Goal: Task Accomplishment & Management: Complete application form

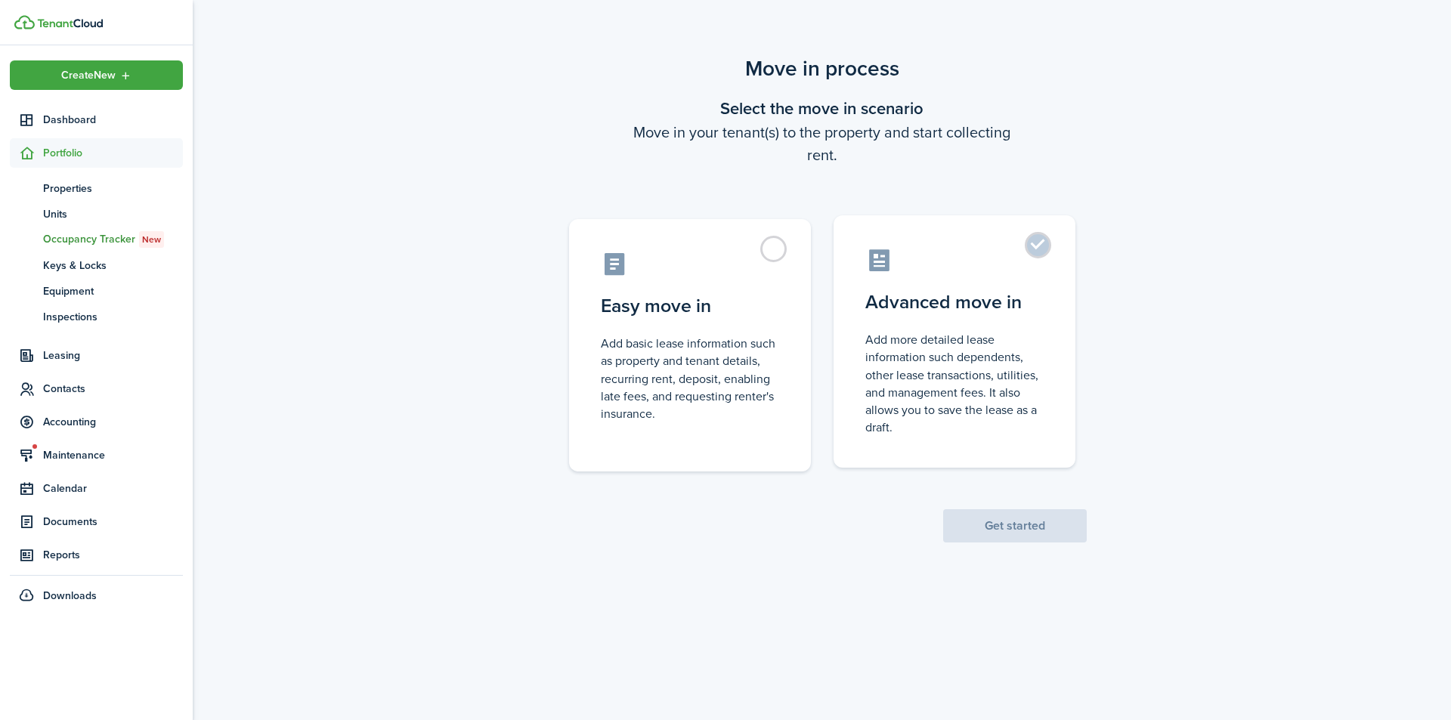
click at [971, 294] on control-radio-card-title "Advanced move in" at bounding box center [954, 302] width 178 height 27
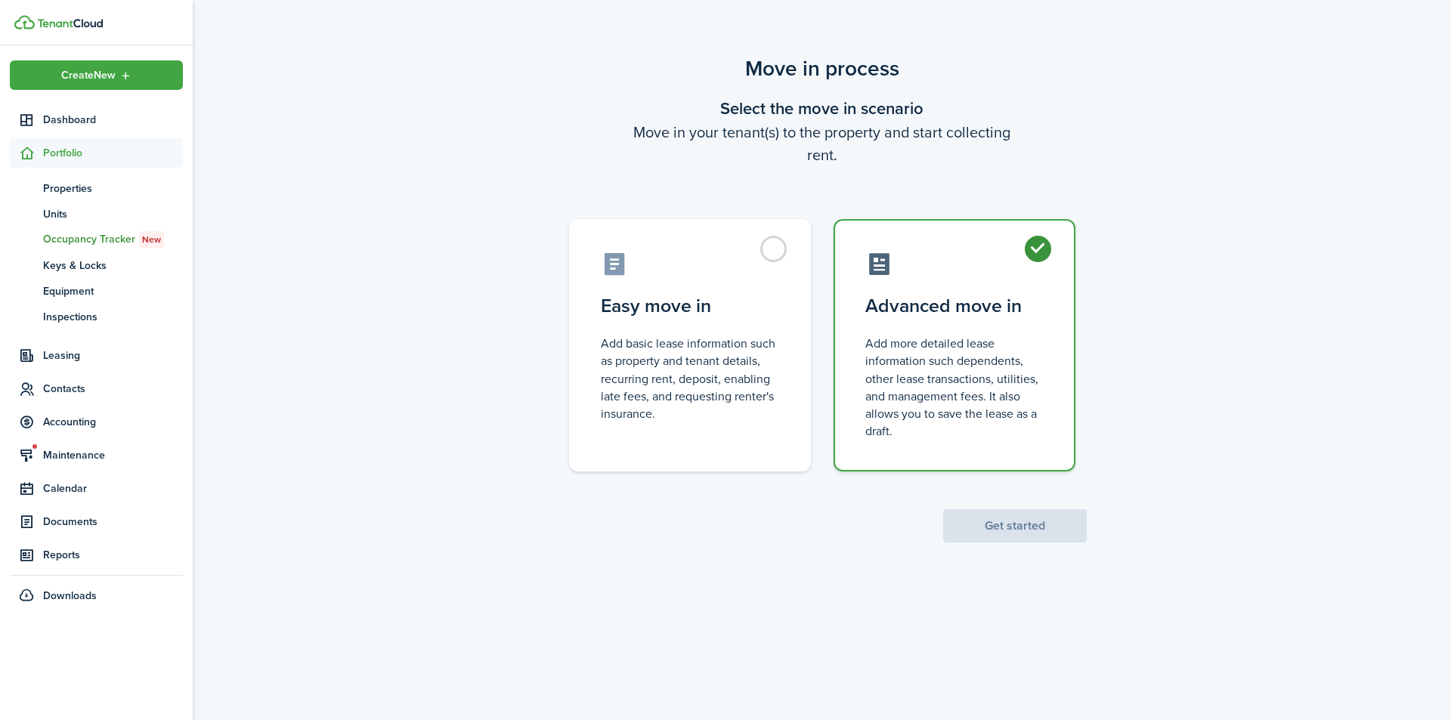
radio input "true"
click at [1005, 526] on button "Get started" at bounding box center [1015, 525] width 144 height 33
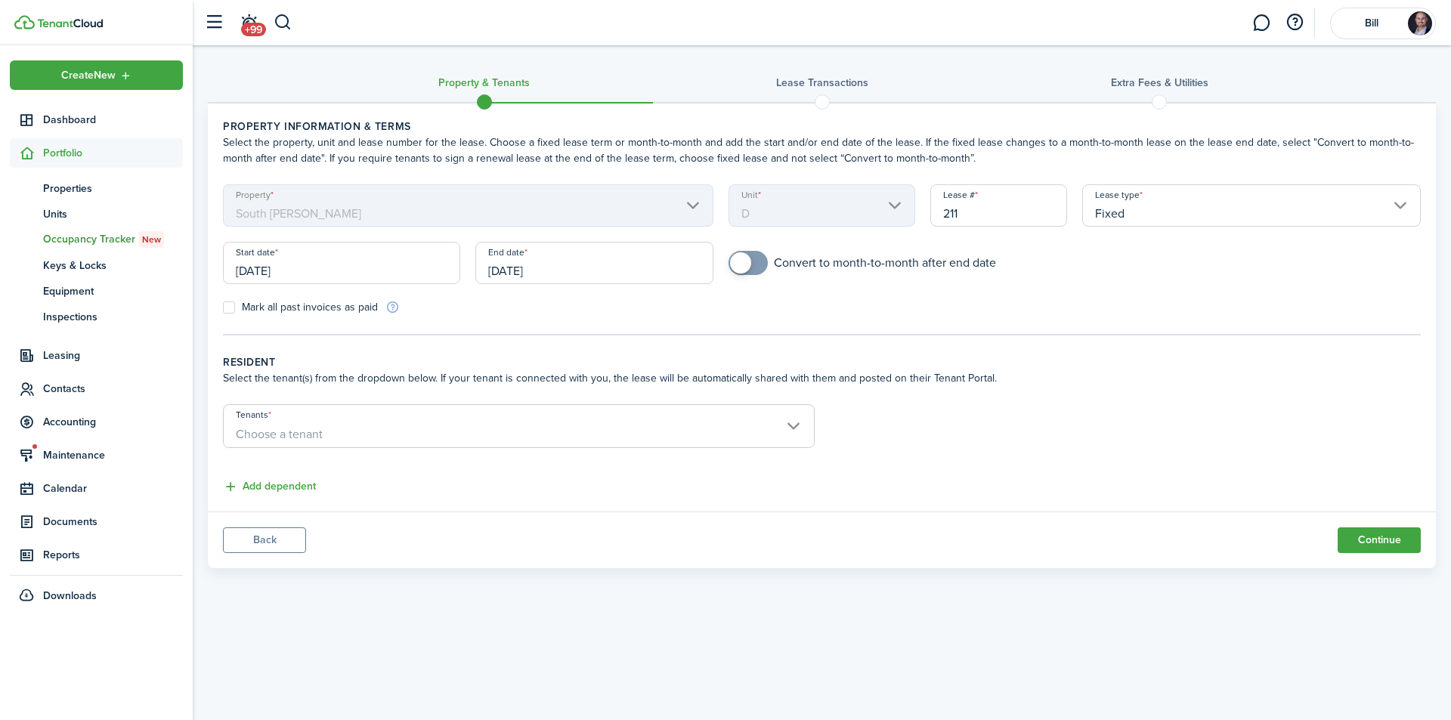
click at [273, 274] on input "[DATE]" at bounding box center [341, 263] width 237 height 42
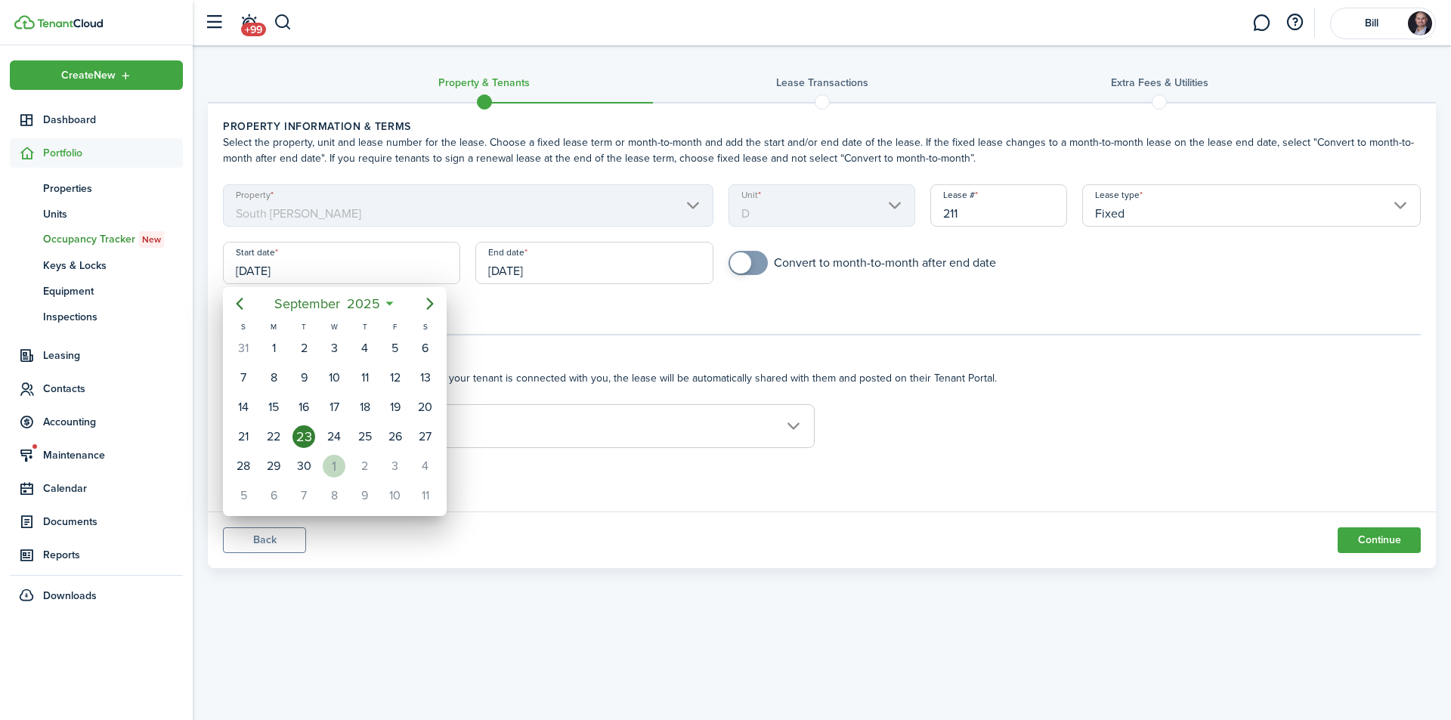
click at [333, 463] on div "1" at bounding box center [334, 466] width 23 height 23
type input "[DATE]"
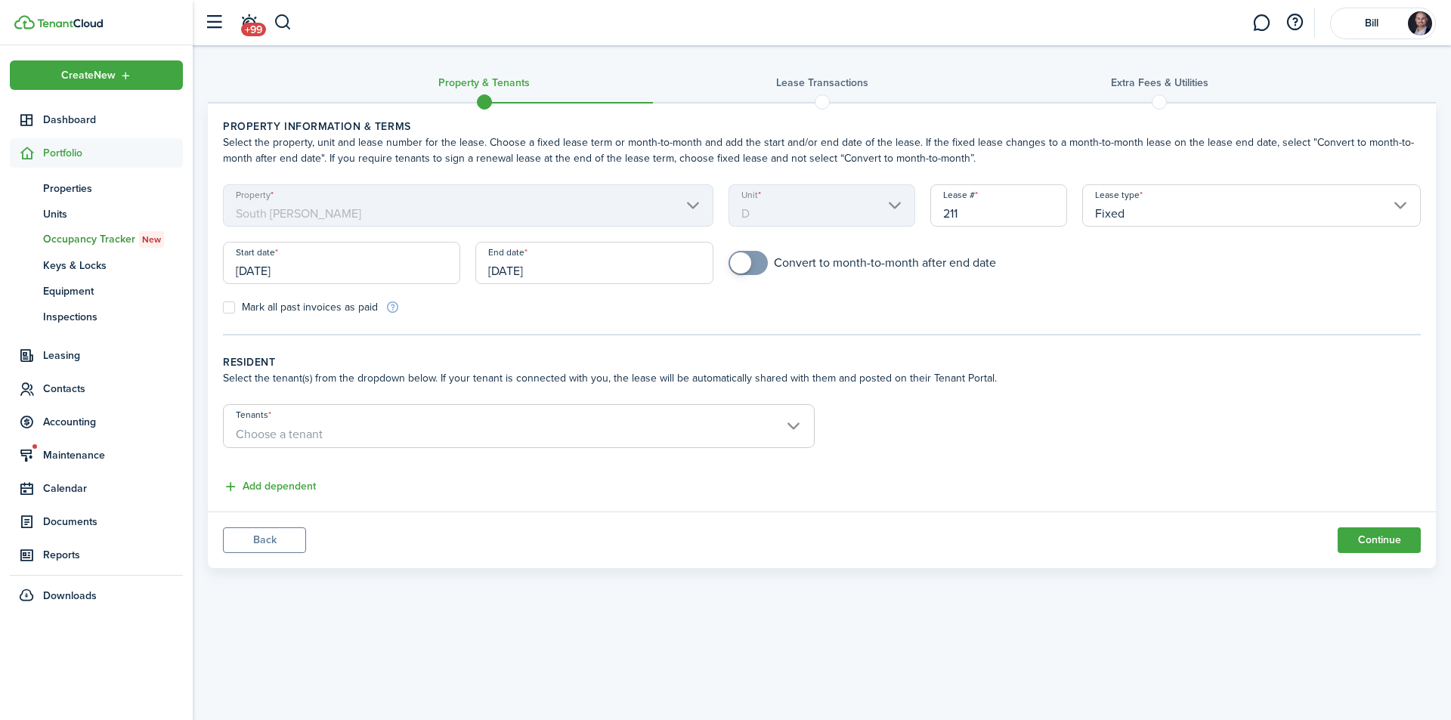
click at [520, 274] on input "[DATE]" at bounding box center [593, 263] width 237 height 42
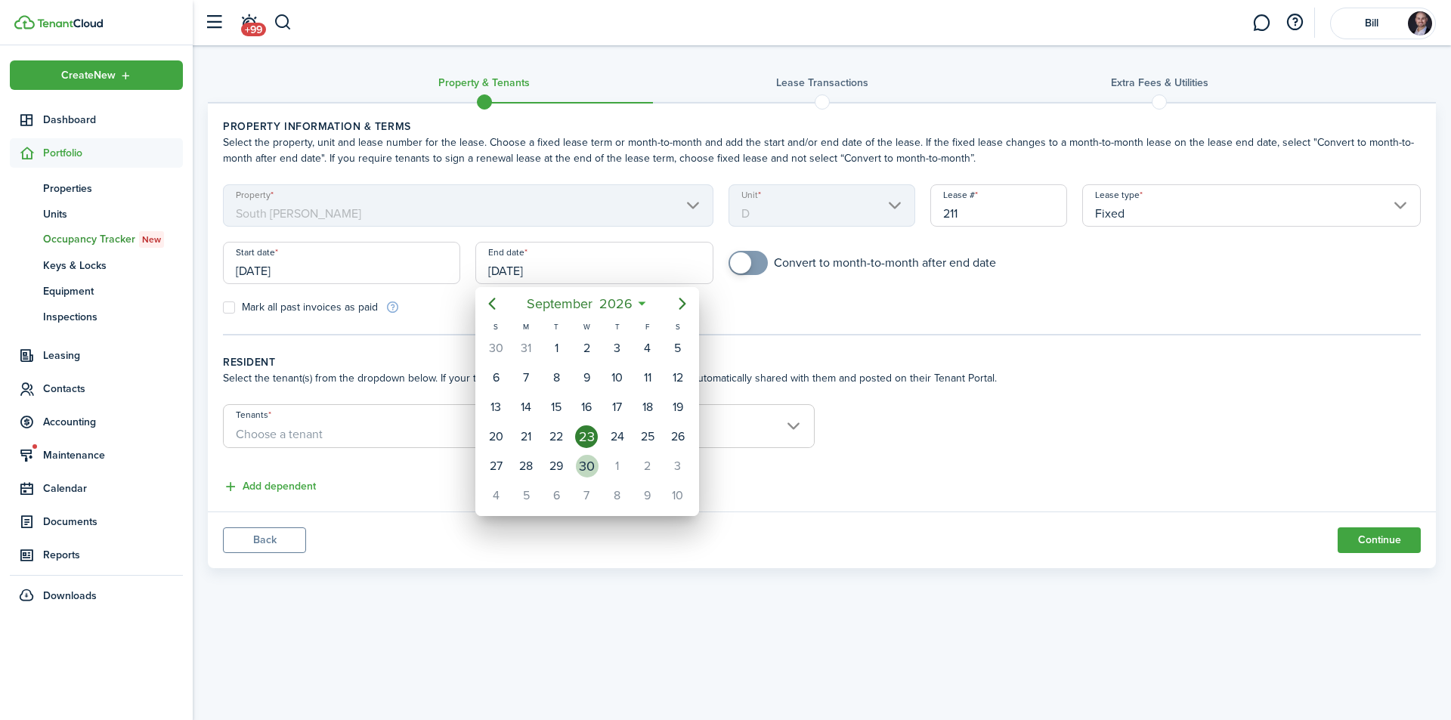
click at [587, 475] on div "30" at bounding box center [587, 466] width 23 height 23
type input "[DATE]"
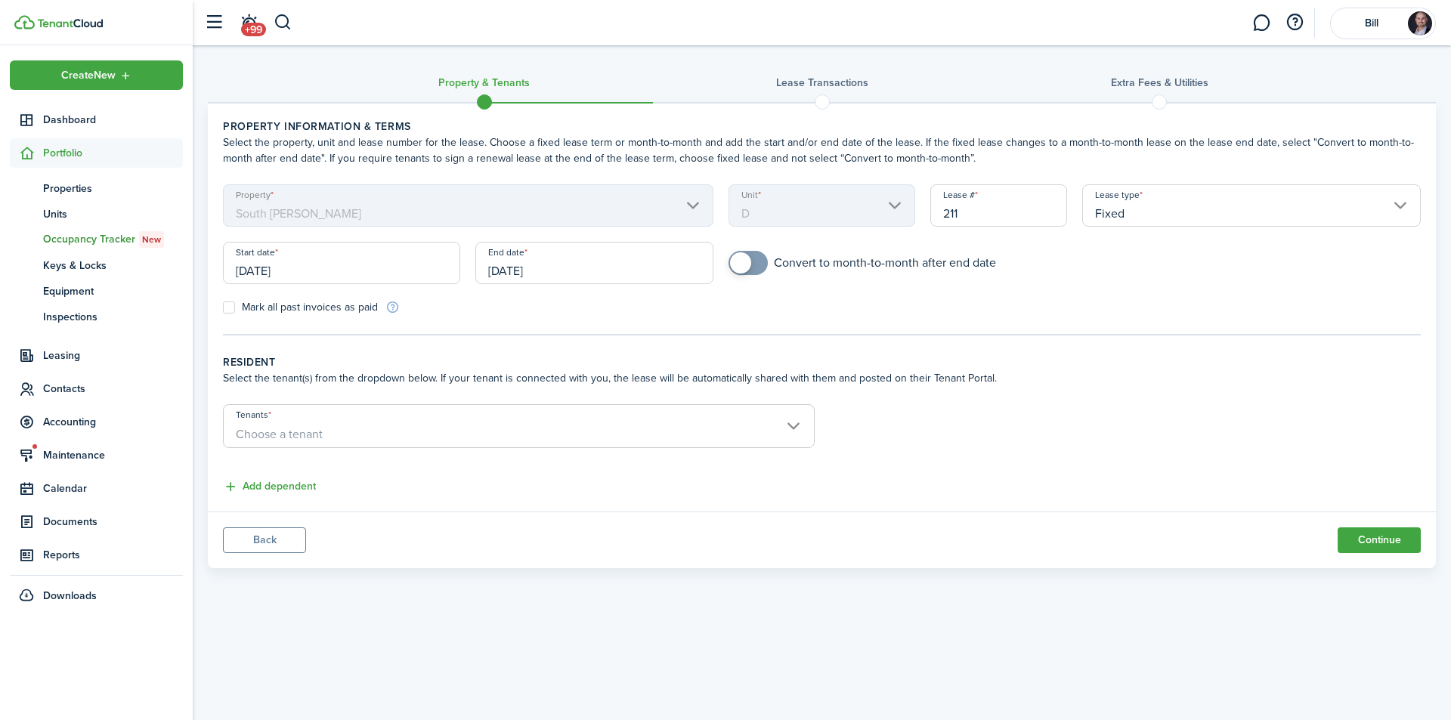
click at [269, 429] on span "Choose a tenant" at bounding box center [279, 434] width 87 height 17
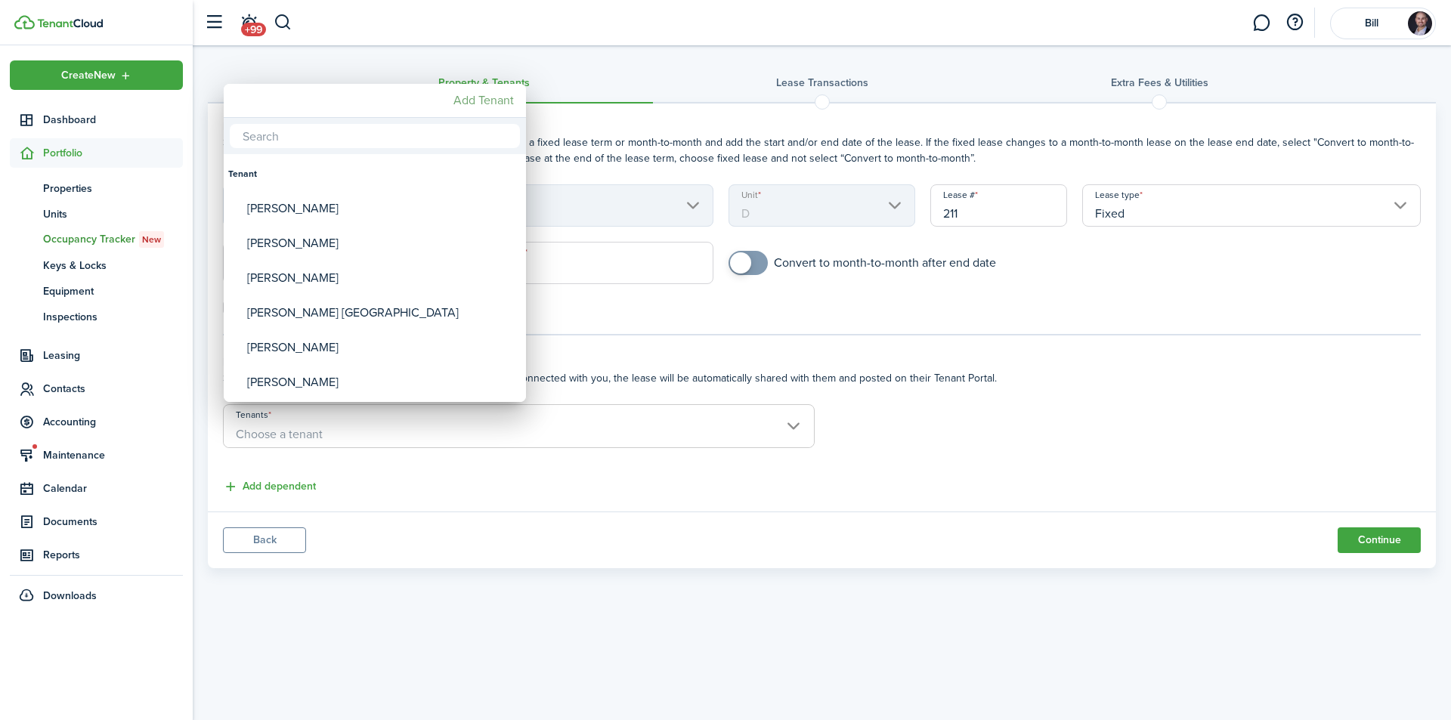
click at [498, 94] on mbsc-button "Add Tenant" at bounding box center [483, 100] width 73 height 27
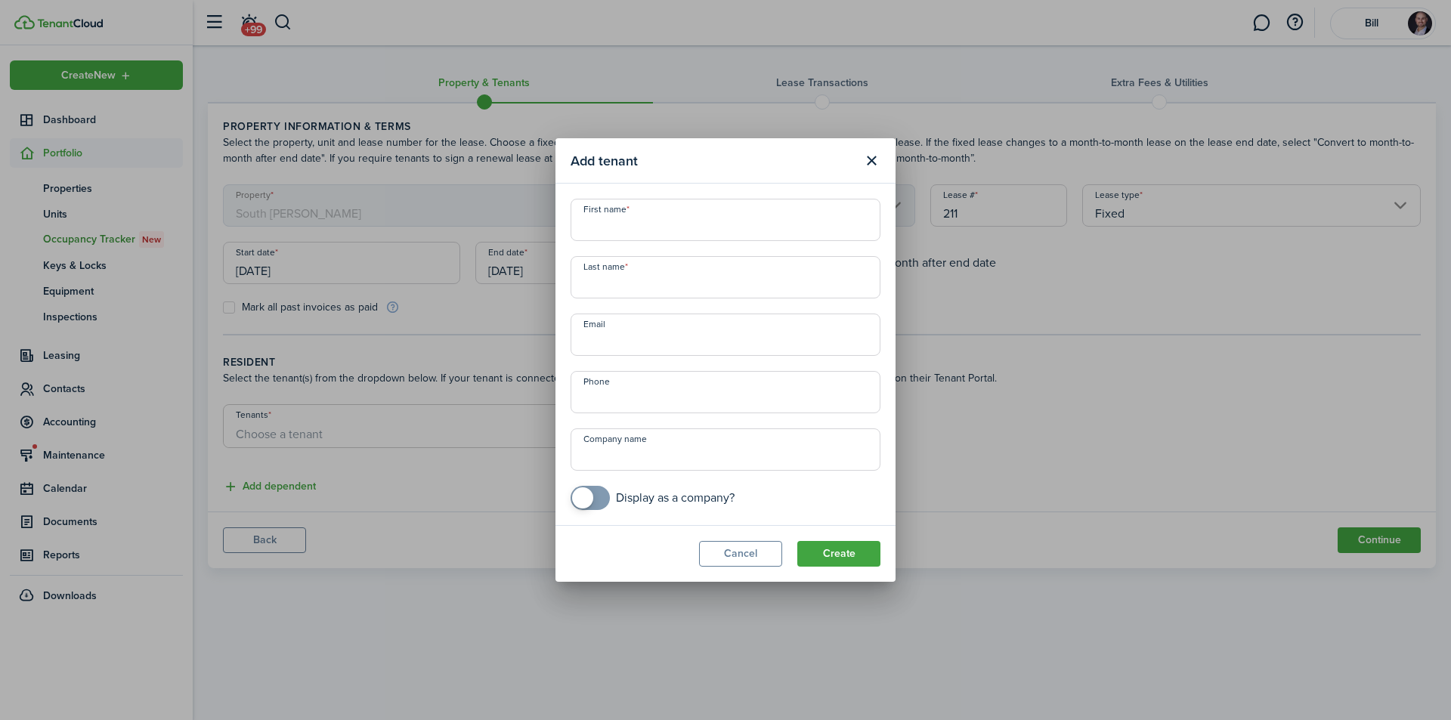
click at [621, 218] on input "First name" at bounding box center [726, 220] width 310 height 42
type input "[PERSON_NAME]"
click at [605, 338] on input "Email" at bounding box center [726, 335] width 310 height 42
type input "[EMAIL_ADDRESS][DOMAIN_NAME]"
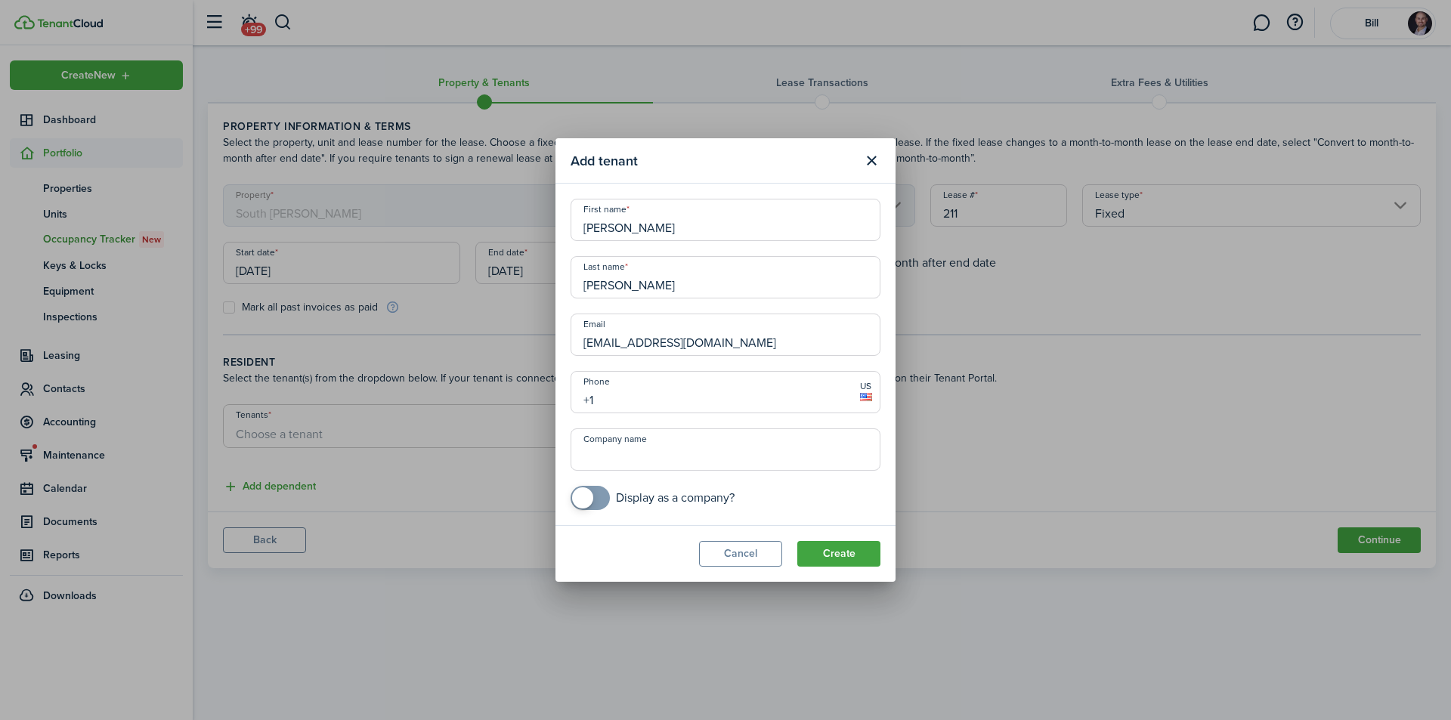
click at [636, 398] on input "+1" at bounding box center [726, 392] width 310 height 42
type input "[PHONE_NUMBER]"
click at [838, 554] on button "Create" at bounding box center [838, 554] width 83 height 26
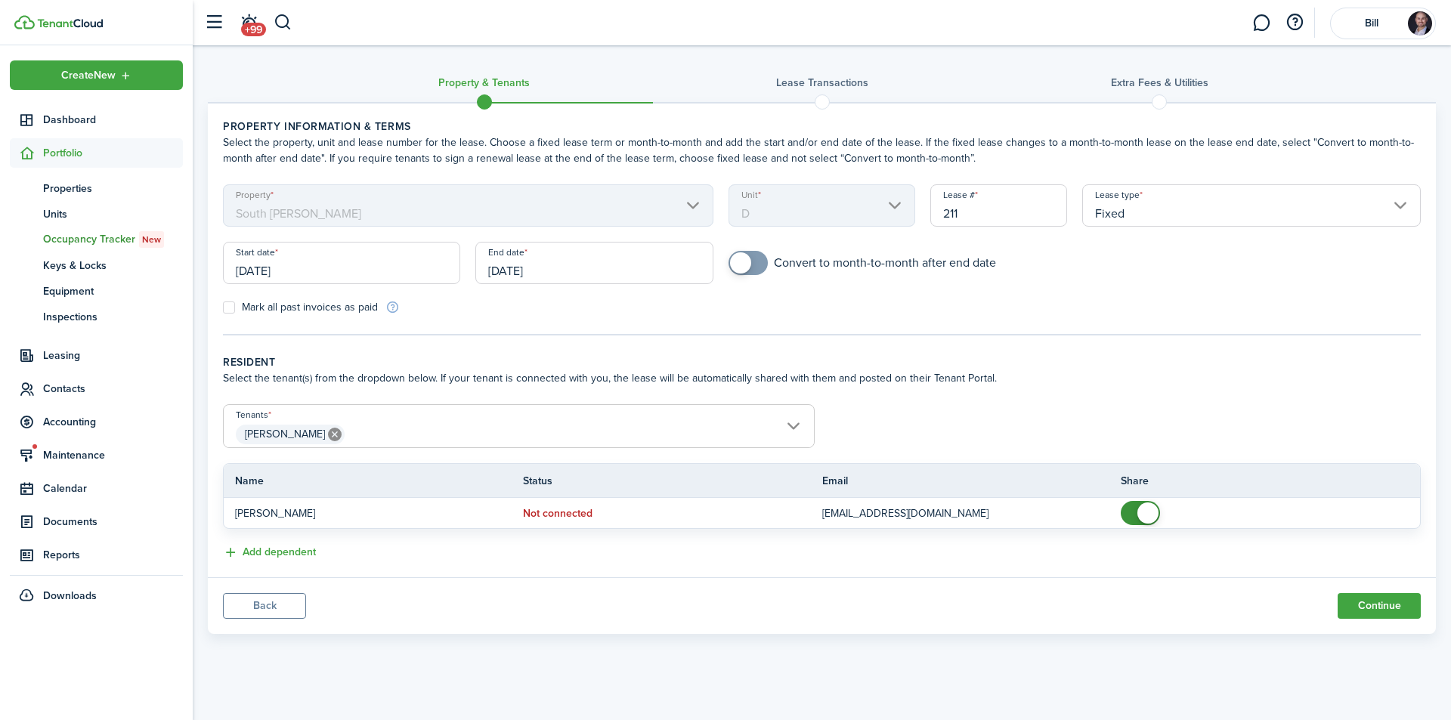
click at [547, 423] on span "[PERSON_NAME]" at bounding box center [519, 435] width 590 height 26
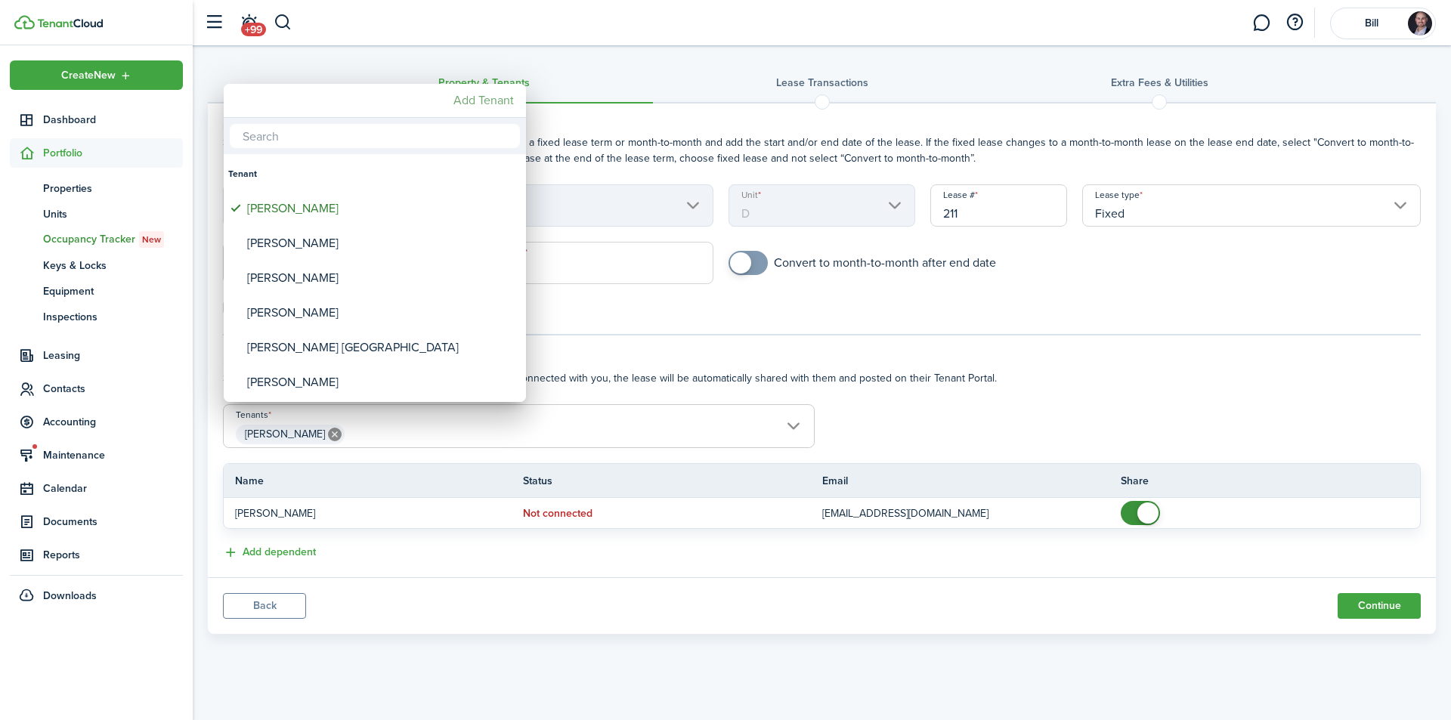
click at [484, 94] on mbsc-button "Add Tenant" at bounding box center [483, 100] width 73 height 27
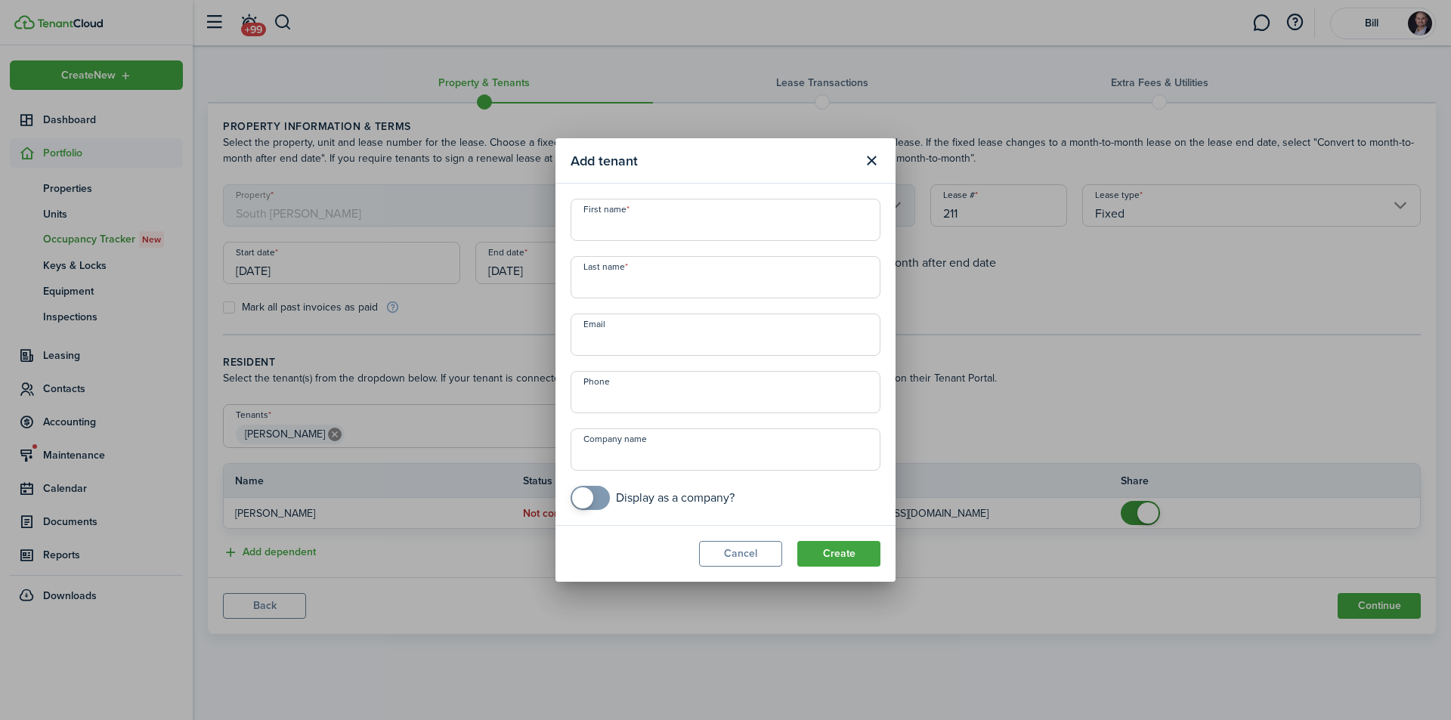
click at [630, 220] on input "First name" at bounding box center [726, 220] width 310 height 42
type input "[PERSON_NAME]"
click at [605, 337] on input "Email" at bounding box center [726, 335] width 310 height 42
type input "[EMAIL_ADDRESS][DOMAIN_NAME]"
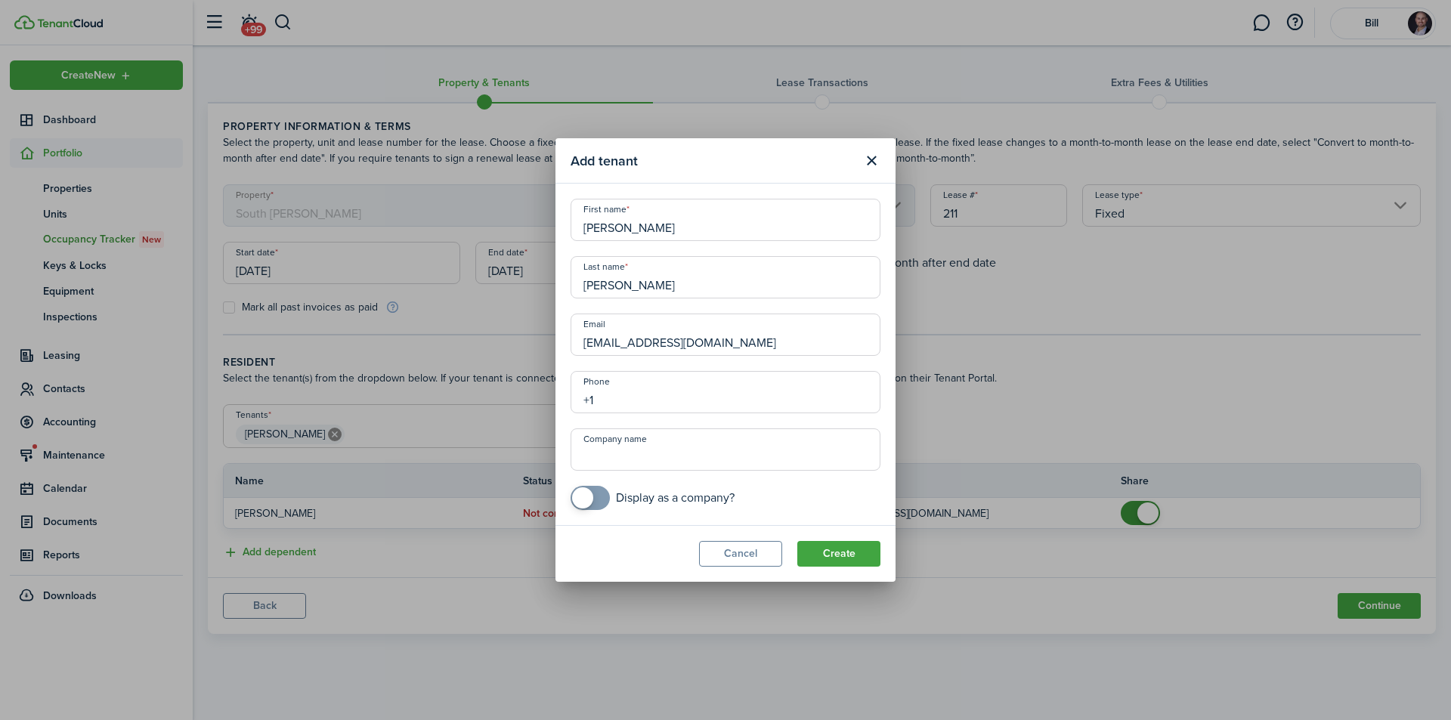
click at [632, 393] on input "+1" at bounding box center [726, 392] width 310 height 42
type input "[PHONE_NUMBER]"
click at [856, 553] on button "Create" at bounding box center [838, 554] width 83 height 26
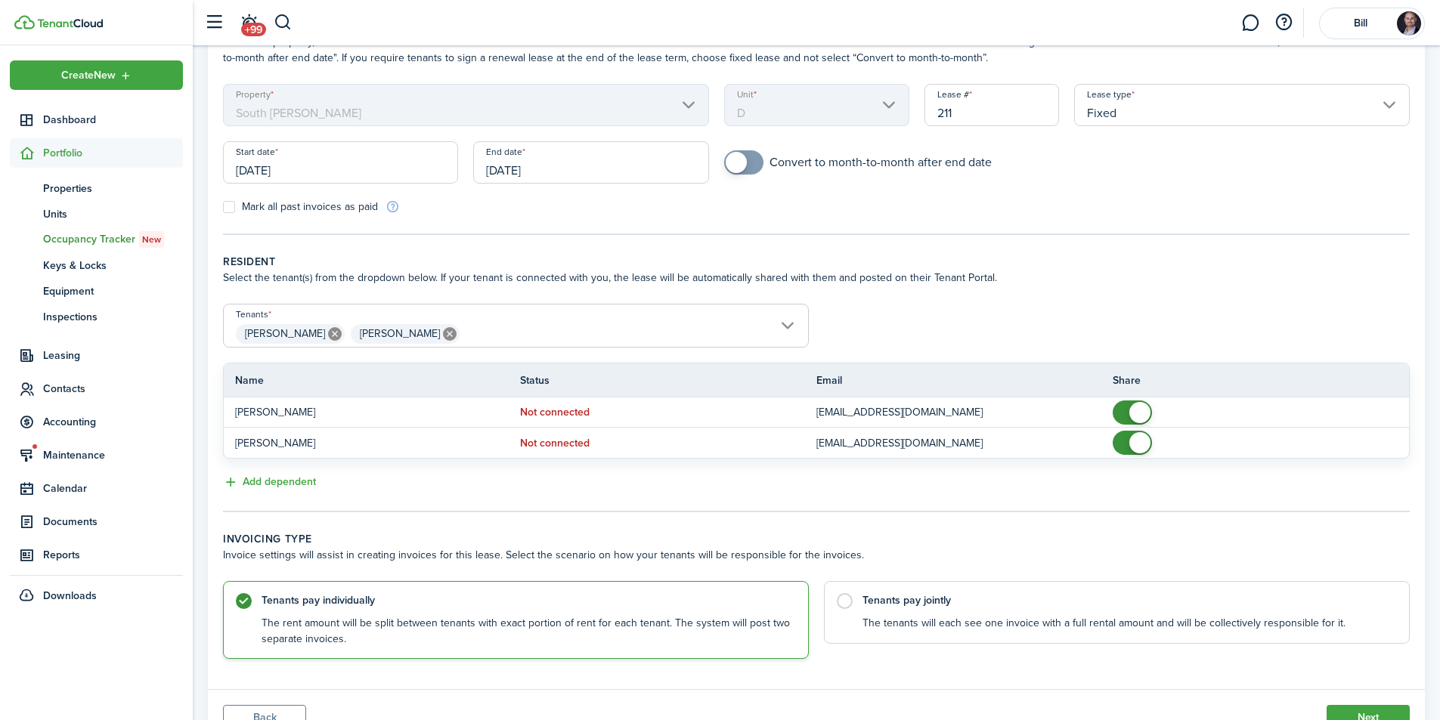
scroll to position [126, 0]
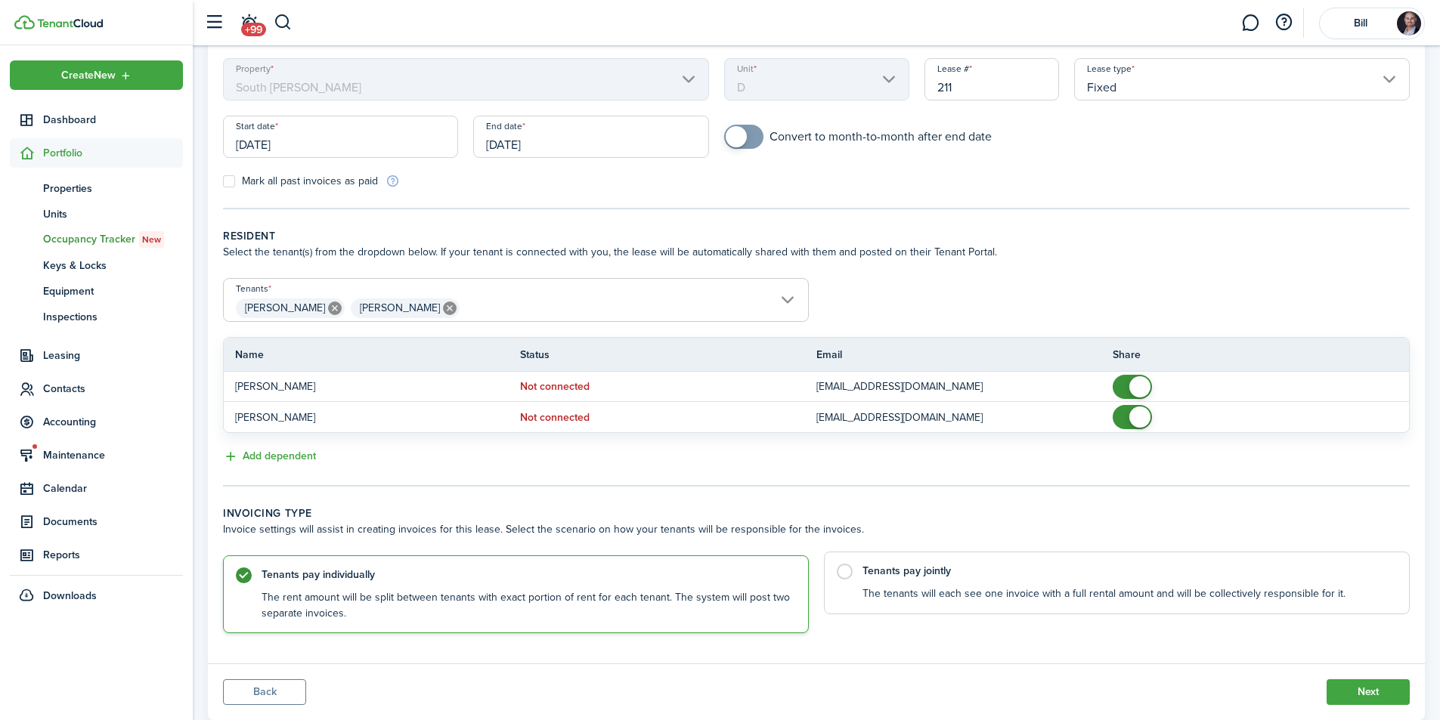
click at [922, 578] on control-radio-card-title "Tenants pay jointly" at bounding box center [1127, 571] width 531 height 15
radio input "false"
radio input "true"
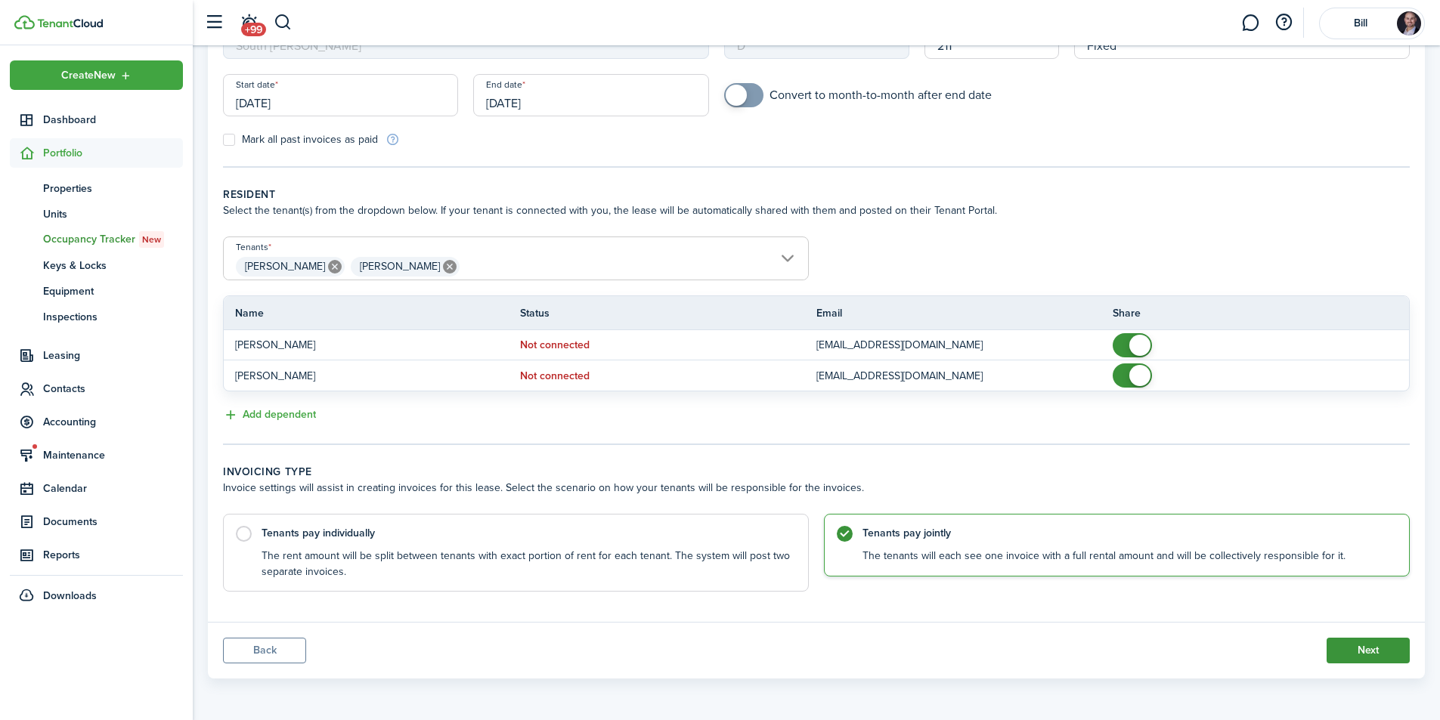
click at [1364, 655] on button "Next" at bounding box center [1368, 651] width 83 height 26
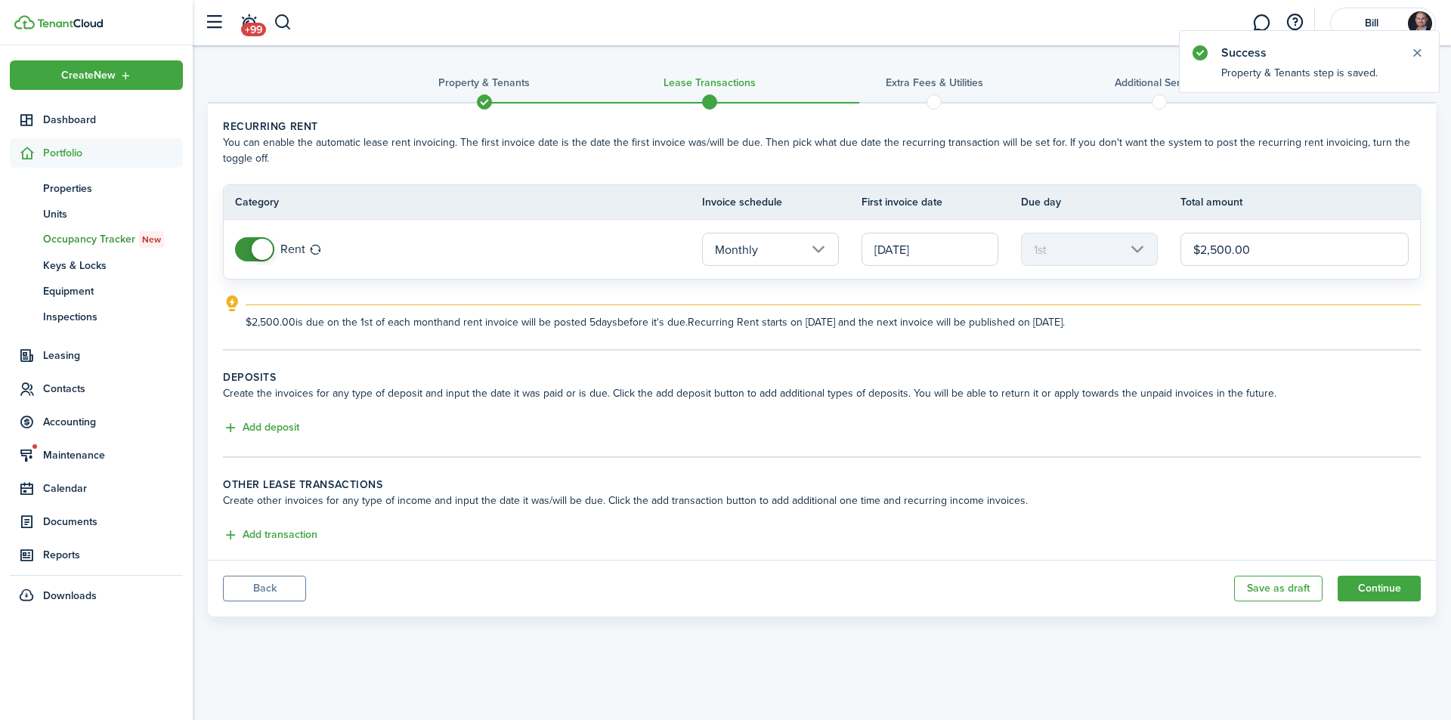
click at [1218, 248] on input "$2,500.00" at bounding box center [1295, 249] width 228 height 33
type input "$2,200.00"
click at [1202, 301] on explanation "$2,200.00 is due on the 1st of each month and rent invoice will be posted 5 day…" at bounding box center [822, 313] width 1198 height 36
click at [274, 425] on button "Add deposit" at bounding box center [261, 428] width 76 height 17
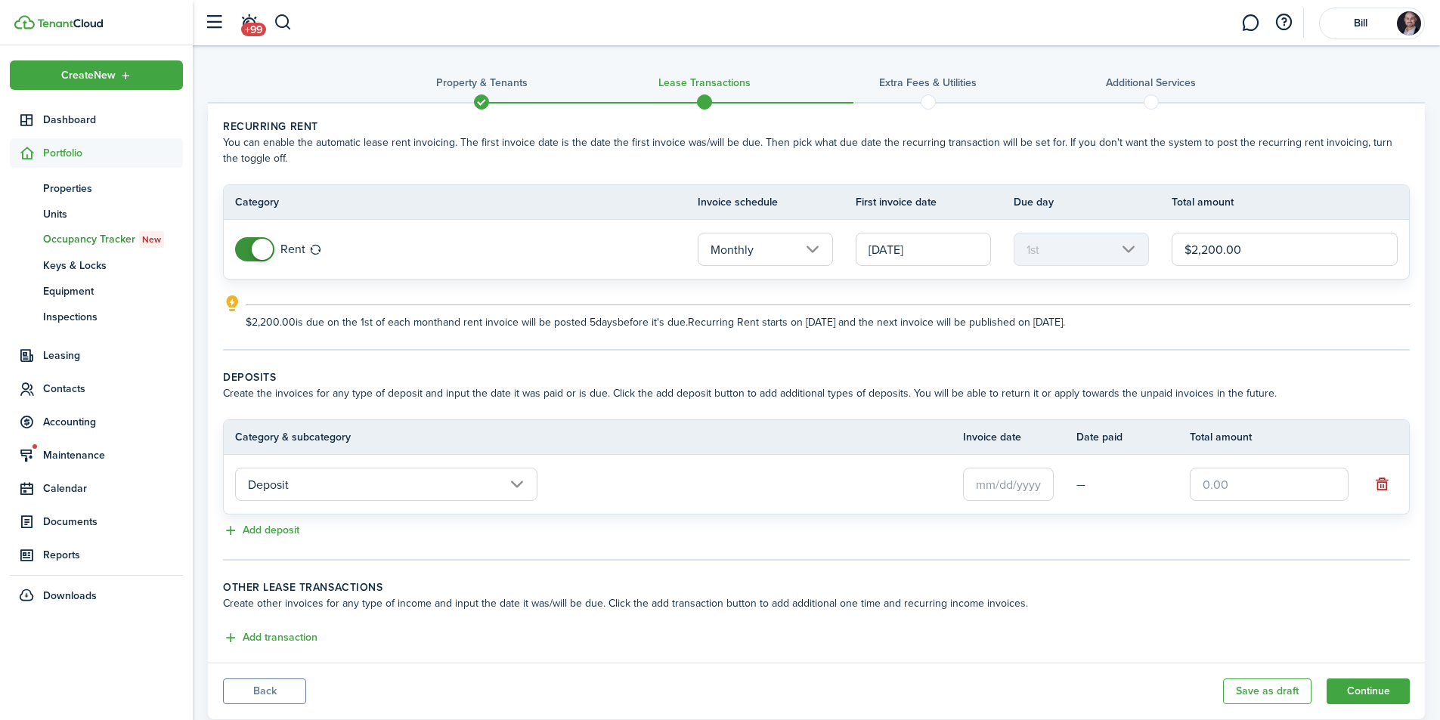
click at [1008, 487] on input "text" at bounding box center [1008, 484] width 91 height 33
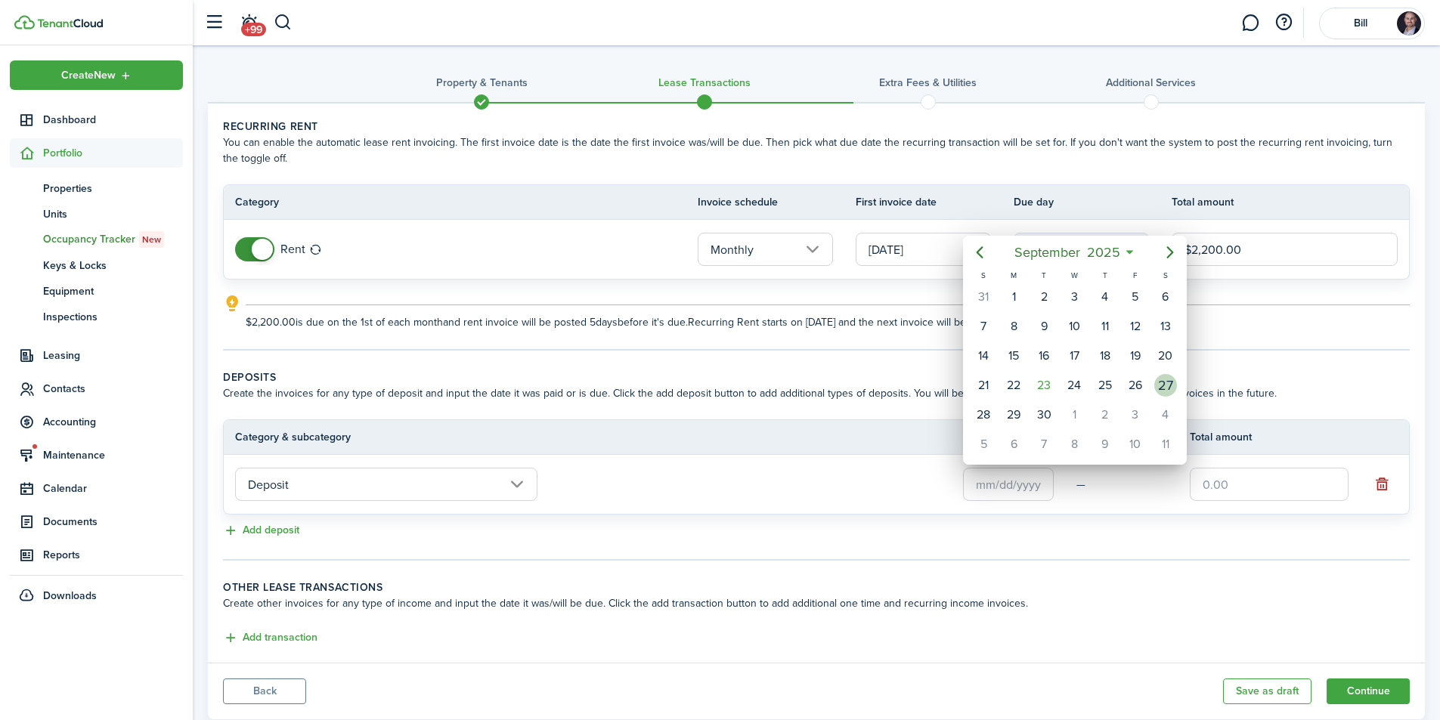
click at [1167, 385] on div "27" at bounding box center [1165, 385] width 23 height 23
type input "[DATE]"
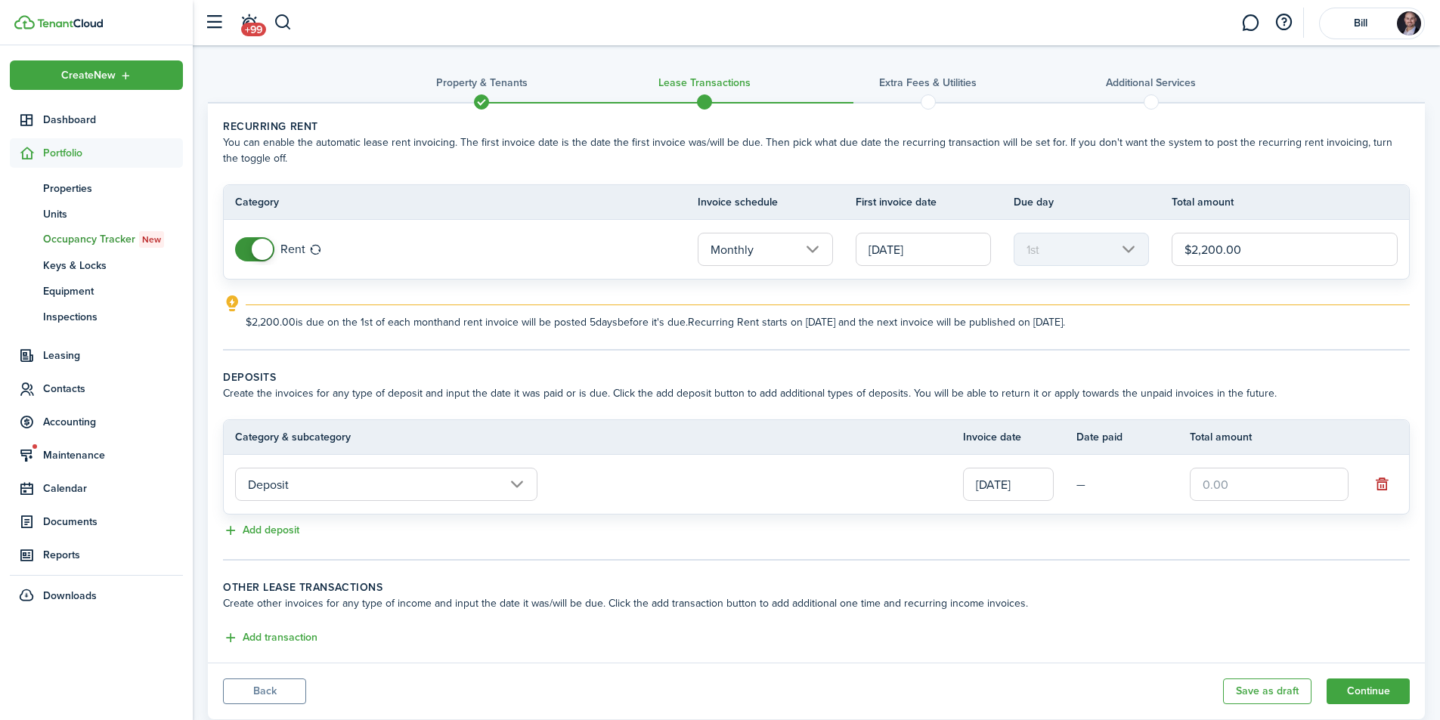
click at [1210, 488] on input "text" at bounding box center [1269, 484] width 159 height 33
click at [1209, 491] on input "text" at bounding box center [1269, 484] width 159 height 33
type input "$2,200.00"
click at [1151, 523] on div "Add deposit" at bounding box center [816, 531] width 1187 height 18
click at [932, 252] on input "[DATE]" at bounding box center [923, 249] width 135 height 33
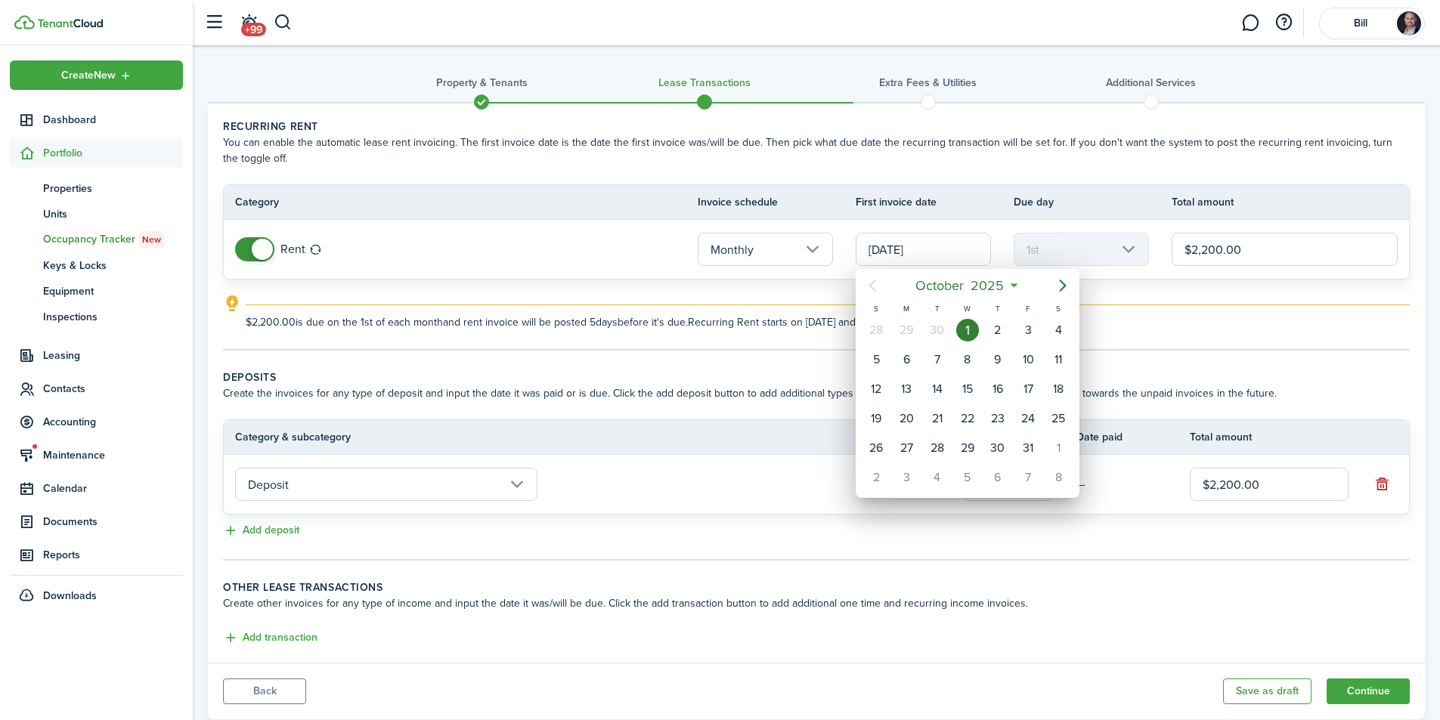
click at [1114, 322] on div at bounding box center [720, 360] width 1682 height 962
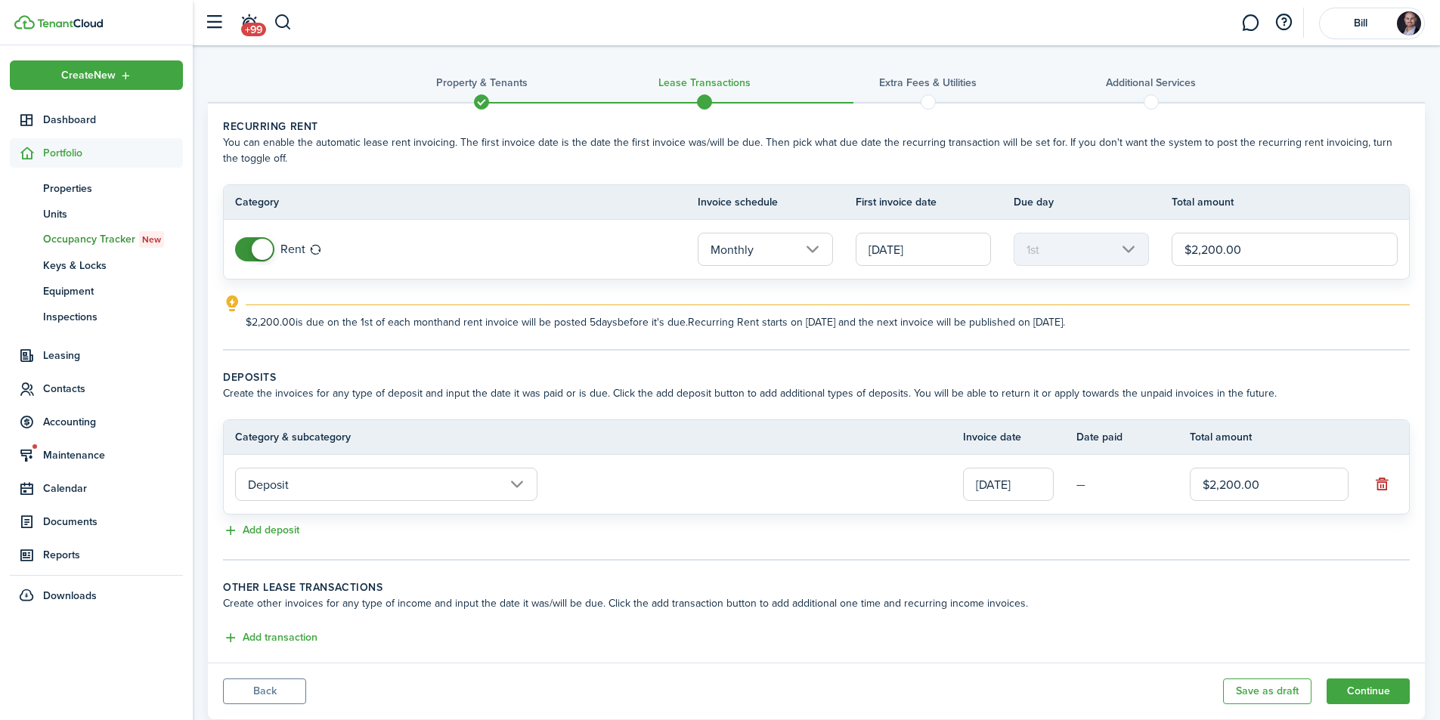
click at [1113, 322] on explanation-description "$2,200.00 is due on the 1st of each month and rent invoice will be posted 5 day…" at bounding box center [828, 322] width 1164 height 16
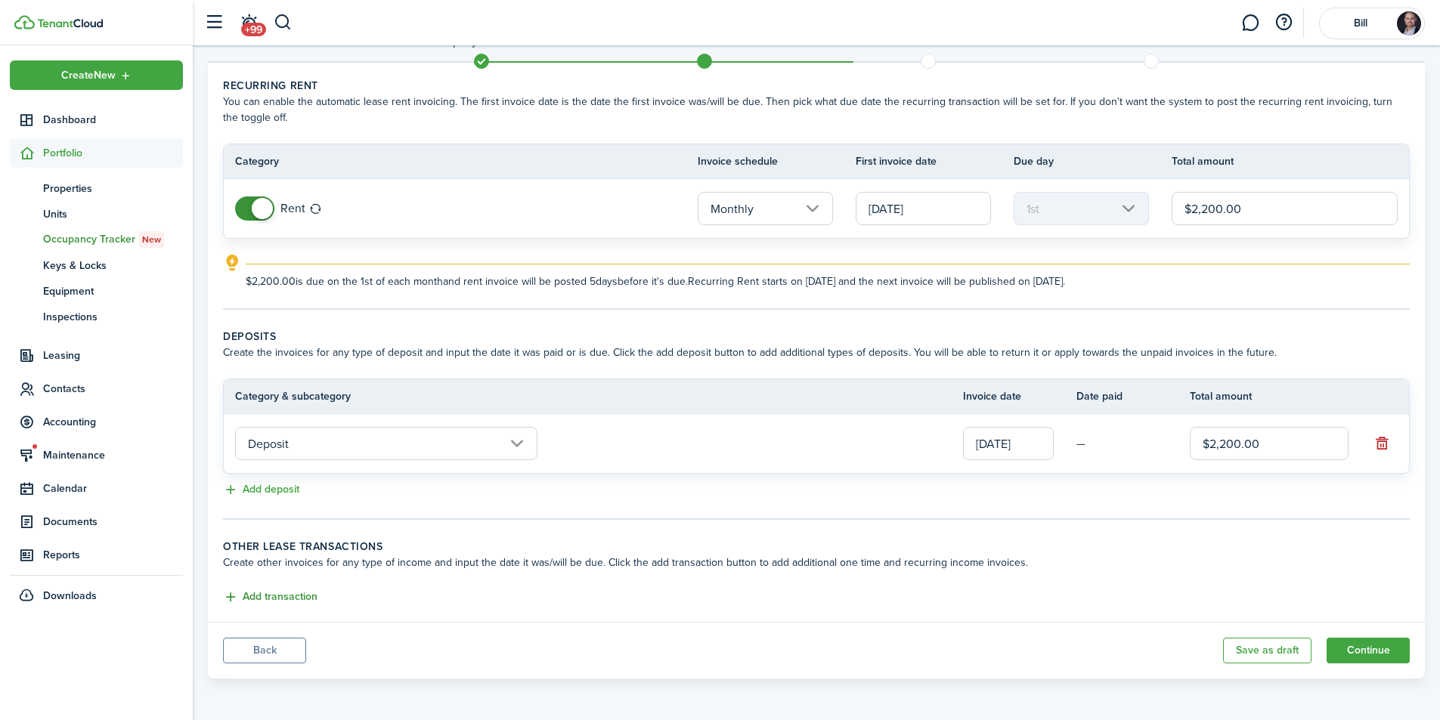
click at [272, 596] on button "Add transaction" at bounding box center [270, 597] width 94 height 17
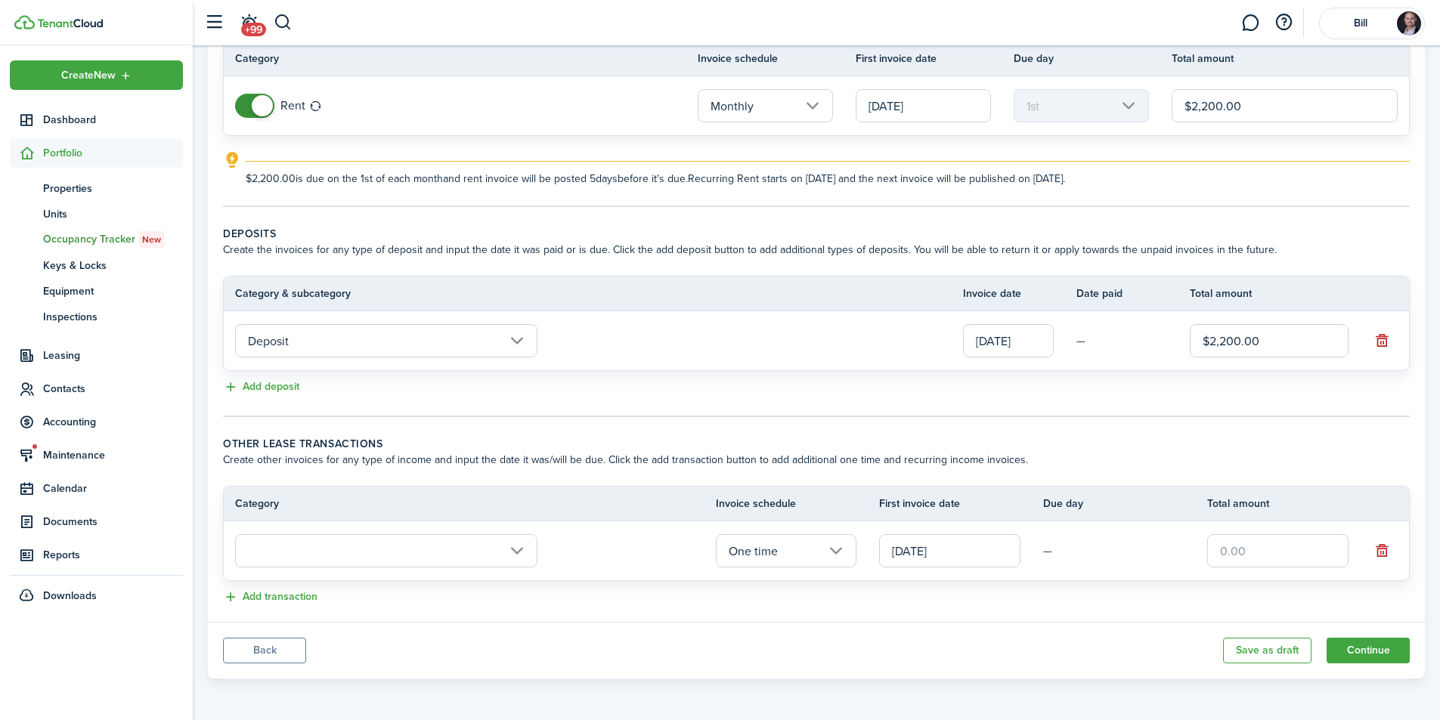
scroll to position [0, 0]
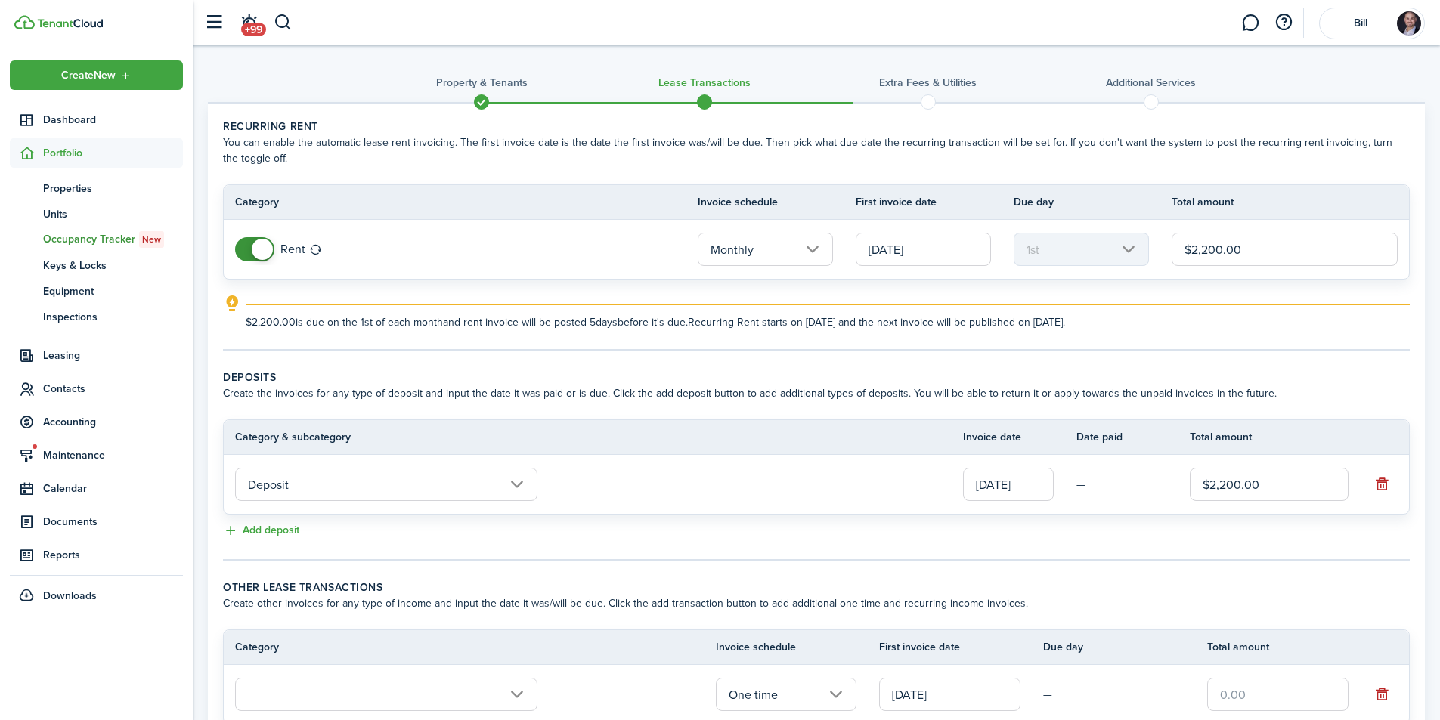
click at [951, 249] on input "[DATE]" at bounding box center [923, 249] width 135 height 33
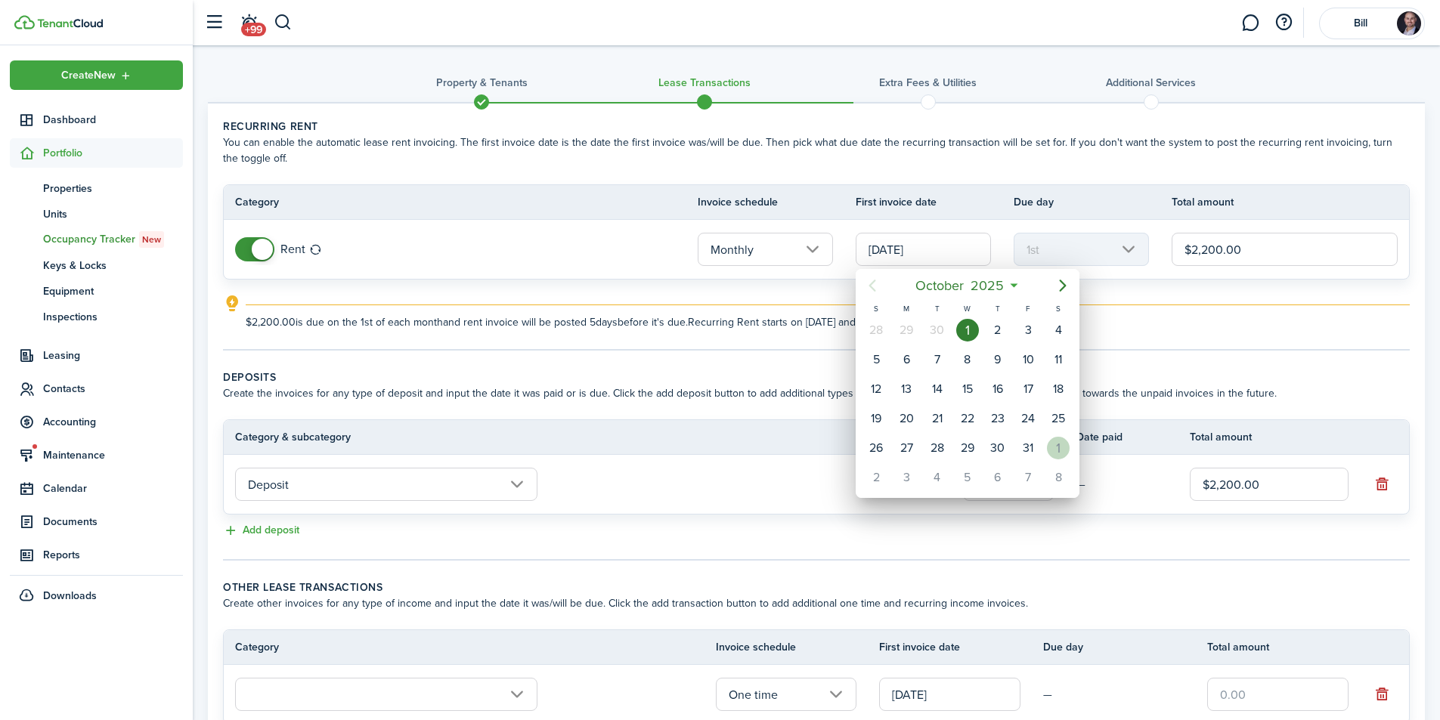
click at [1054, 447] on div "1" at bounding box center [1058, 448] width 23 height 23
type input "[DATE]"
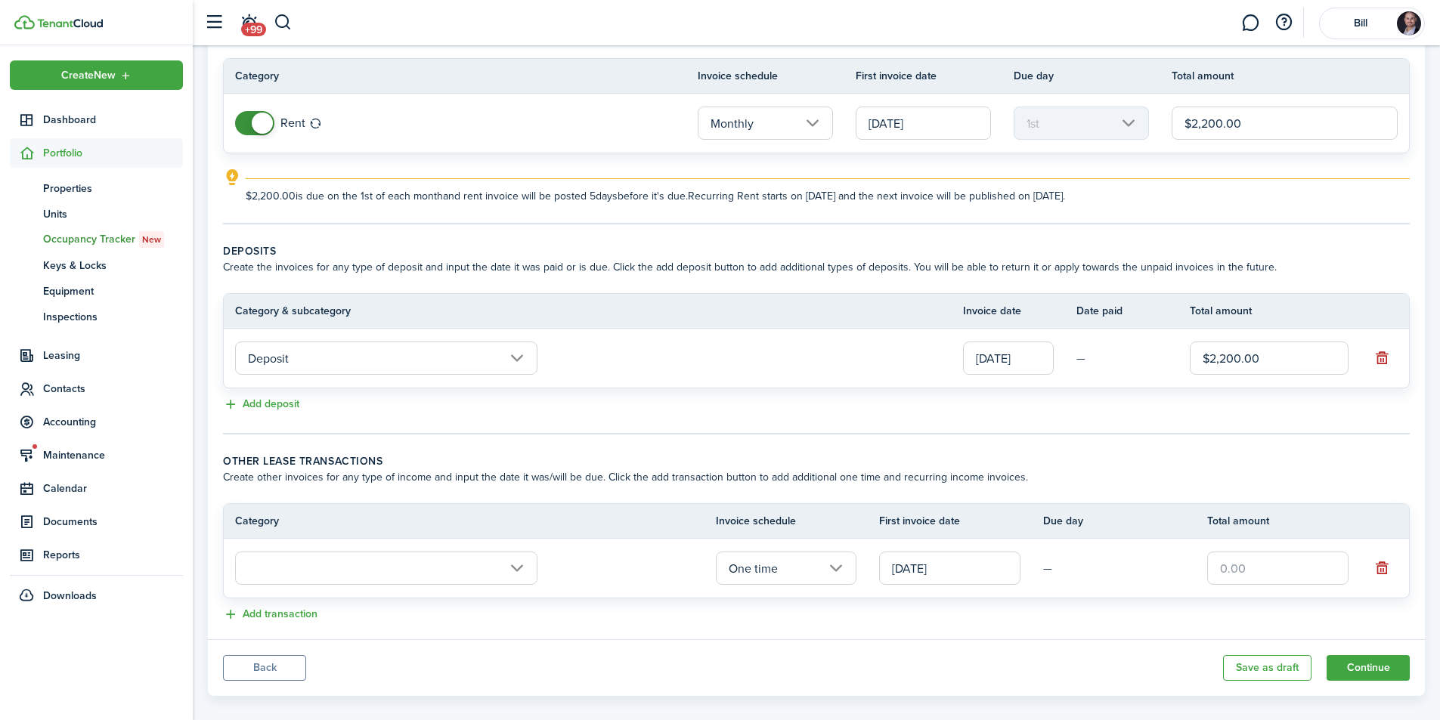
scroll to position [144, 0]
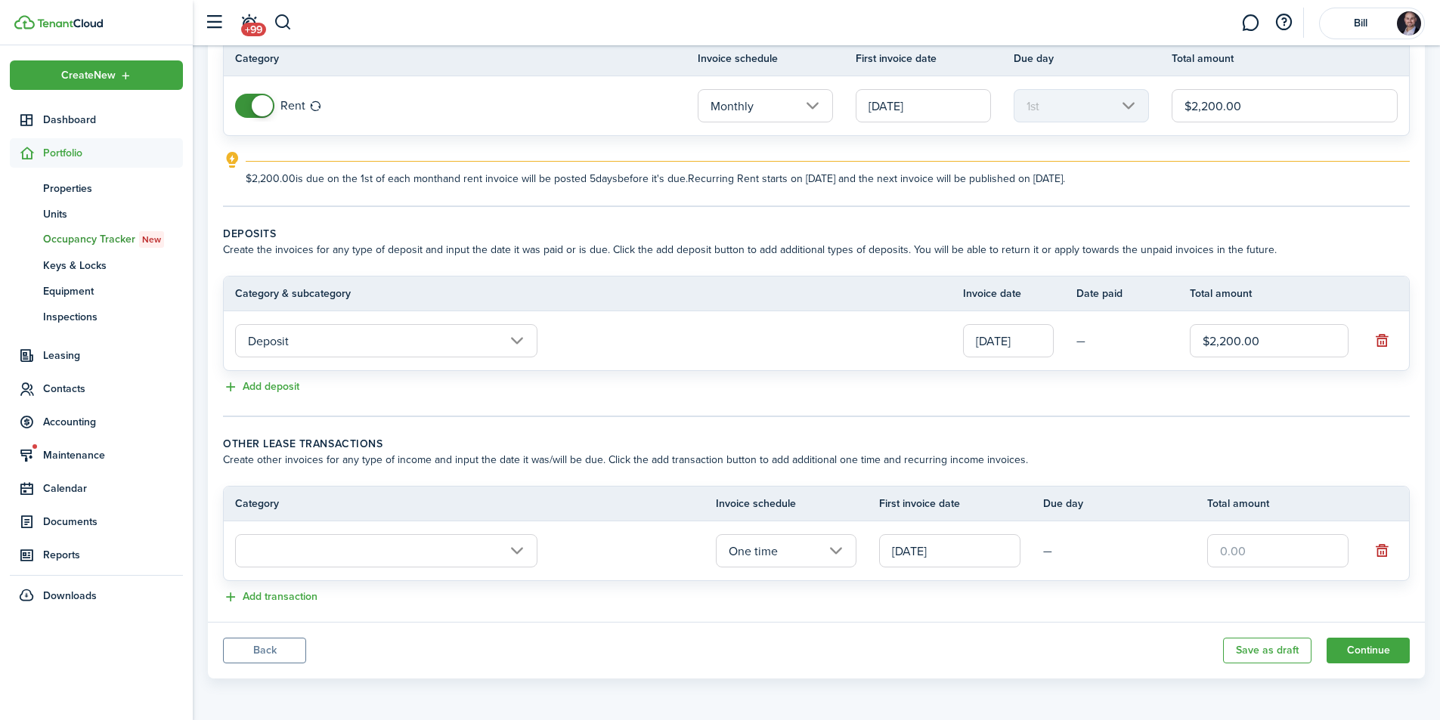
click at [515, 555] on input "text" at bounding box center [386, 550] width 302 height 33
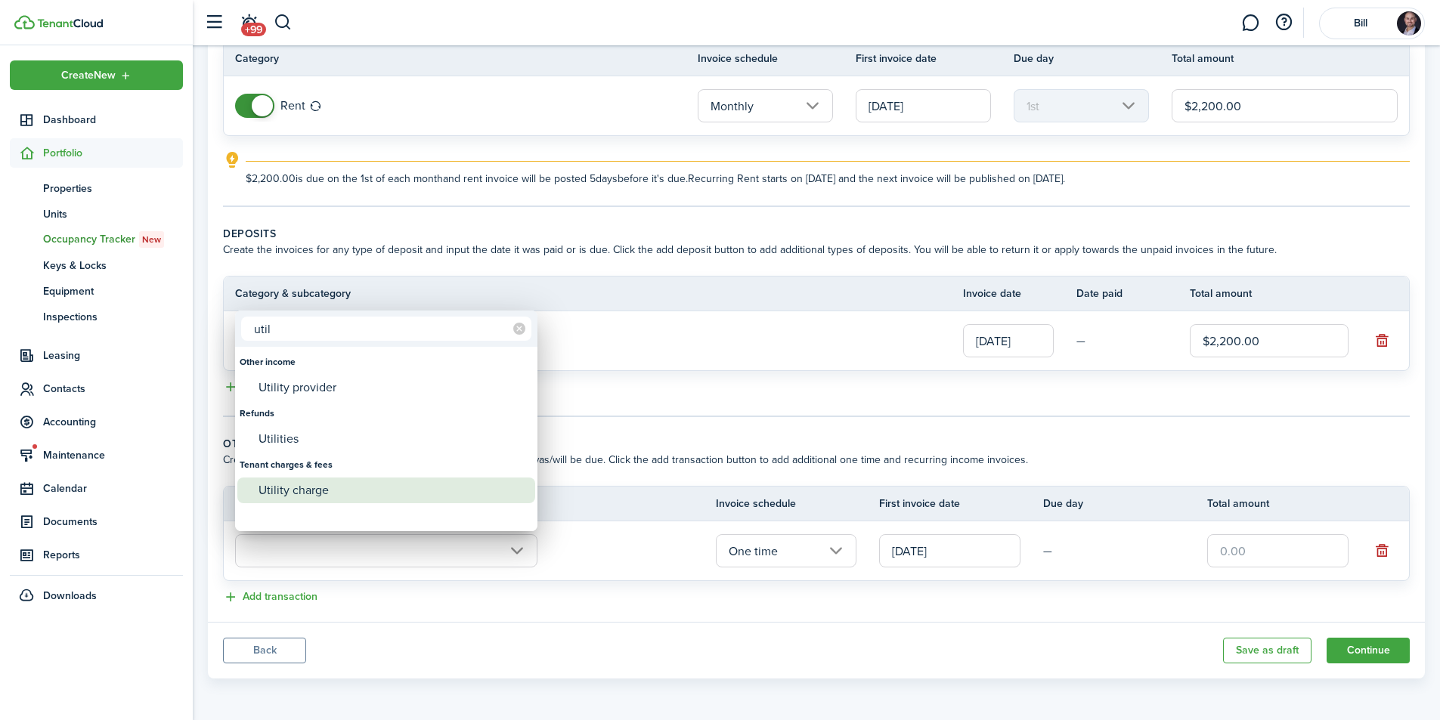
type input "util"
click at [317, 491] on div "Utility charge" at bounding box center [393, 491] width 268 height 26
type input "Tenant charges & fees / Utility charge"
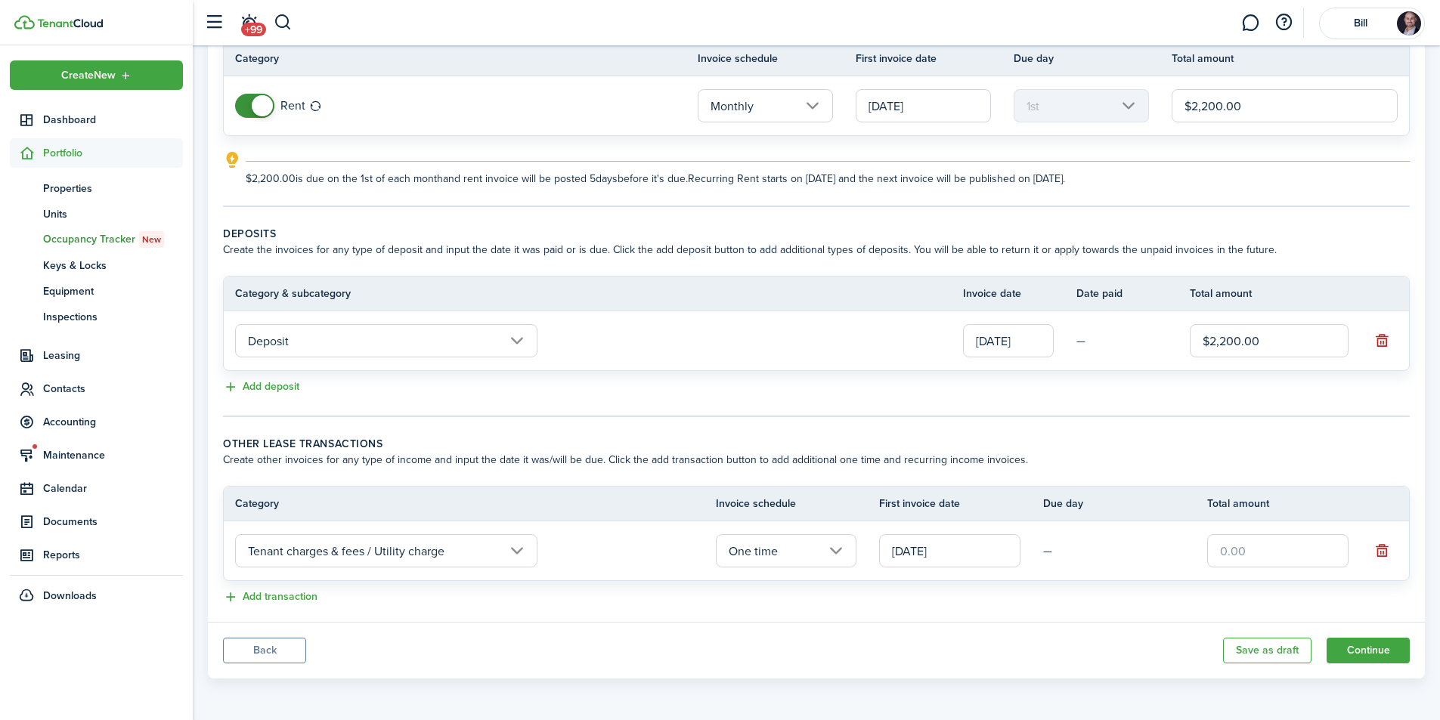
click at [909, 551] on input "[DATE]" at bounding box center [949, 550] width 141 height 33
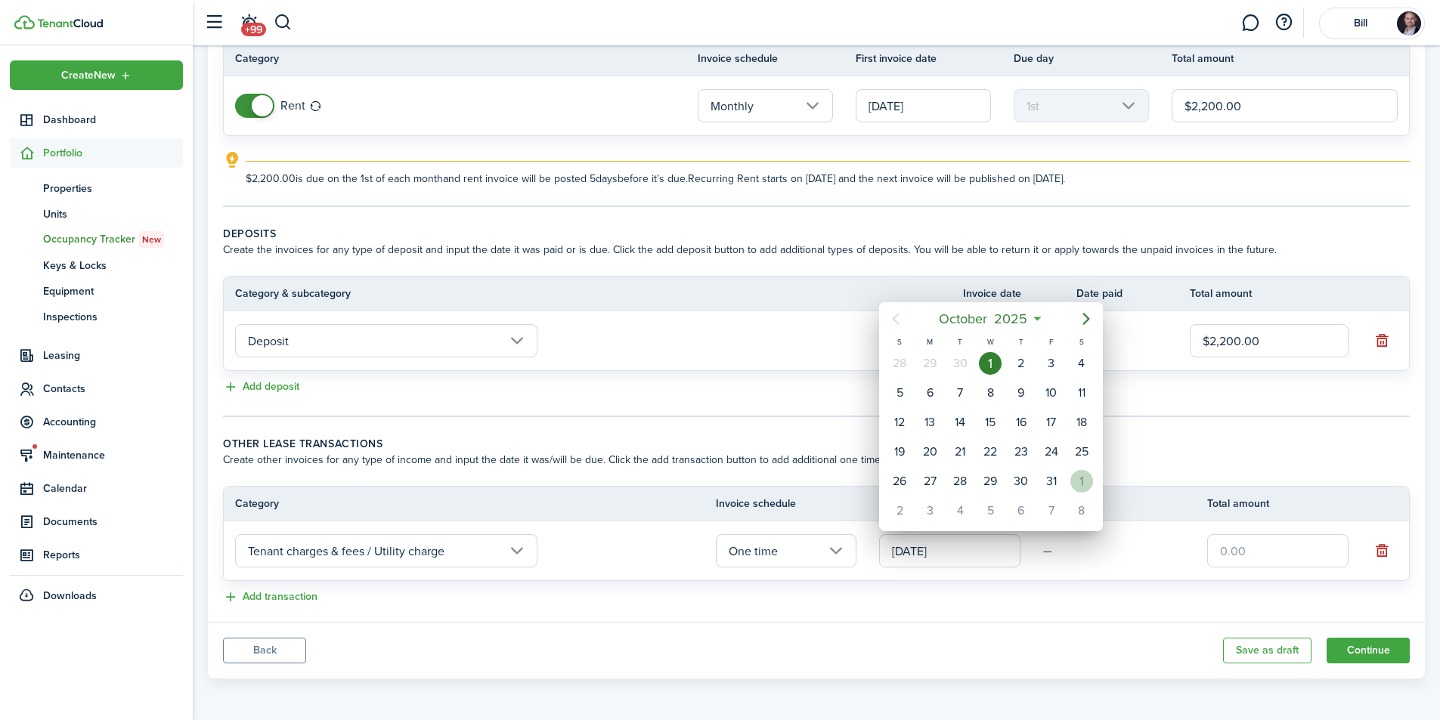
click at [1074, 485] on div "1" at bounding box center [1081, 481] width 23 height 23
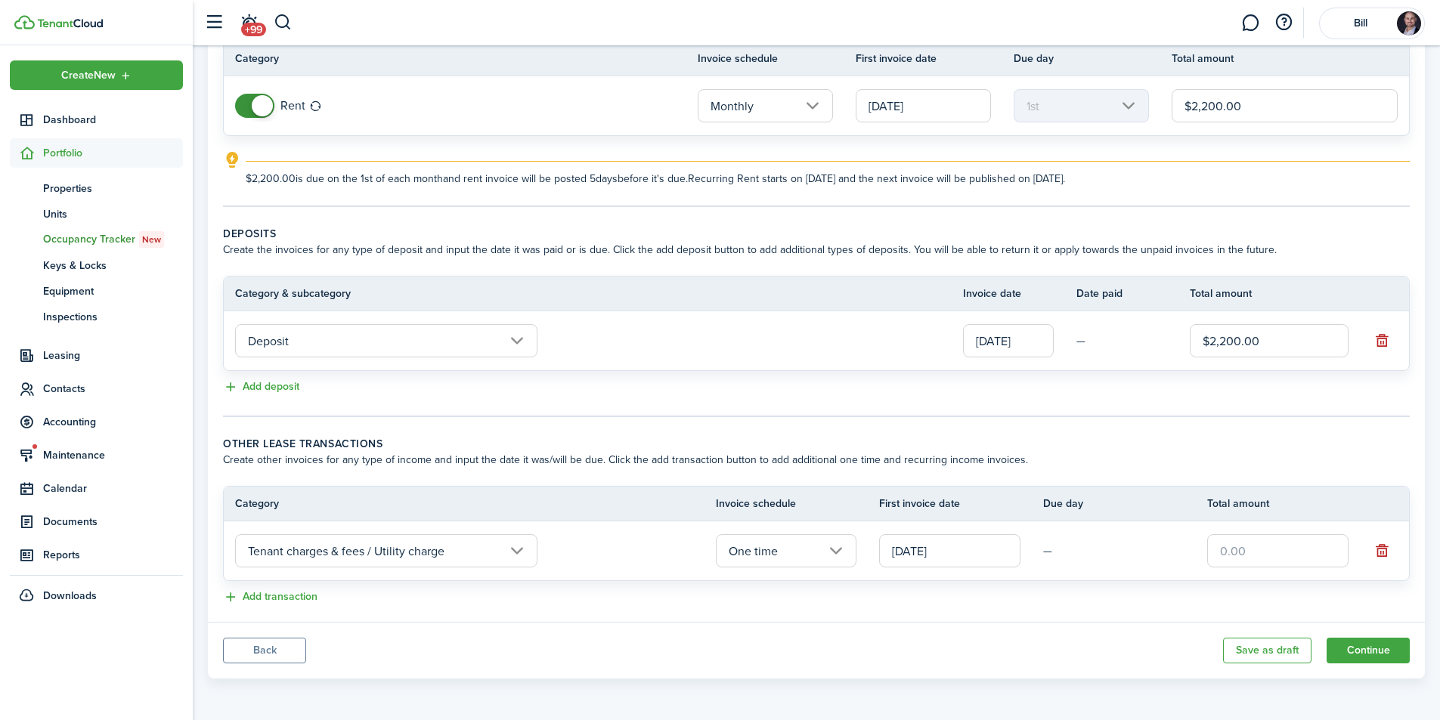
type input "[DATE]"
click at [834, 547] on input "One time" at bounding box center [786, 550] width 141 height 33
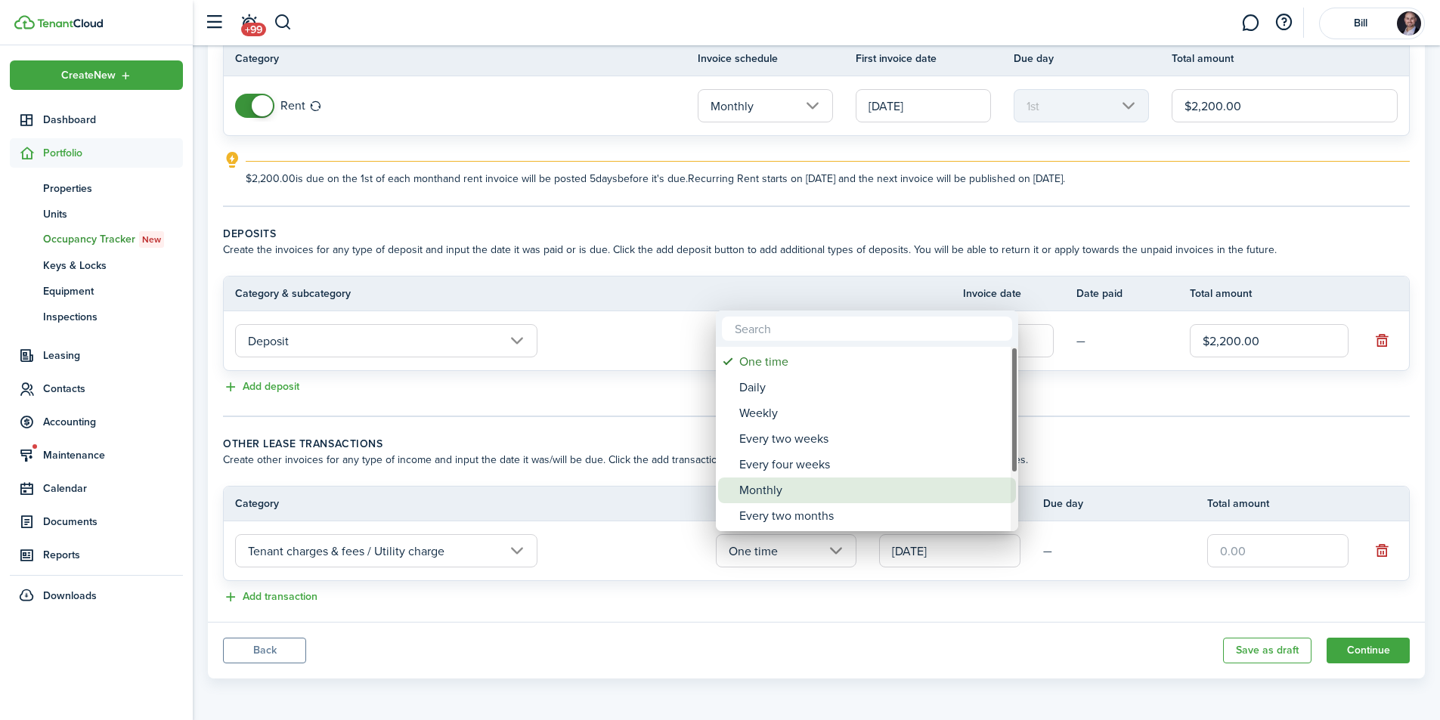
click at [785, 491] on div "Monthly" at bounding box center [873, 491] width 268 height 26
type input "Monthly"
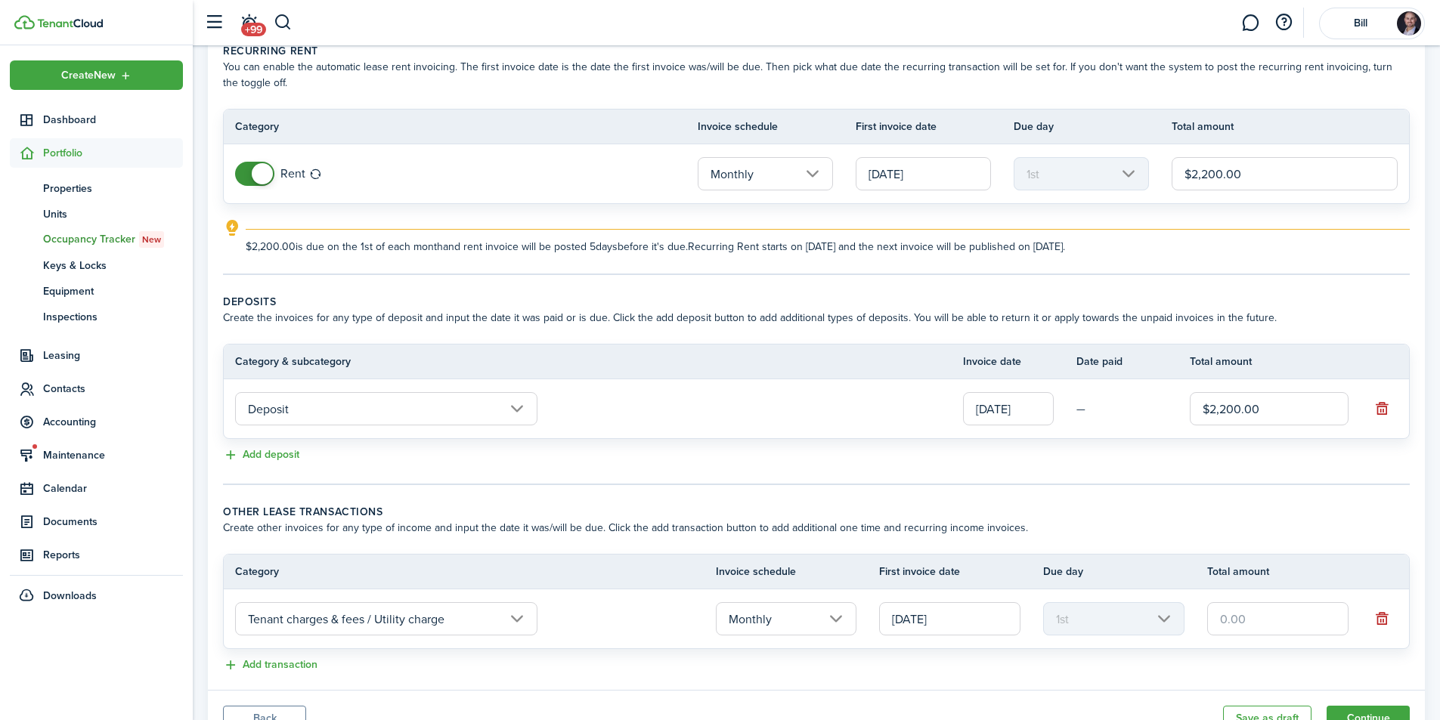
scroll to position [126, 0]
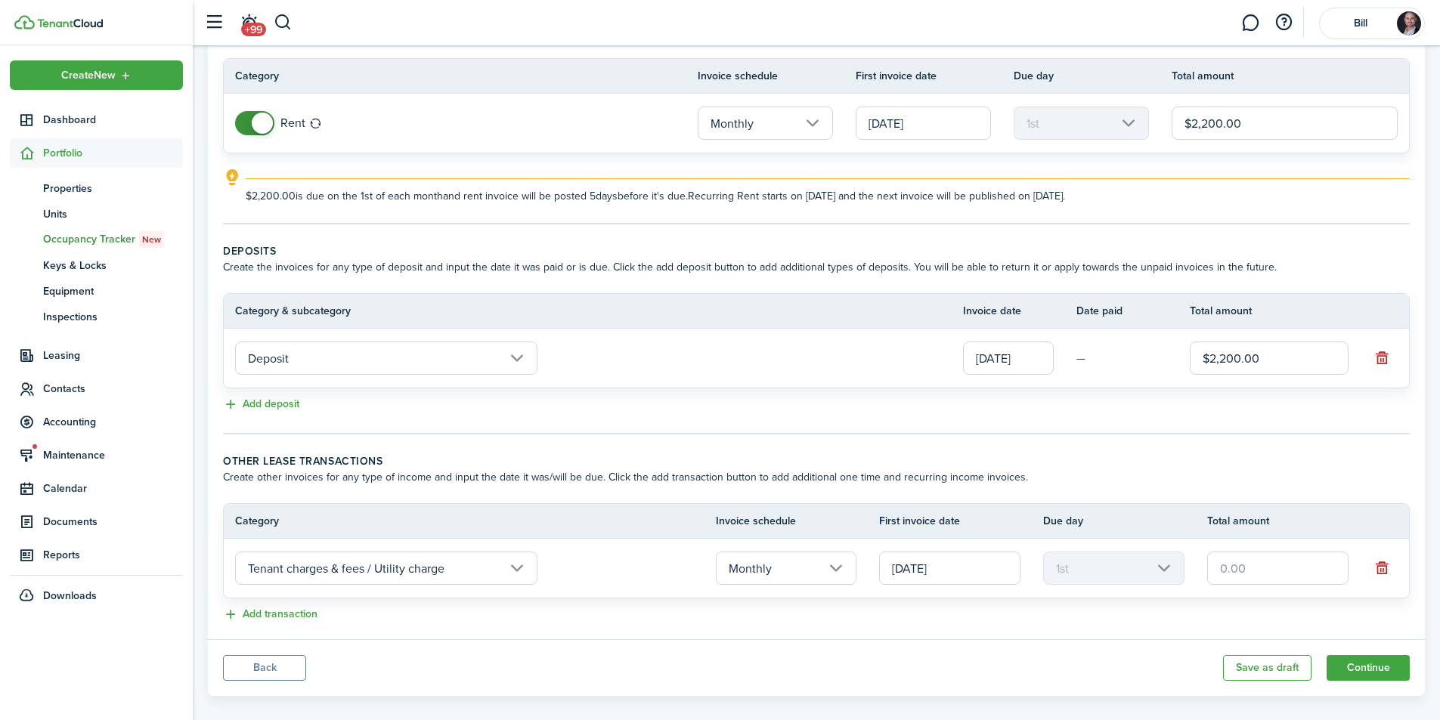
click at [1234, 565] on input "text" at bounding box center [1277, 568] width 141 height 33
type input "$125.00"
click at [1119, 500] on lease-classic-other-transaction "Other lease transactions Create other invoices for any type of income and input…" at bounding box center [816, 539] width 1187 height 171
click at [262, 617] on button "Add transaction" at bounding box center [270, 614] width 94 height 17
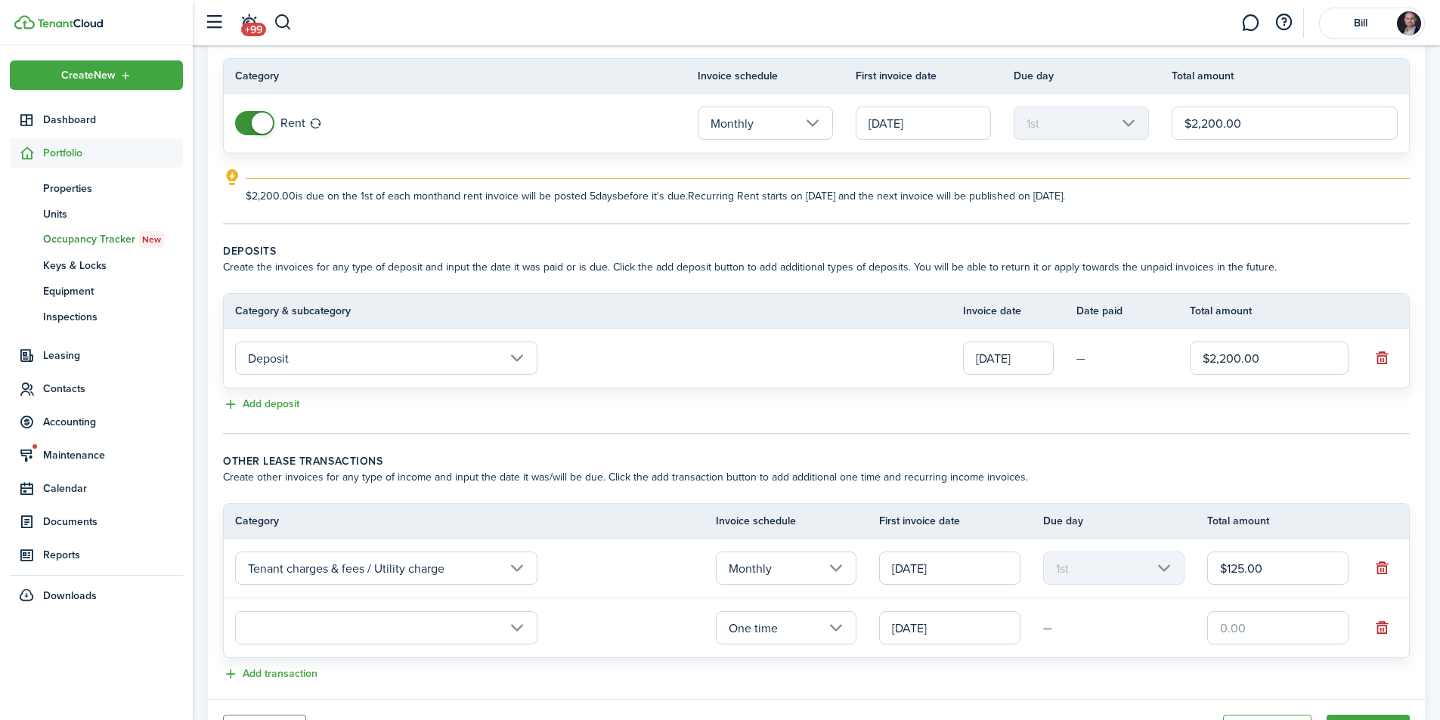
click at [333, 631] on input "text" at bounding box center [386, 628] width 302 height 33
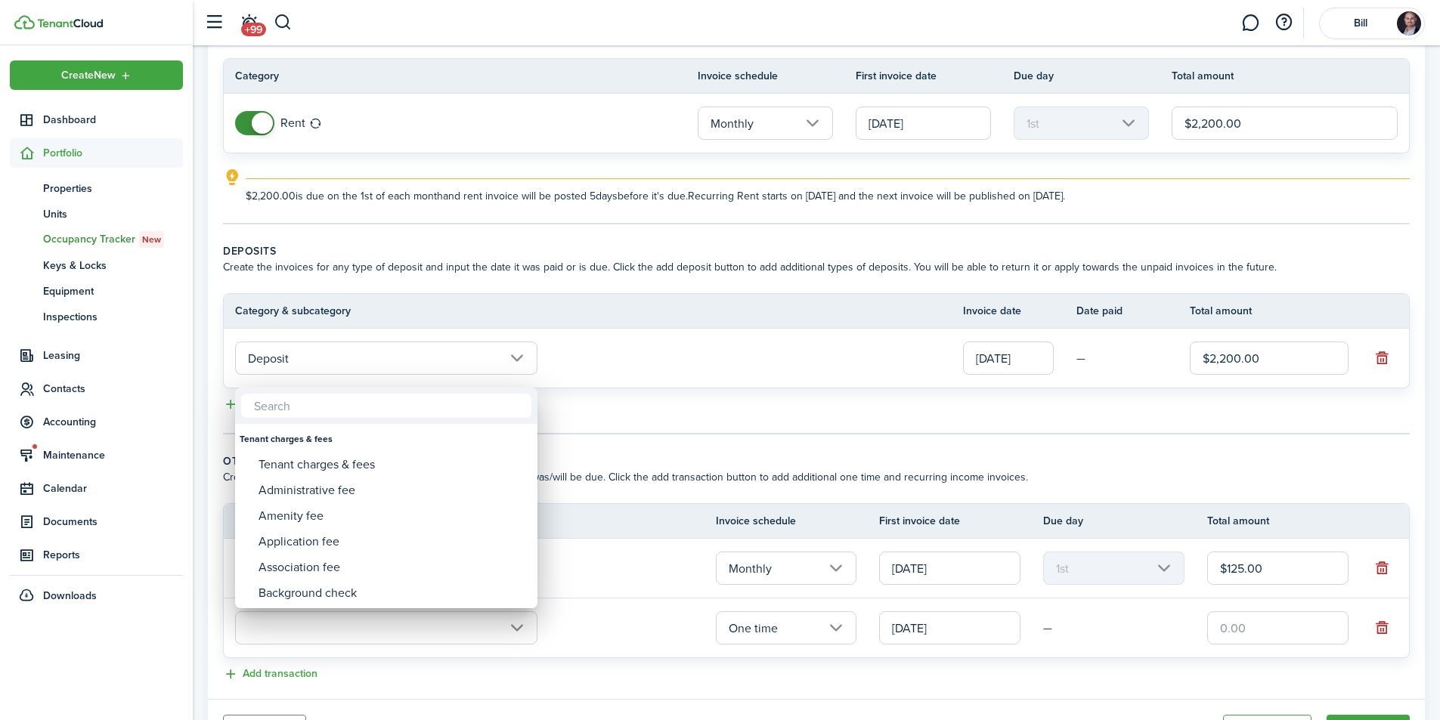
click at [302, 408] on input "text" at bounding box center [386, 406] width 290 height 24
type input "rent"
click at [356, 567] on div "Prorated rent" at bounding box center [393, 568] width 268 height 26
type input "Rent / Prorated rent"
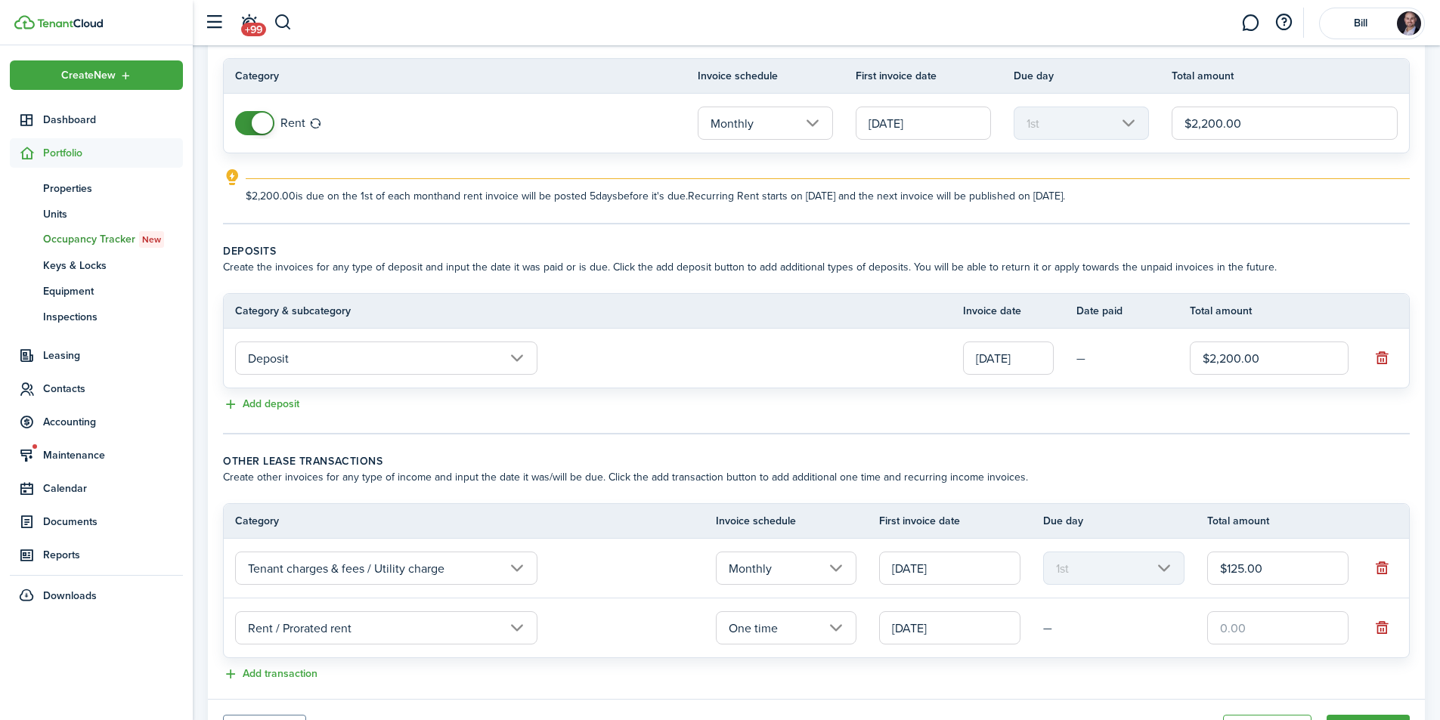
click at [918, 632] on input "[DATE]" at bounding box center [949, 628] width 141 height 33
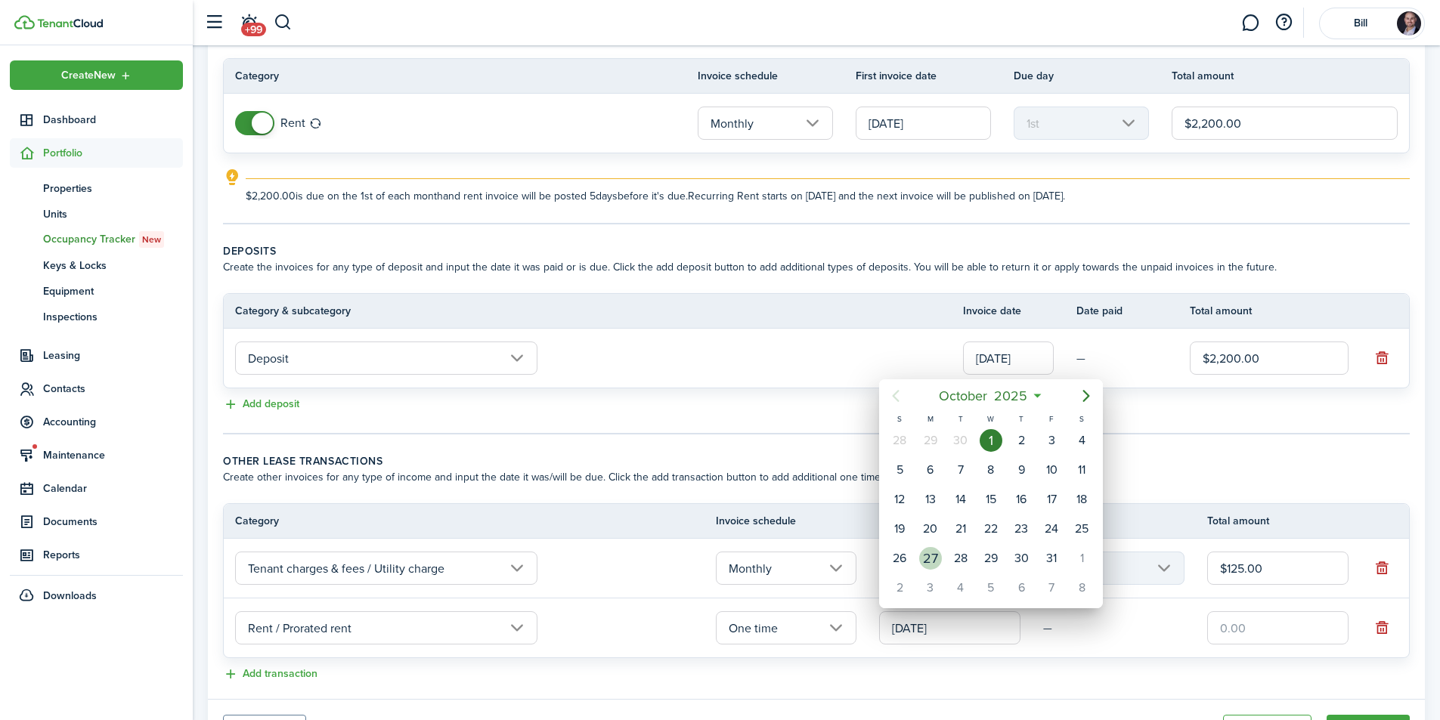
click at [926, 558] on div "27" at bounding box center [930, 558] width 23 height 23
type input "[DATE]"
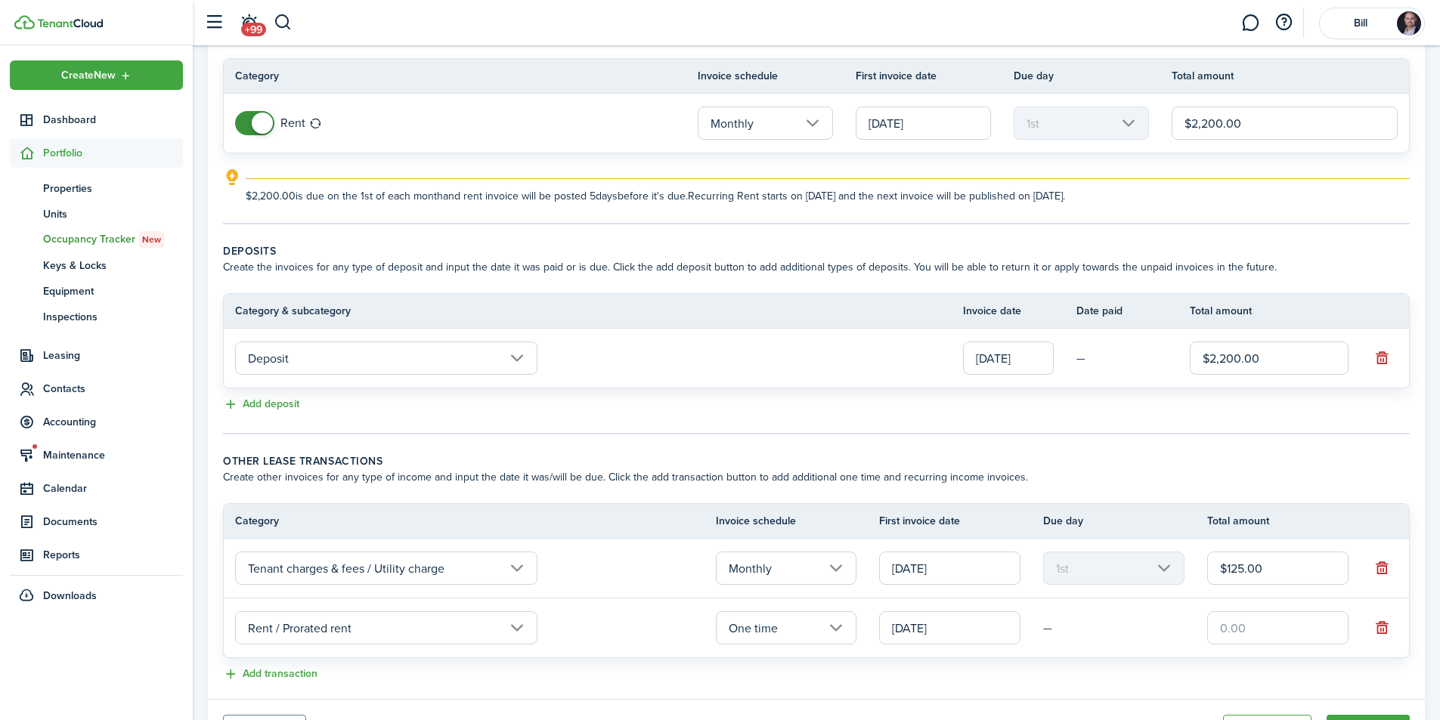
click at [914, 631] on input "[DATE]" at bounding box center [949, 628] width 141 height 33
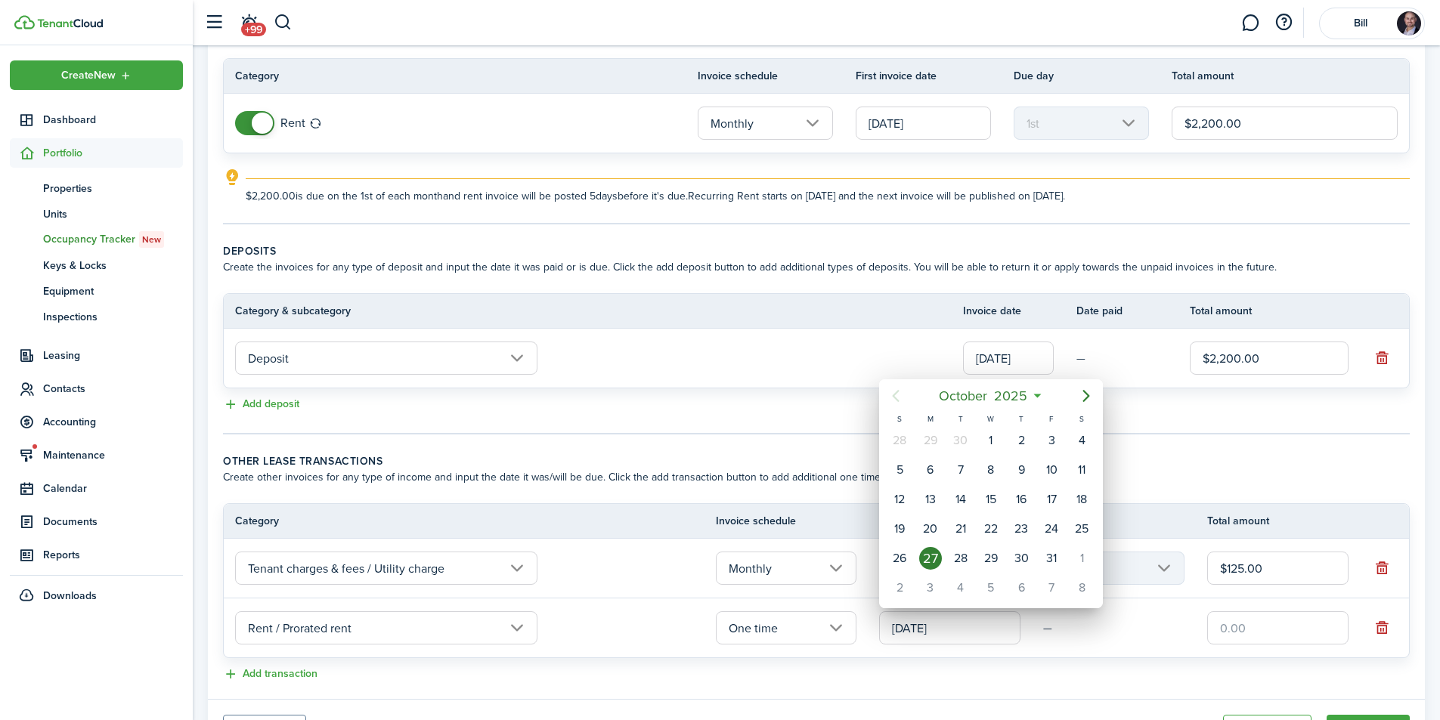
click at [895, 399] on icon "Previous page" at bounding box center [896, 396] width 18 height 18
click at [967, 442] on div "30" at bounding box center [960, 440] width 23 height 23
click at [652, 624] on div at bounding box center [720, 360] width 1682 height 962
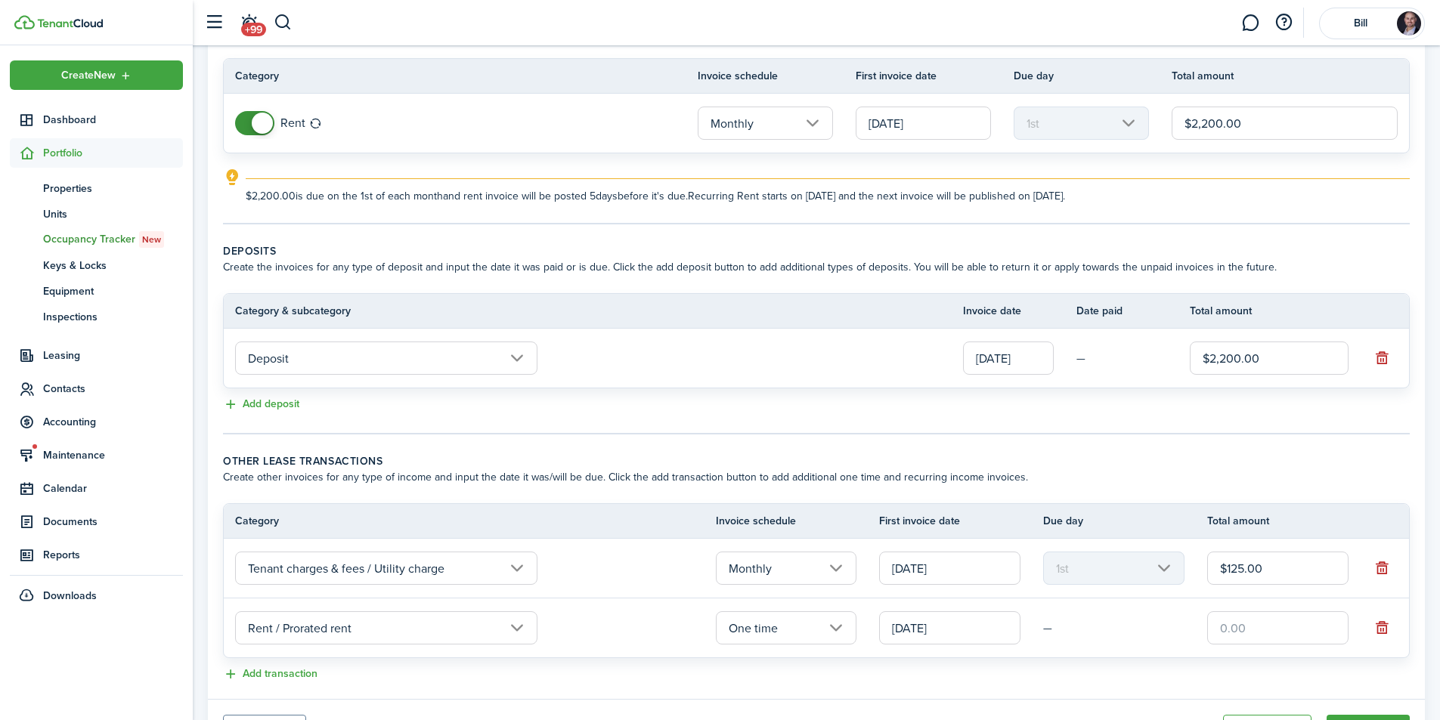
click at [514, 627] on input "Rent / Prorated rent" at bounding box center [386, 628] width 302 height 33
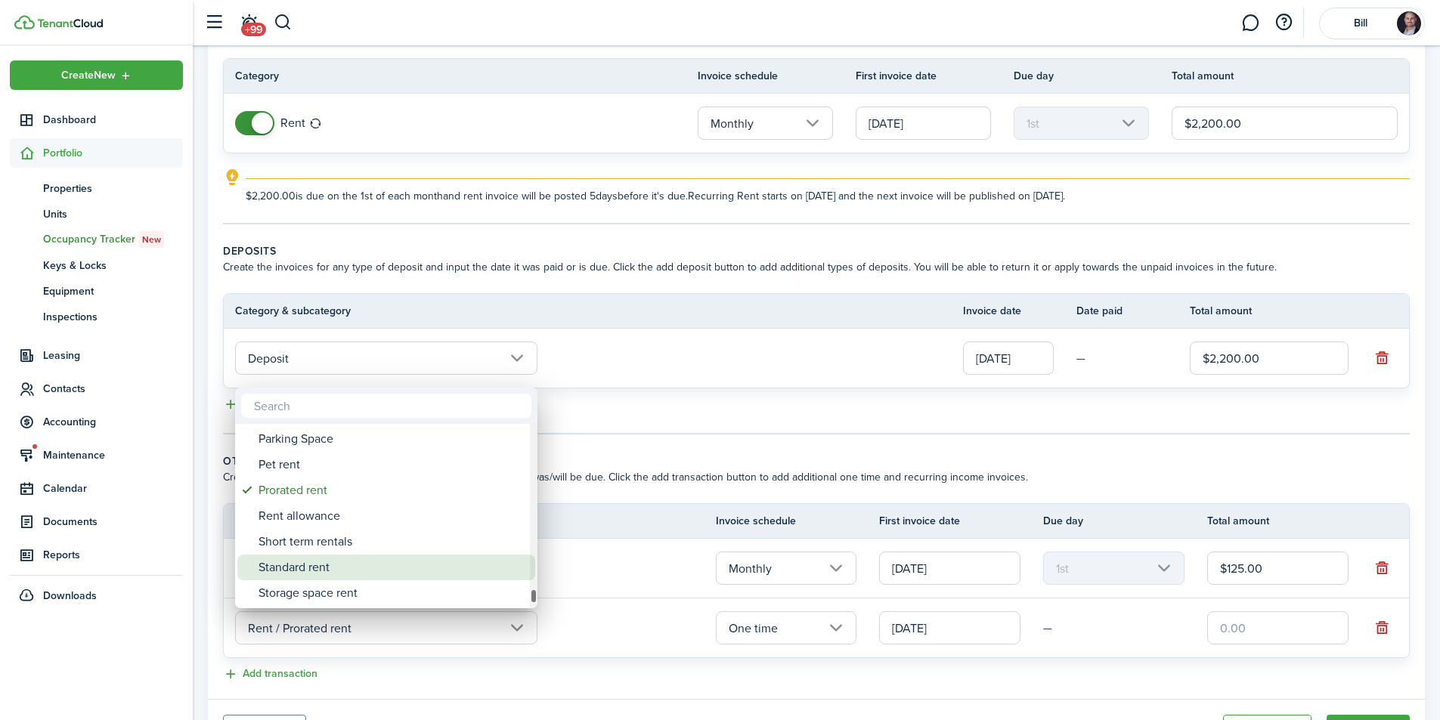
click at [415, 562] on div "Standard rent" at bounding box center [393, 568] width 268 height 26
type input "Rent / Standard rent"
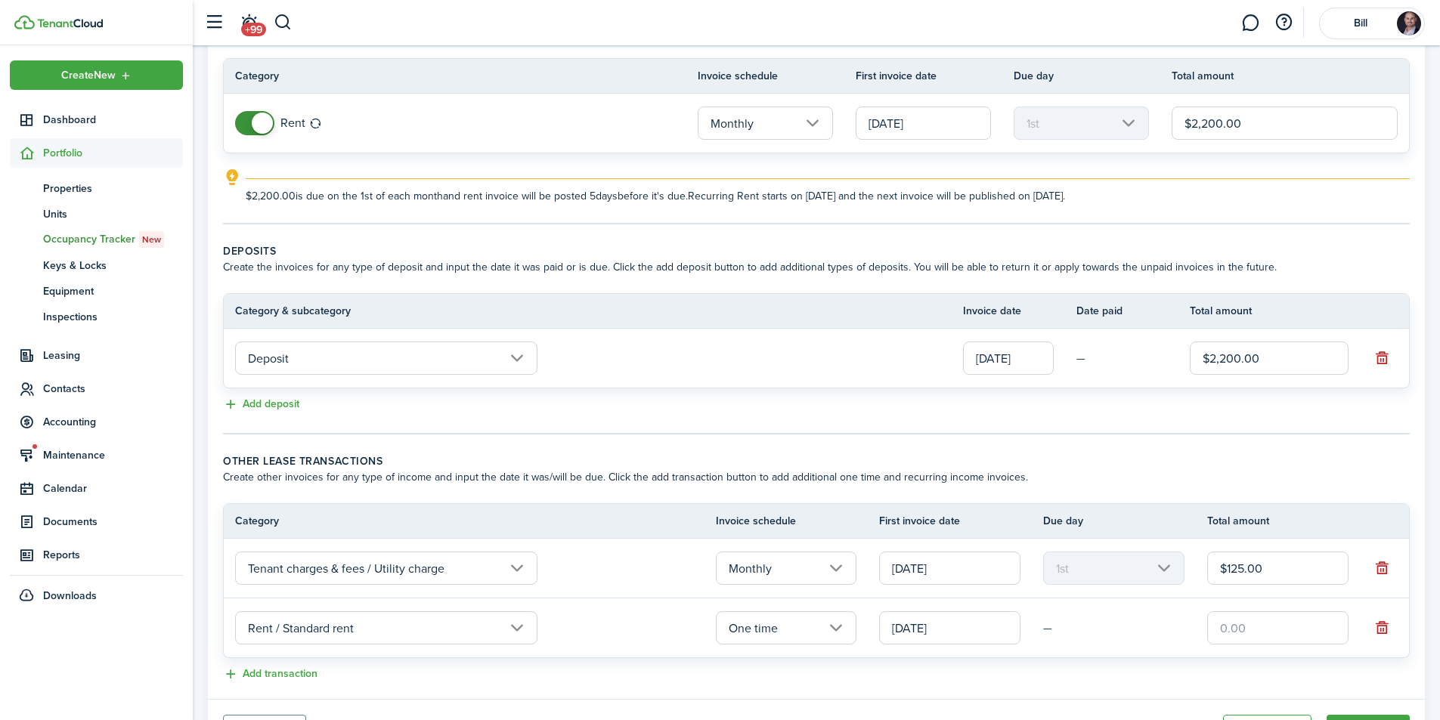
click at [907, 633] on input "[DATE]" at bounding box center [949, 628] width 141 height 33
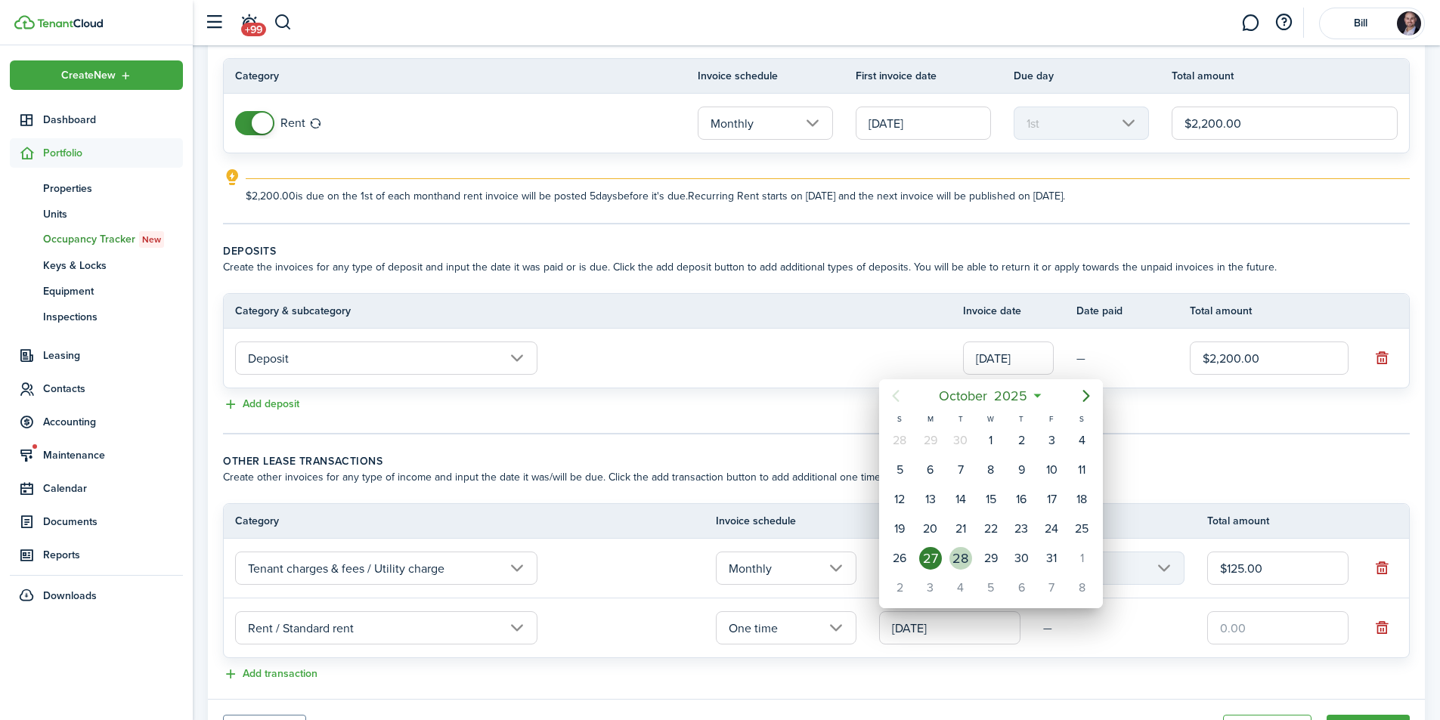
click at [961, 555] on div "28" at bounding box center [960, 558] width 23 height 23
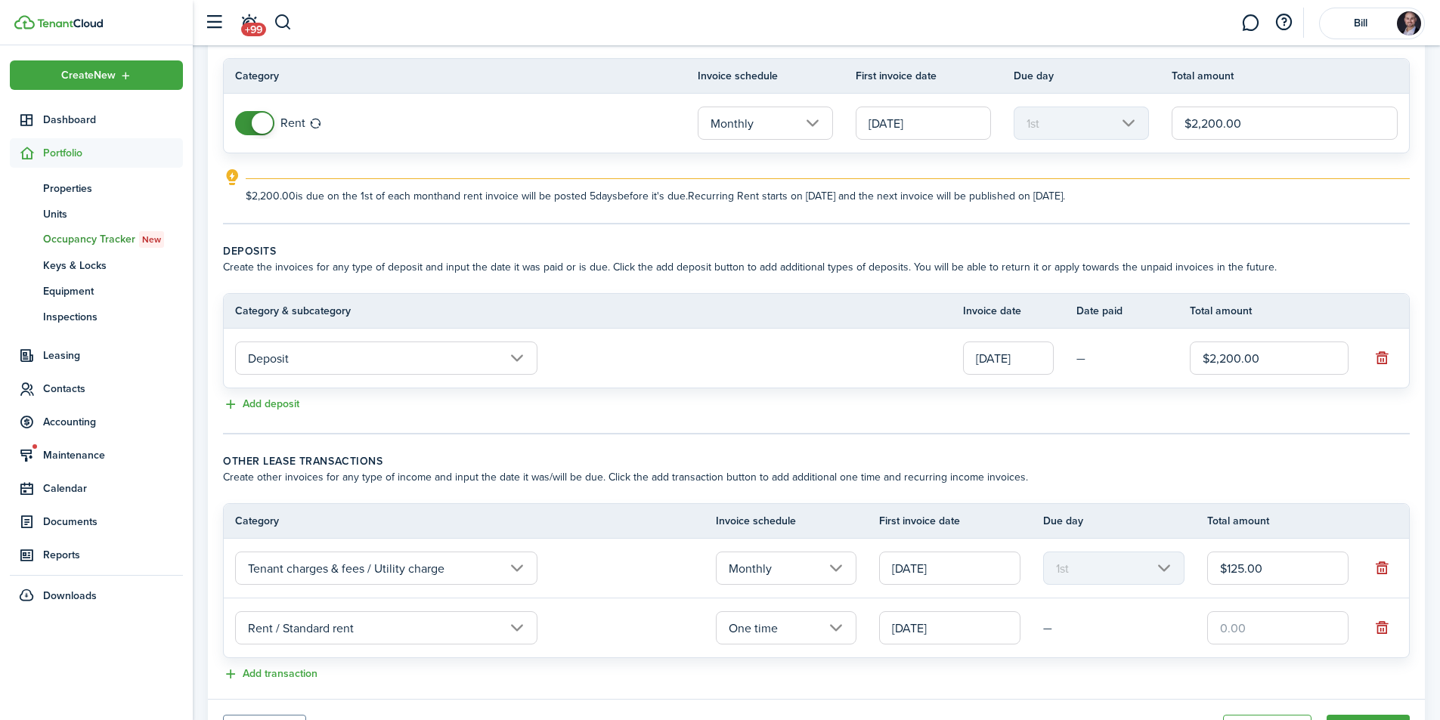
click at [925, 624] on input "[DATE]" at bounding box center [949, 628] width 141 height 33
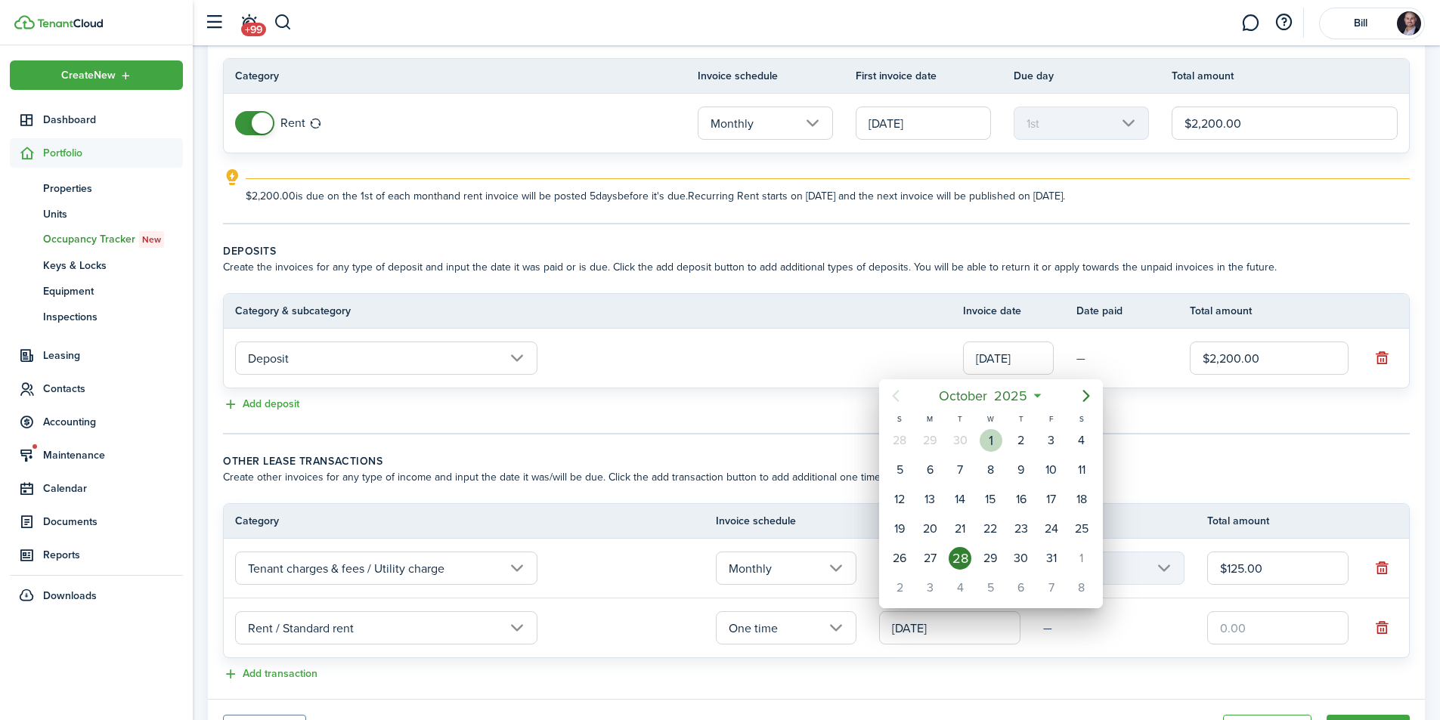
click at [991, 438] on div "1" at bounding box center [991, 440] width 23 height 23
type input "[DATE]"
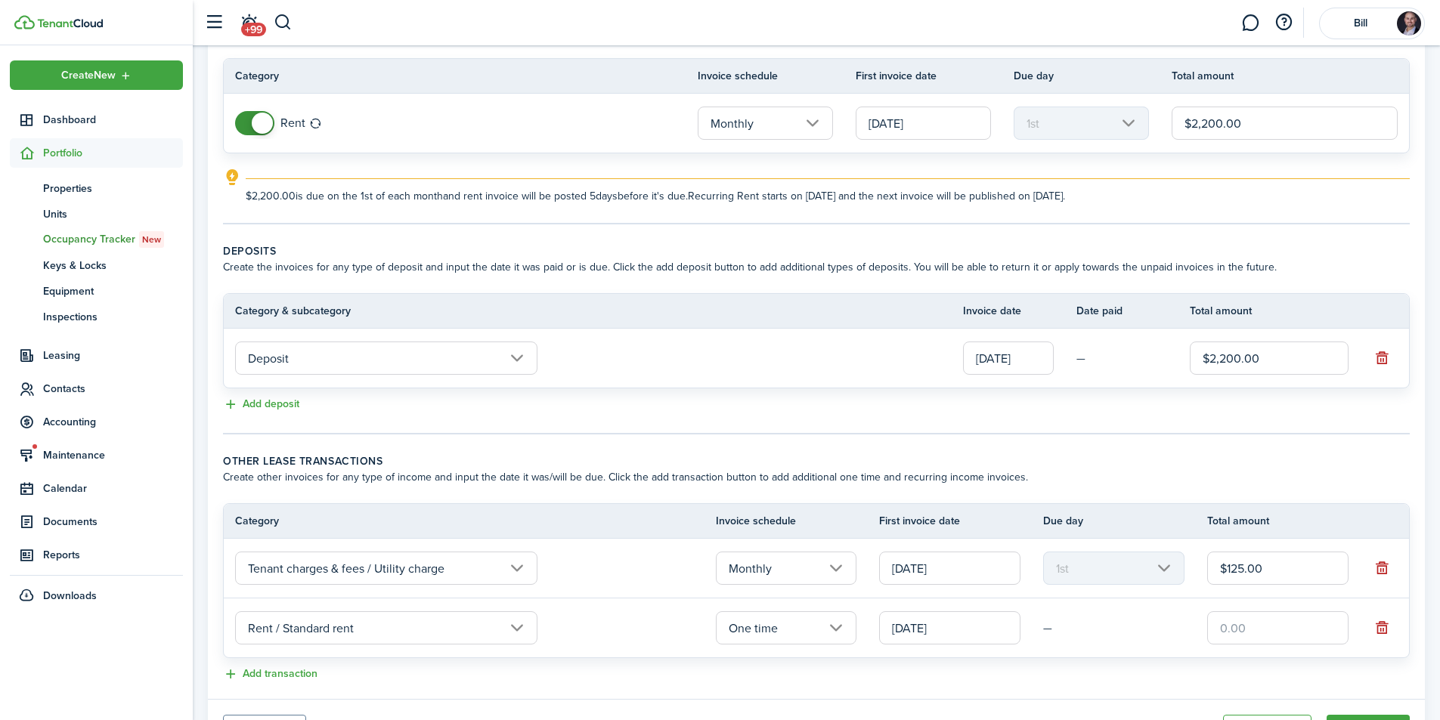
click at [893, 124] on input "[DATE]" at bounding box center [923, 123] width 135 height 33
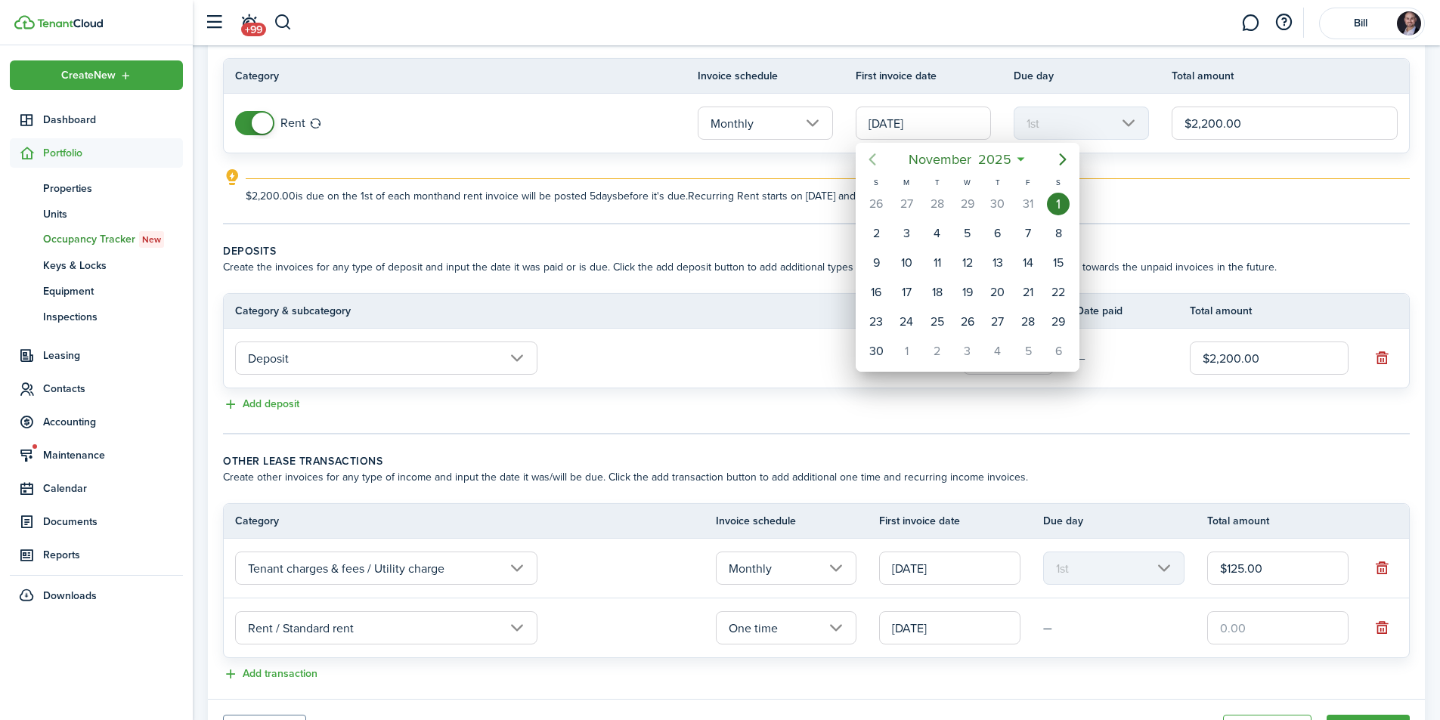
click at [866, 159] on icon "Previous page" at bounding box center [872, 159] width 18 height 18
click at [968, 212] on div "1" at bounding box center [967, 204] width 23 height 23
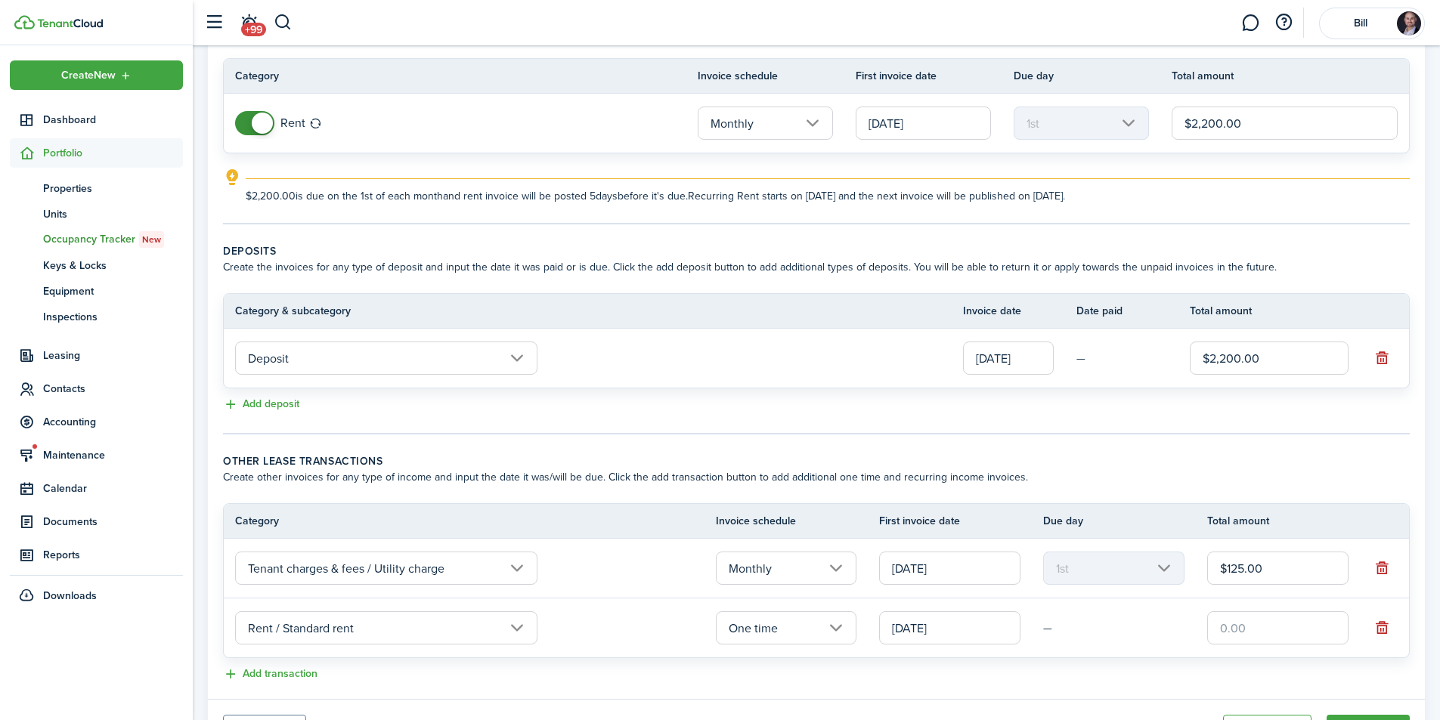
type input "[DATE]"
click at [934, 570] on input "[DATE]" at bounding box center [949, 568] width 141 height 33
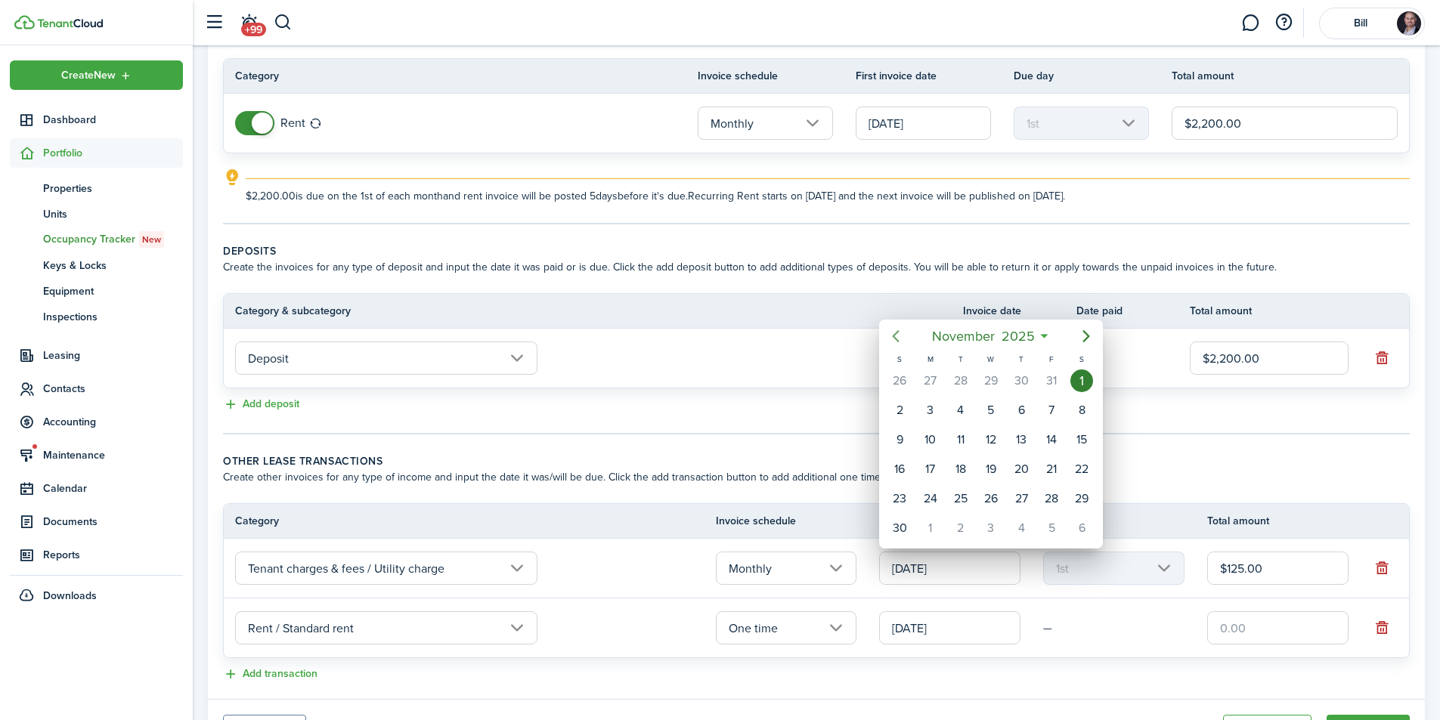
click at [891, 336] on icon "Previous page" at bounding box center [896, 336] width 18 height 18
click at [987, 376] on div "1" at bounding box center [991, 381] width 23 height 23
type input "[DATE]"
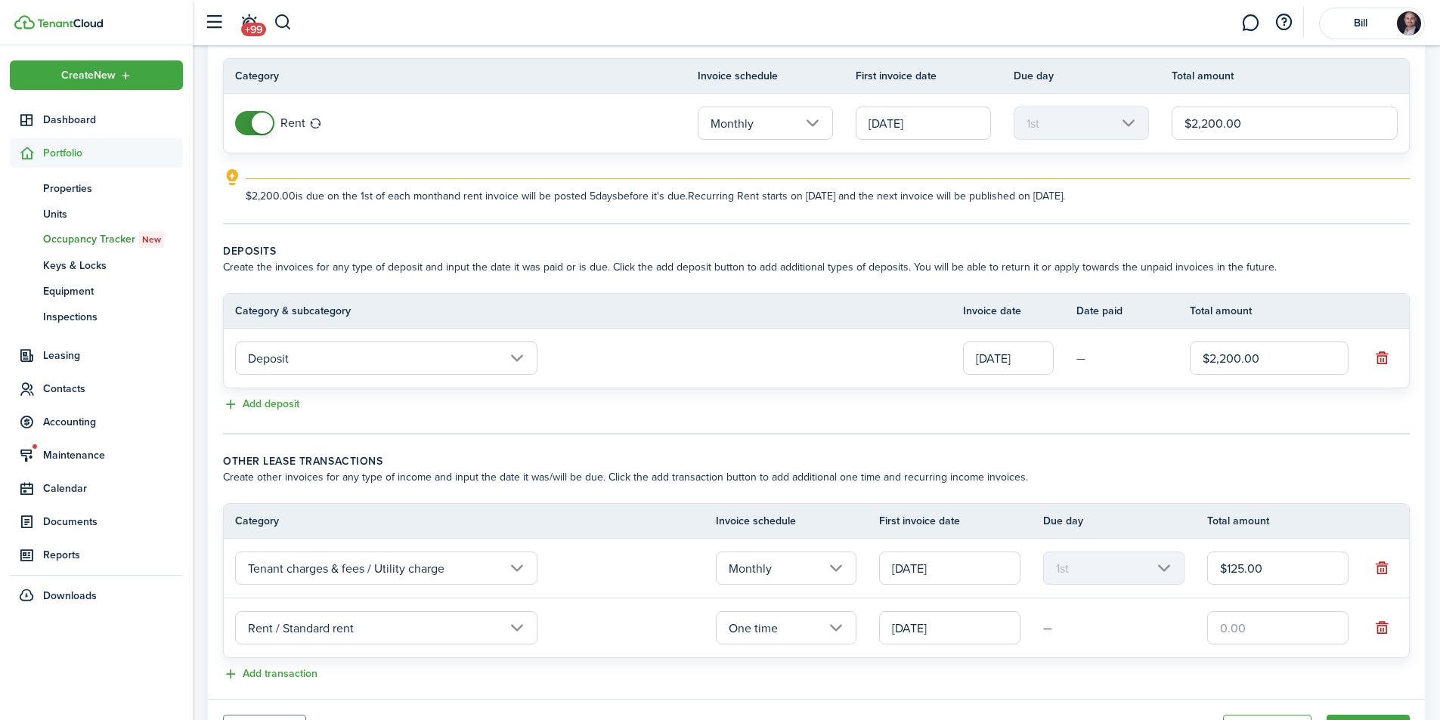
click at [1017, 438] on panel-main-body "Recurring rent You can enable the automatic lease rent invoicing. The first inv…" at bounding box center [816, 338] width 1217 height 722
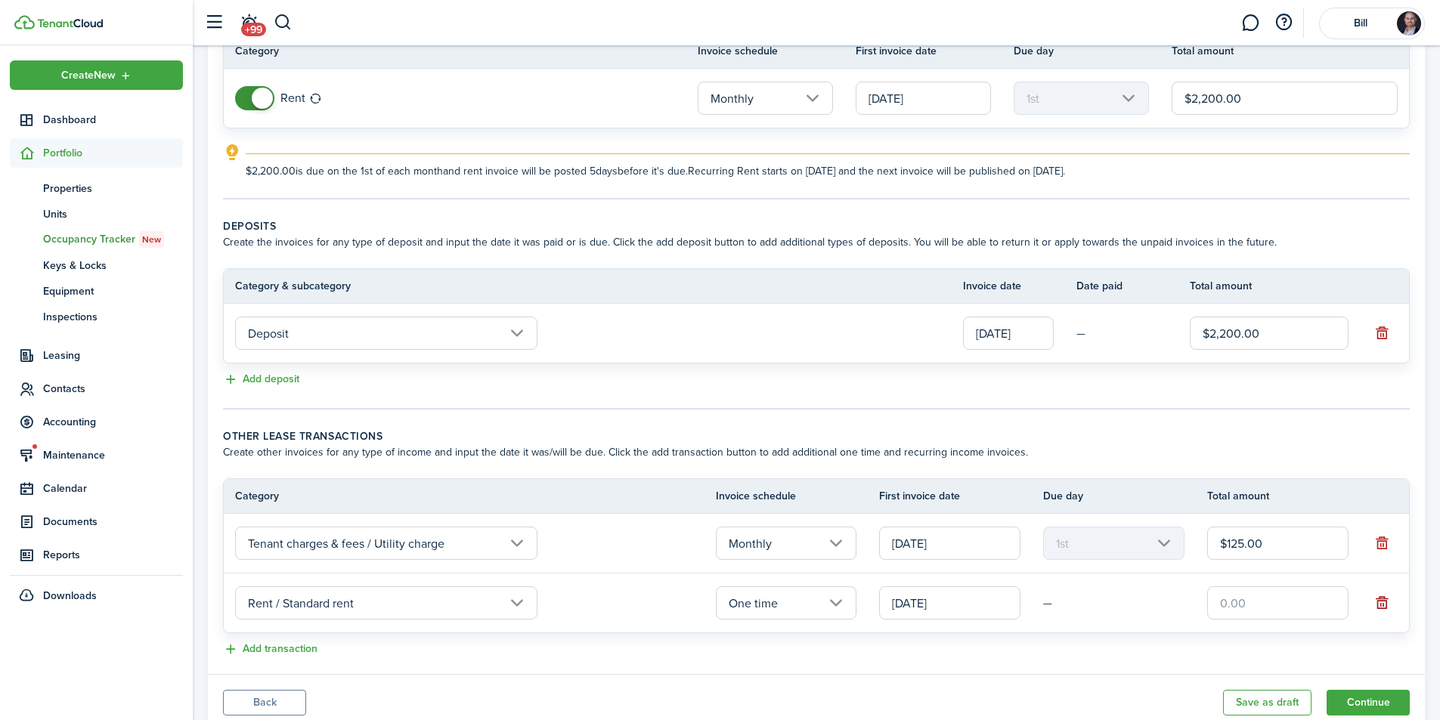
click at [1385, 605] on button "button" at bounding box center [1381, 603] width 21 height 21
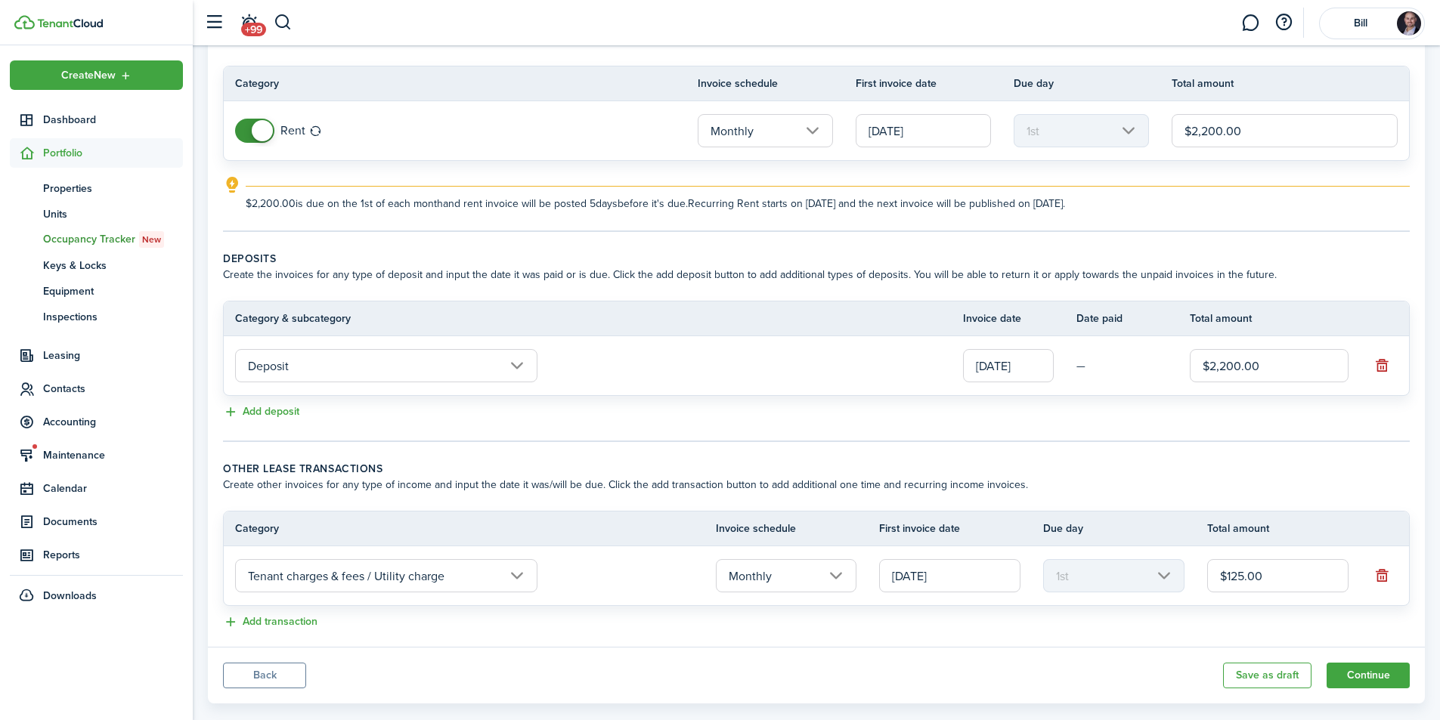
scroll to position [144, 0]
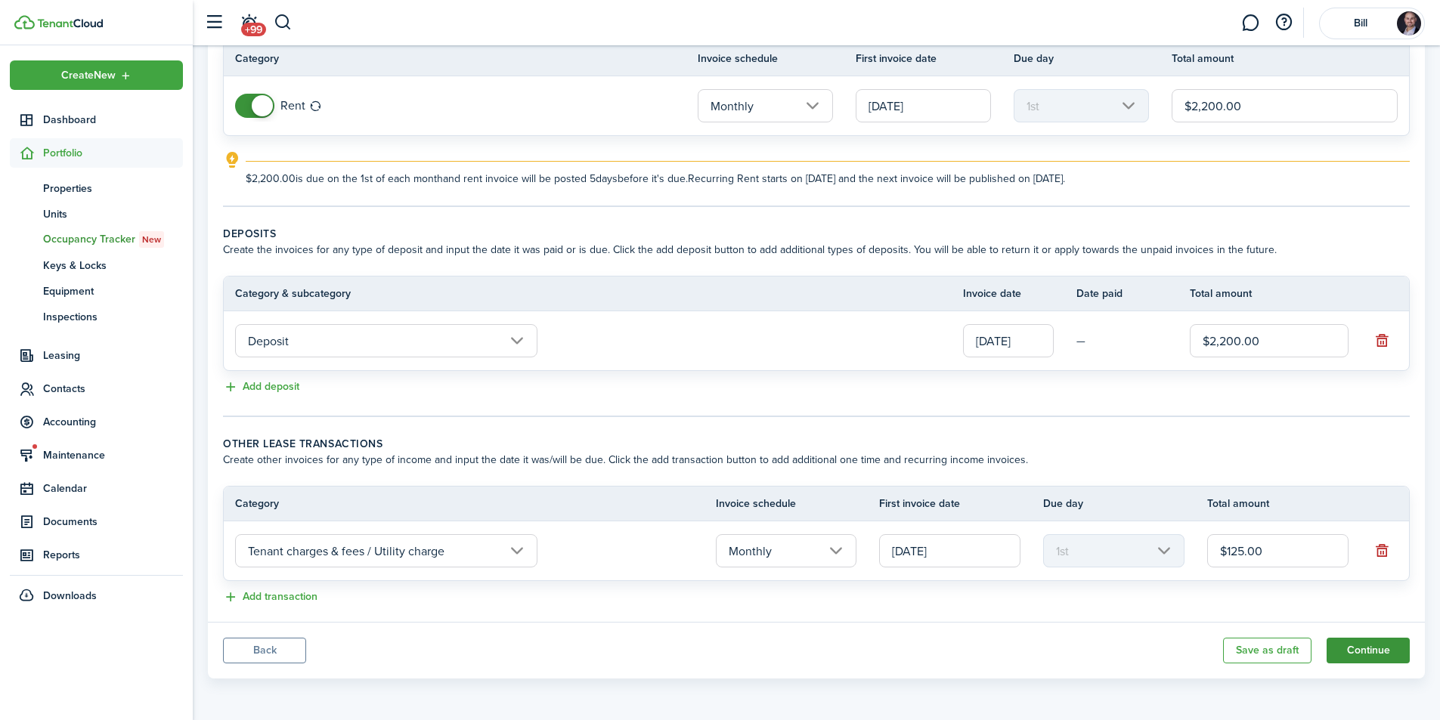
click at [1360, 654] on button "Continue" at bounding box center [1368, 651] width 83 height 26
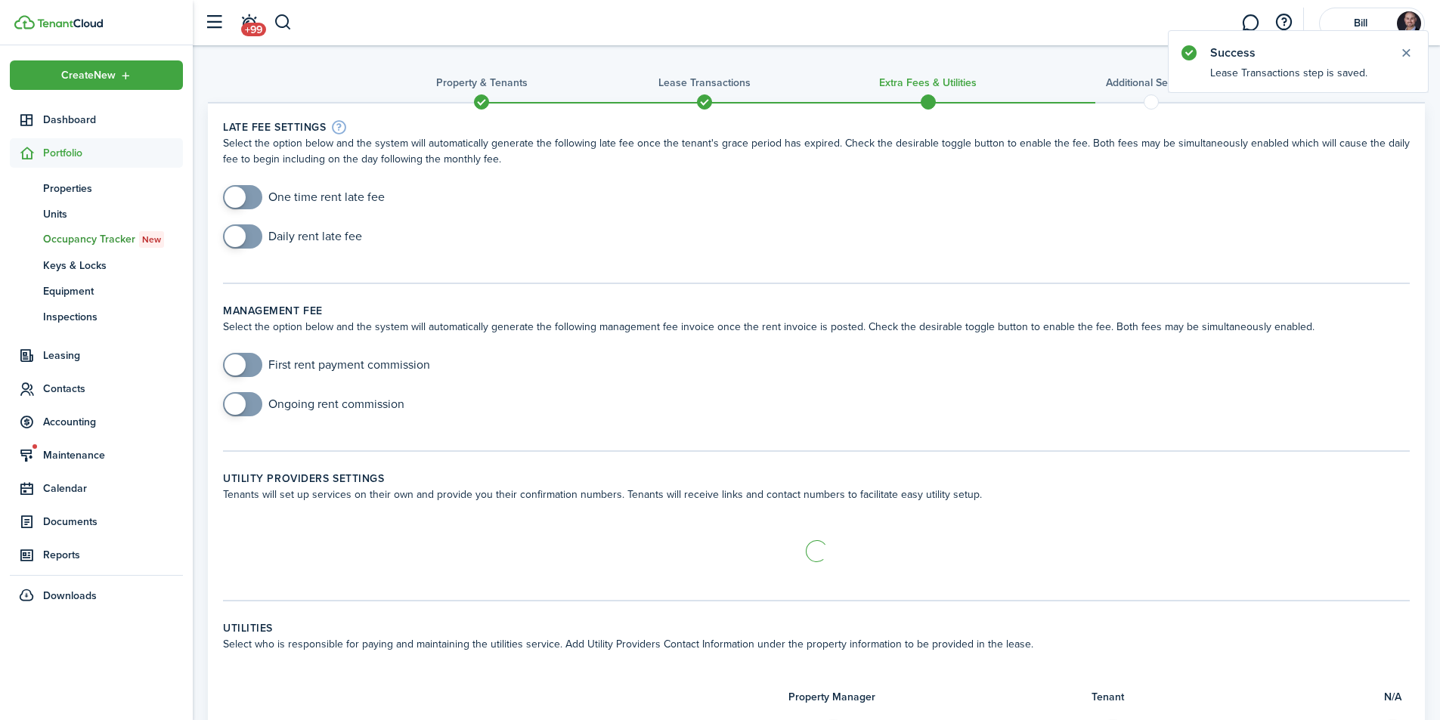
checkbox input "true"
click at [249, 198] on span at bounding box center [242, 197] width 15 height 24
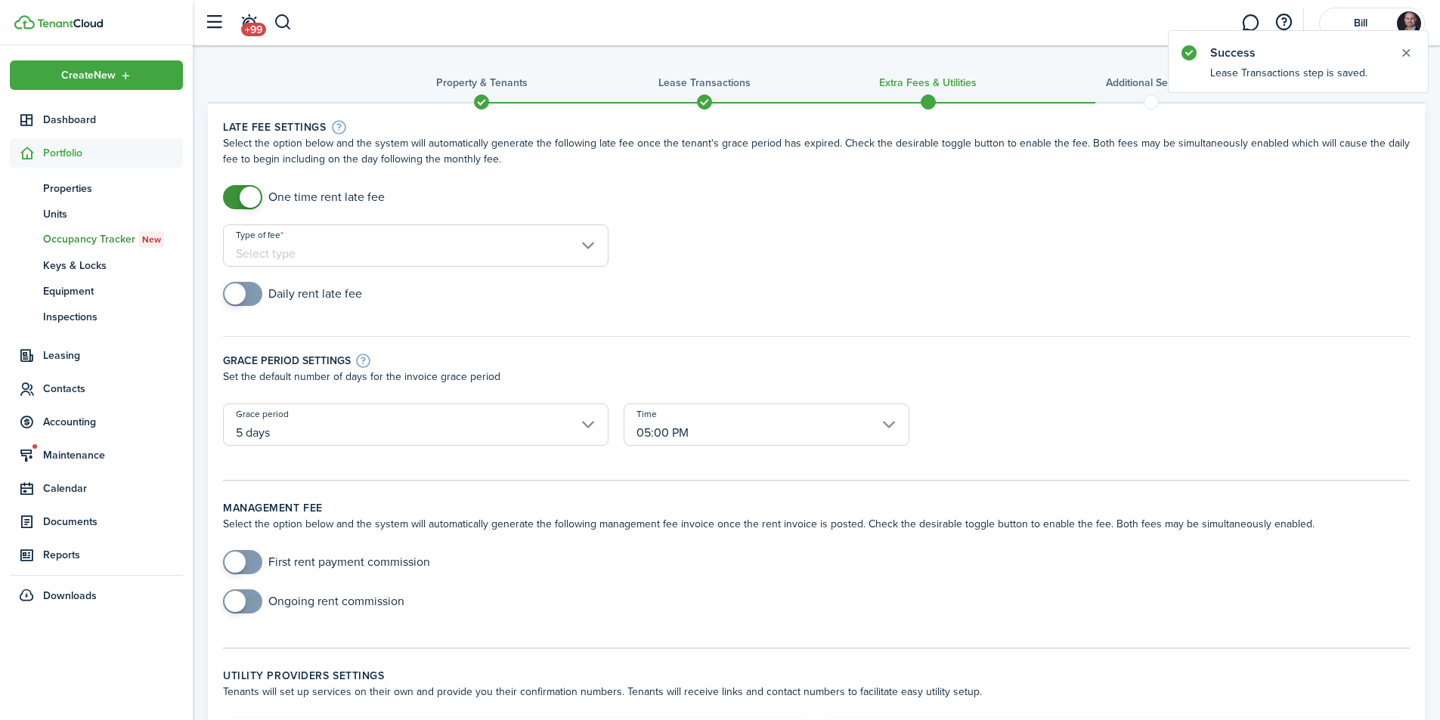
click at [358, 243] on input "Type of fee" at bounding box center [415, 245] width 385 height 42
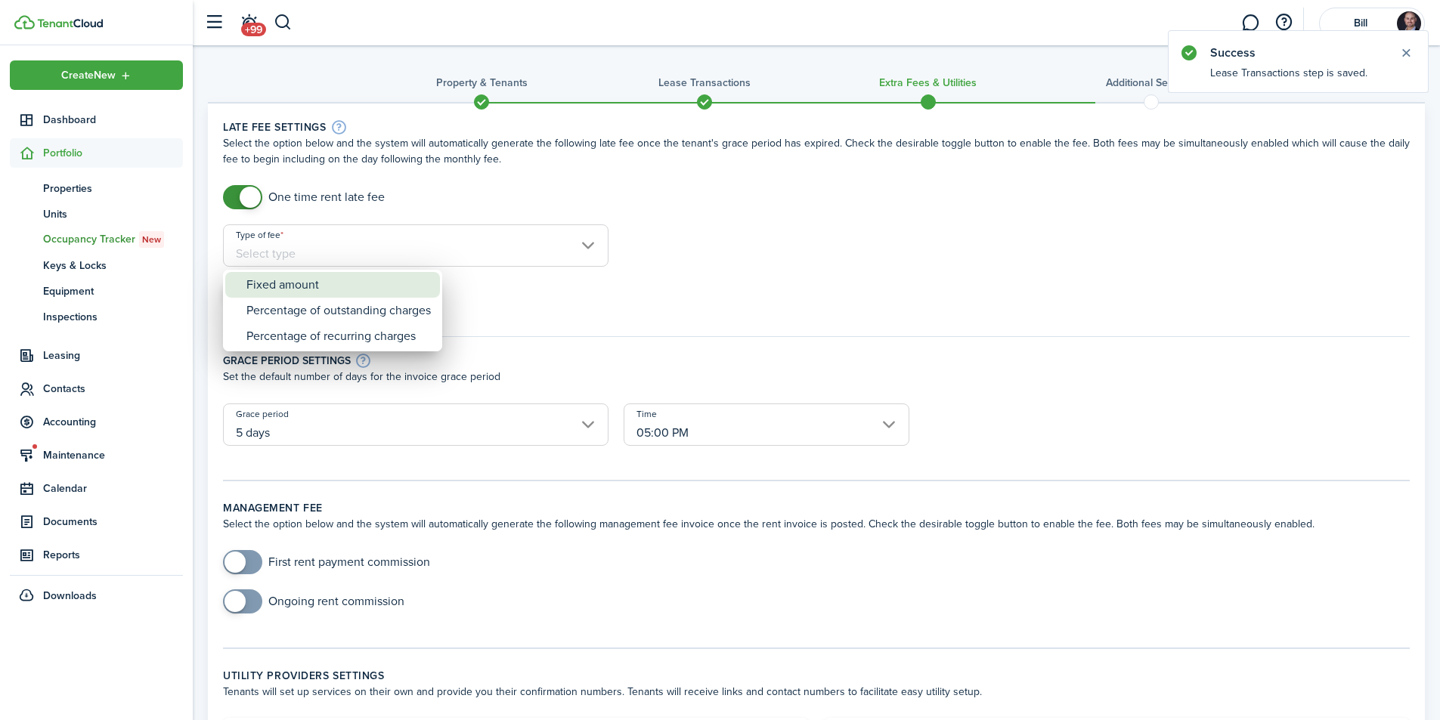
click at [338, 285] on div "Fixed amount" at bounding box center [338, 285] width 184 height 26
type input "Fixed amount"
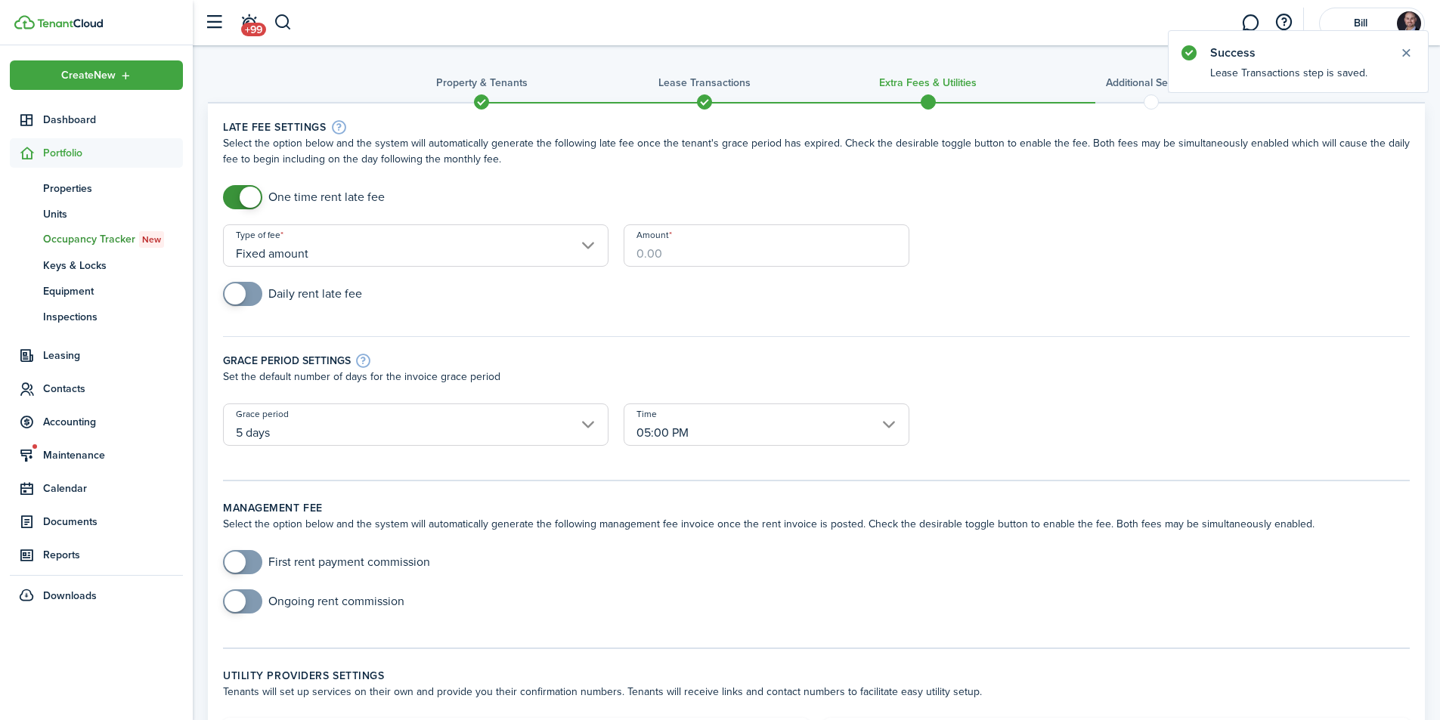
click at [699, 251] on input "Amount" at bounding box center [767, 245] width 286 height 42
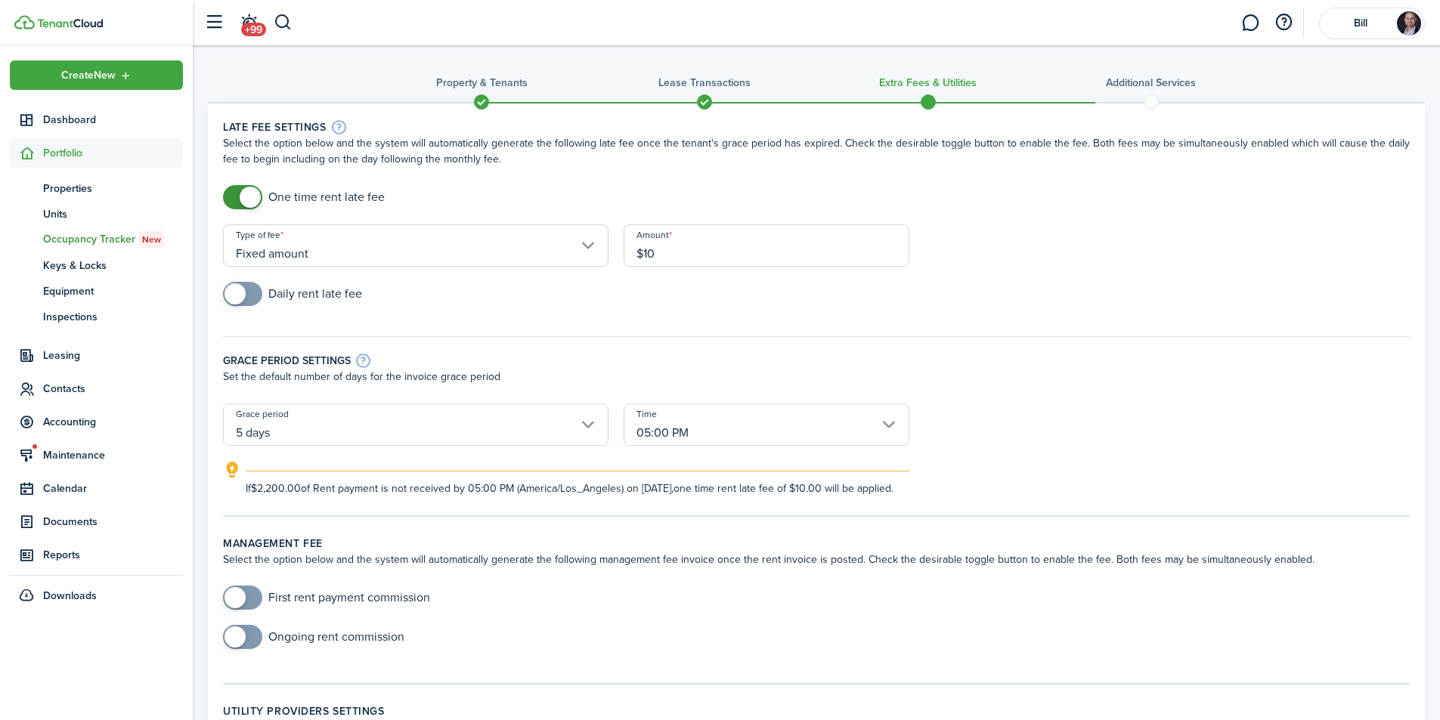
type input "$10.00"
click at [1057, 282] on div "Daily rent late fee" at bounding box center [816, 301] width 1202 height 39
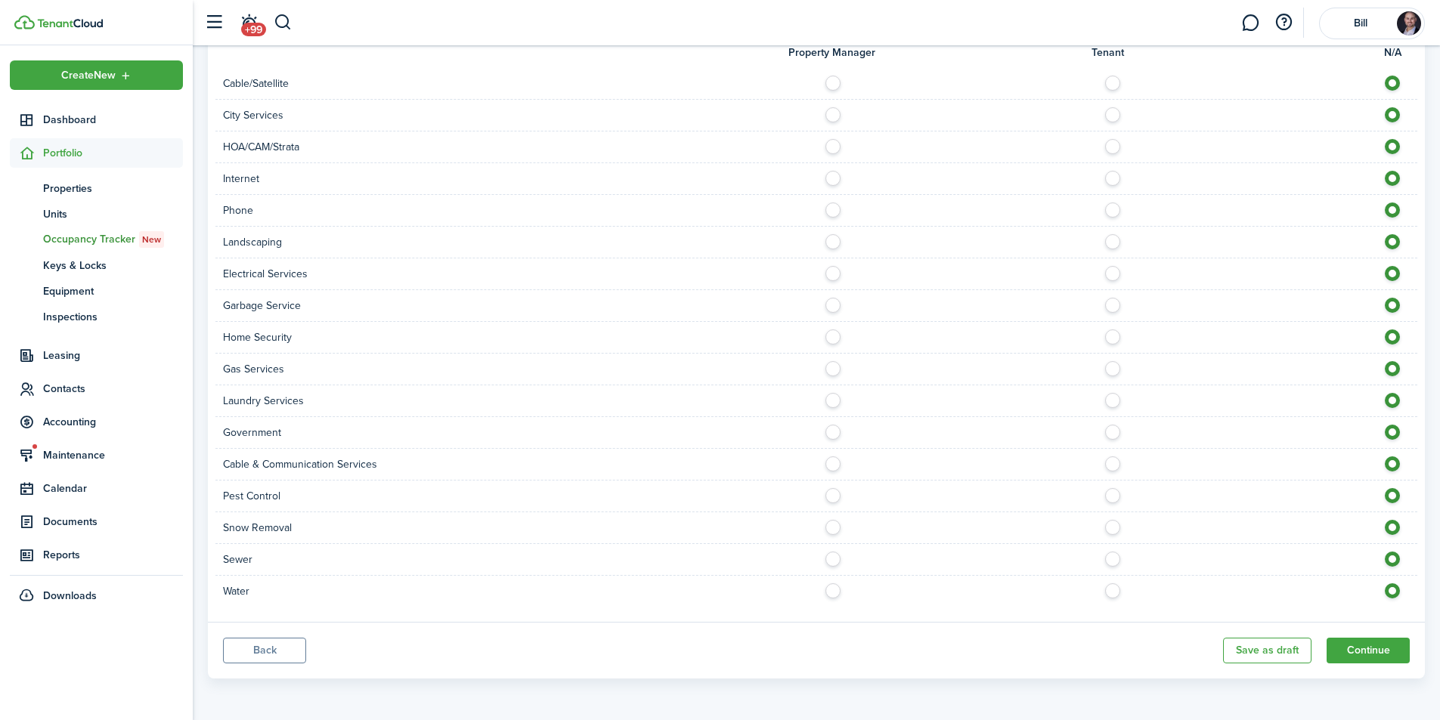
scroll to position [1098, 0]
click at [1370, 649] on button "Continue" at bounding box center [1368, 651] width 83 height 26
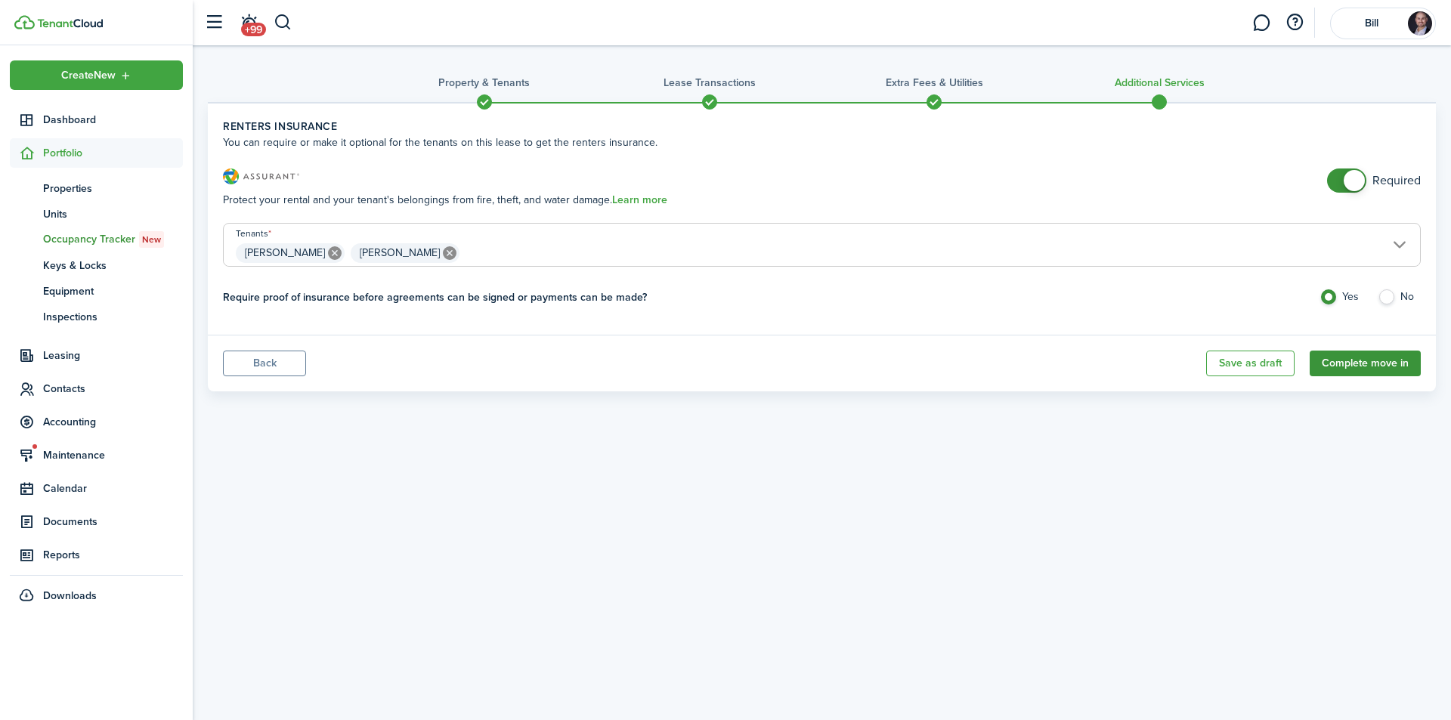
click at [1359, 363] on button "Complete move in" at bounding box center [1365, 364] width 111 height 26
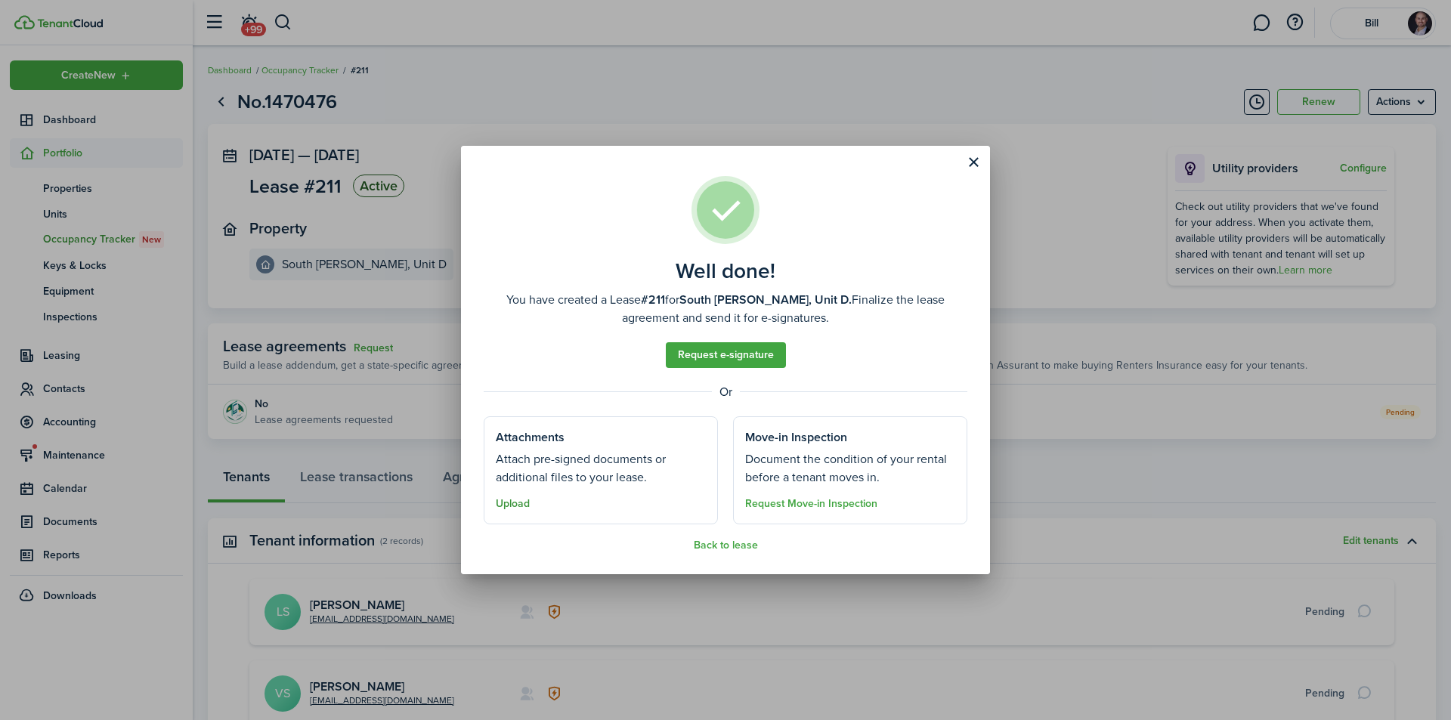
click at [513, 507] on button "Upload" at bounding box center [513, 504] width 34 height 12
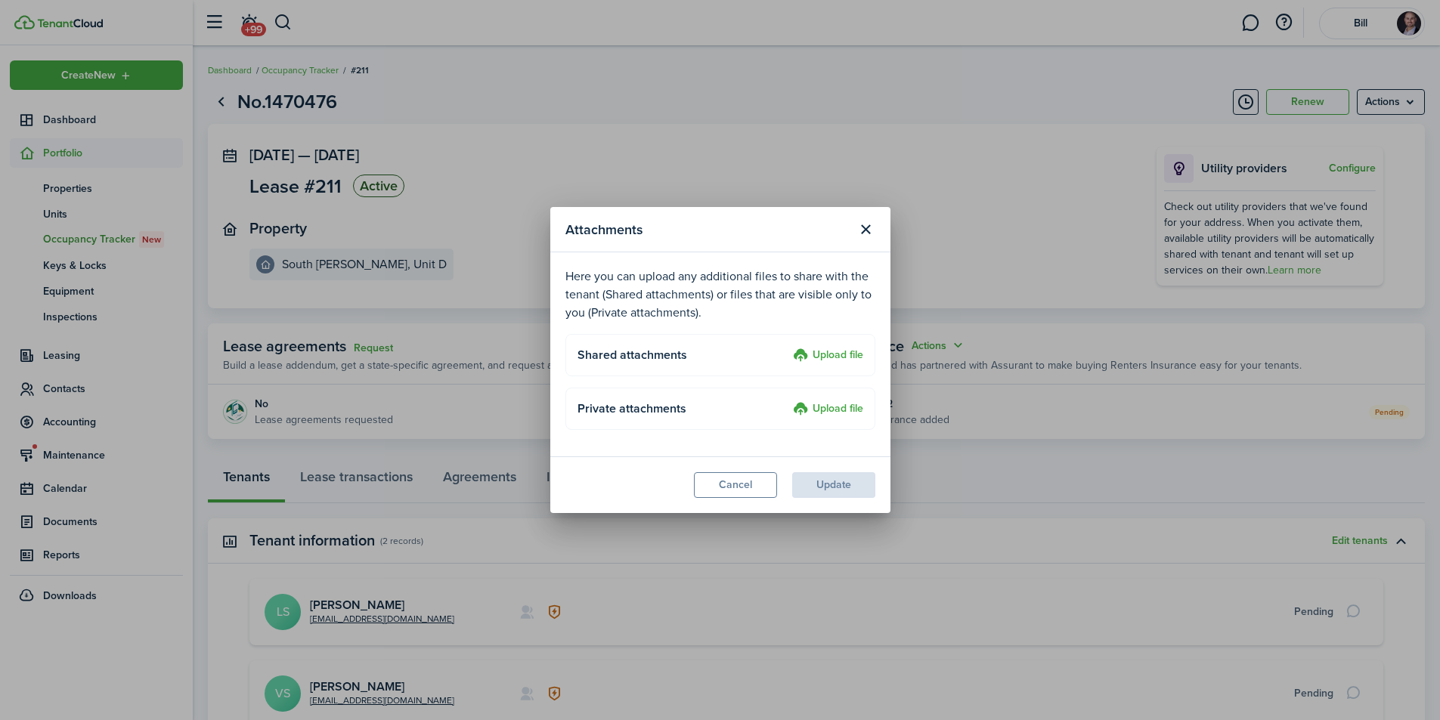
click at [833, 348] on label "Upload file" at bounding box center [828, 356] width 70 height 18
click at [788, 347] on input "Upload file" at bounding box center [788, 347] width 0 height 0
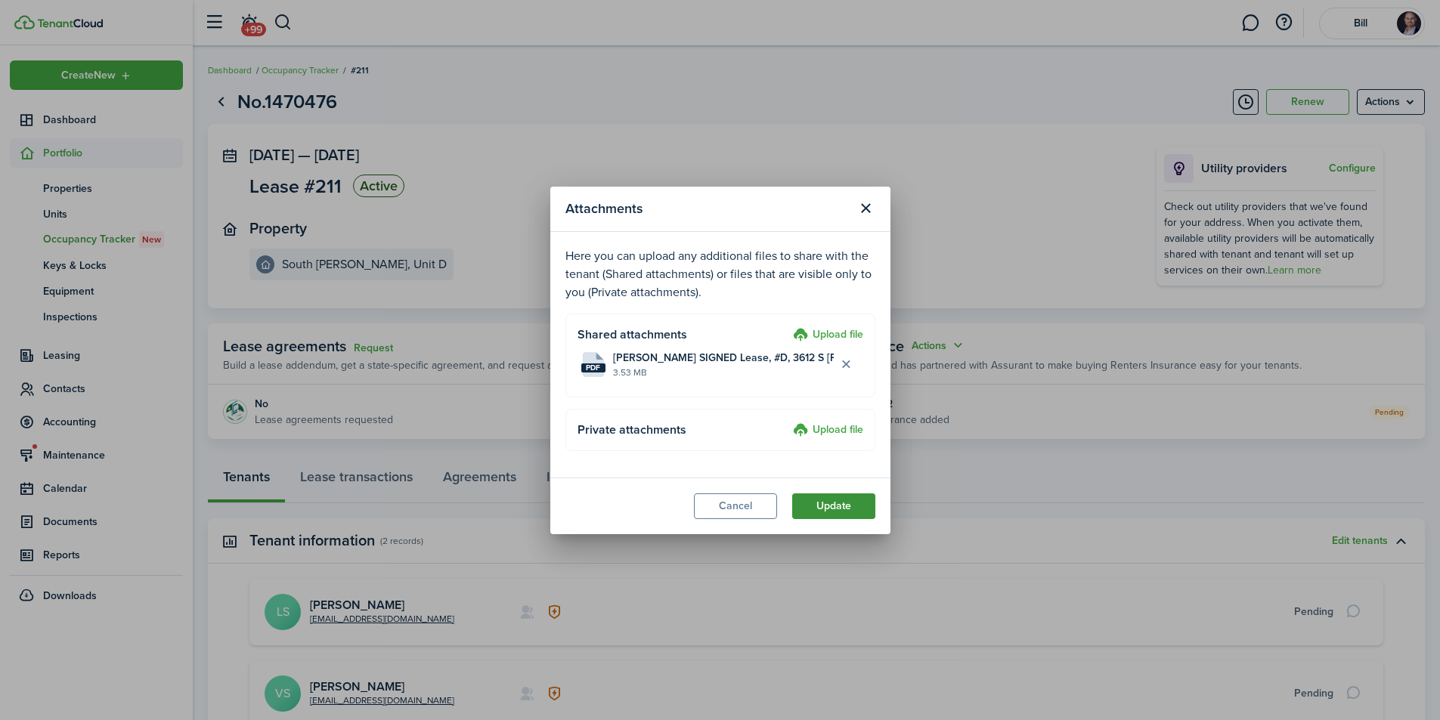
click at [837, 509] on button "Update" at bounding box center [833, 507] width 83 height 26
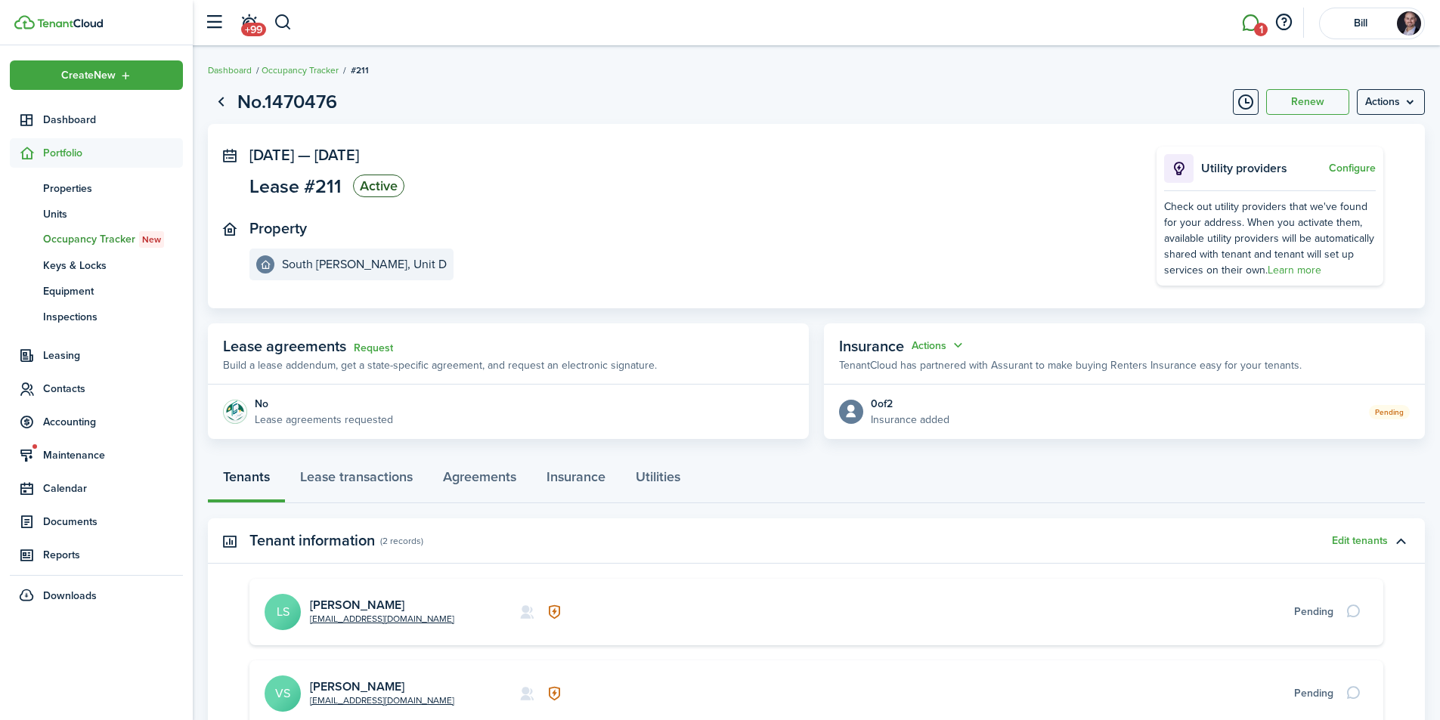
click at [1252, 23] on link "1" at bounding box center [1250, 23] width 29 height 39
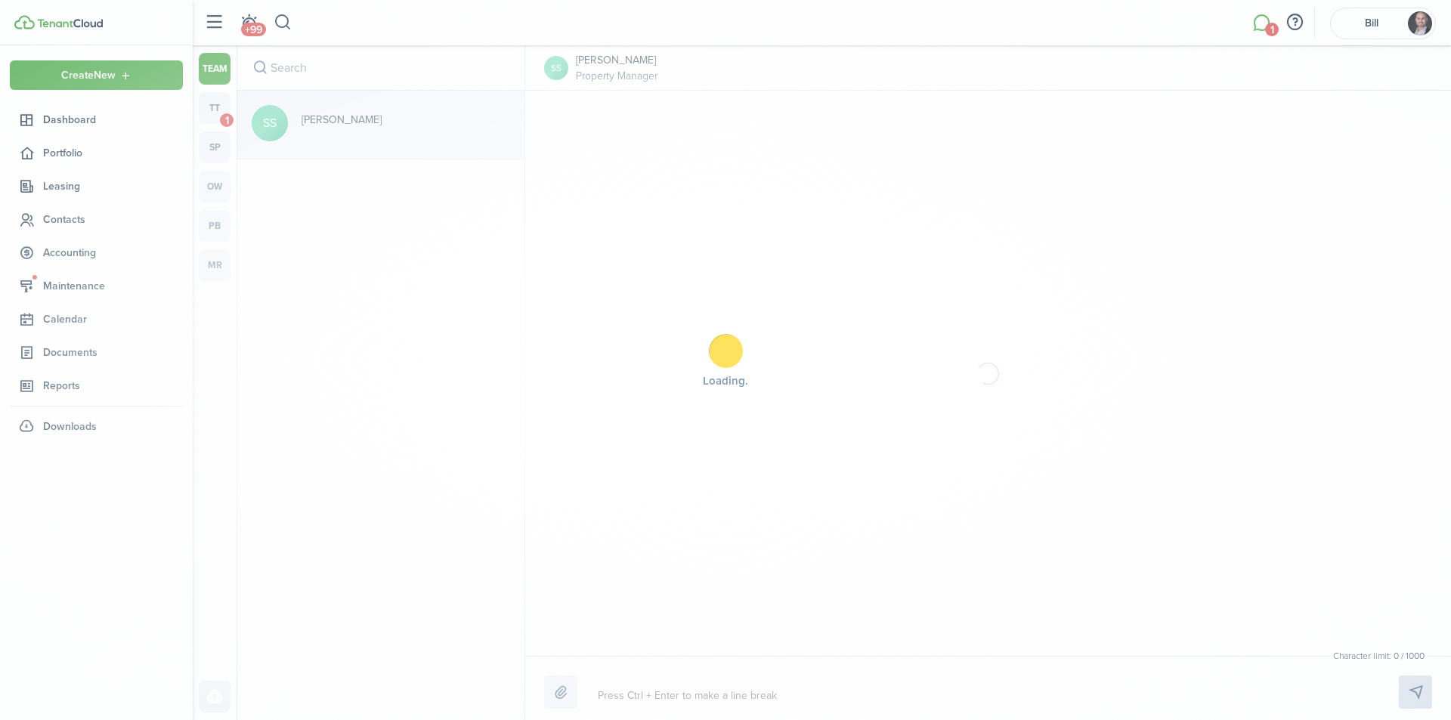
click at [215, 104] on div "Loading" at bounding box center [725, 360] width 1451 height 720
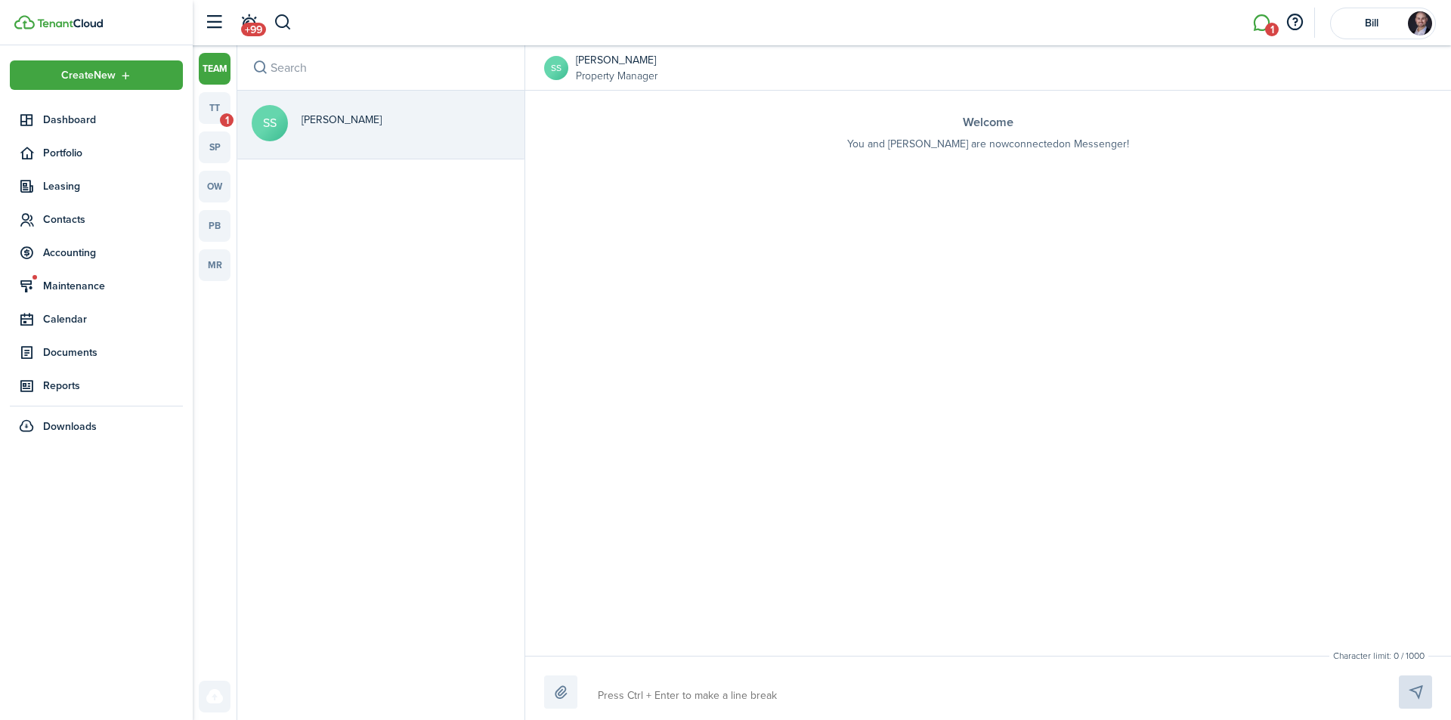
click at [215, 104] on link "tt 1" at bounding box center [215, 108] width 32 height 32
